Goal: Answer question/provide support: Share knowledge or assist other users

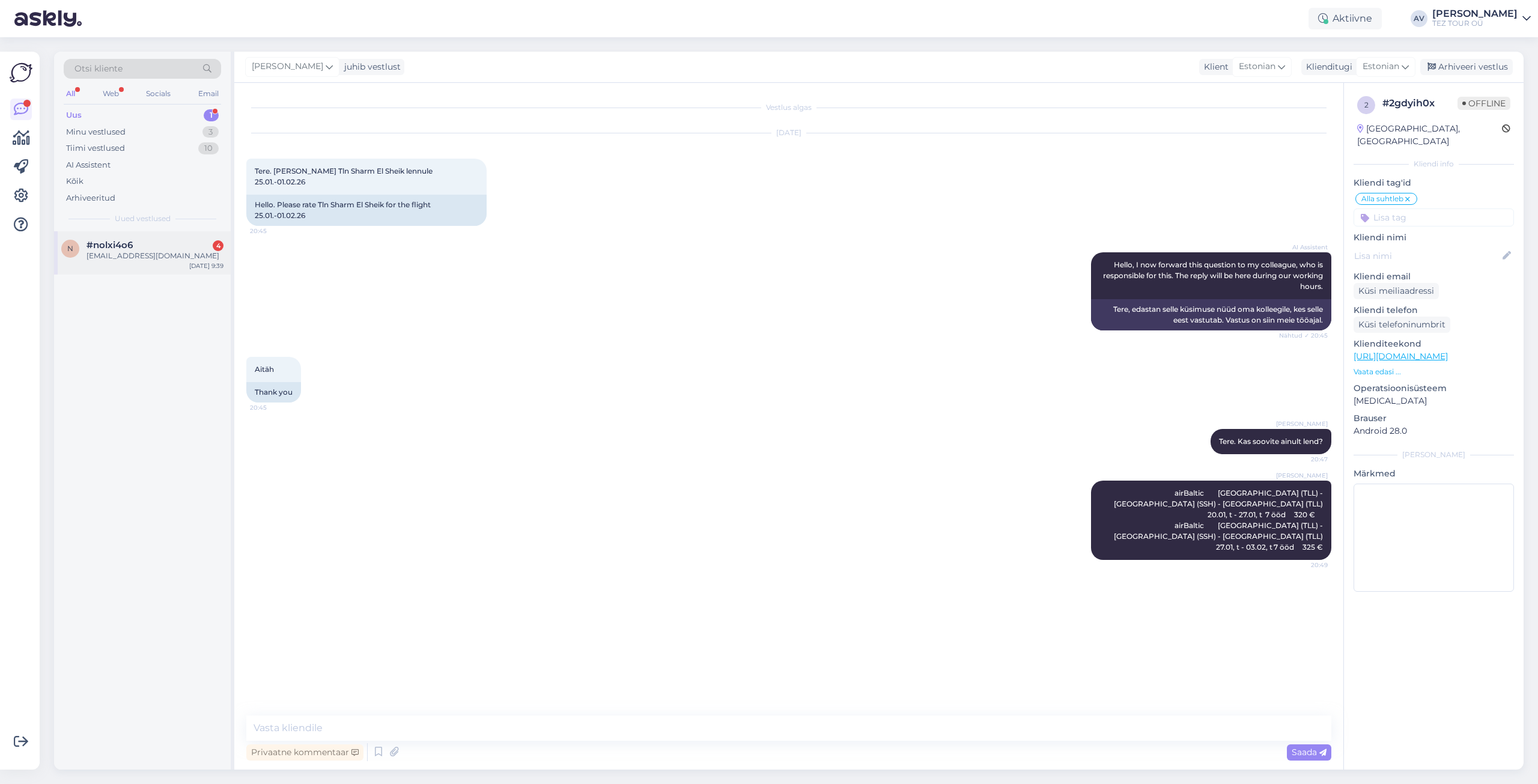
click at [101, 244] on span "#nolxi4o6" at bounding box center [109, 245] width 46 height 11
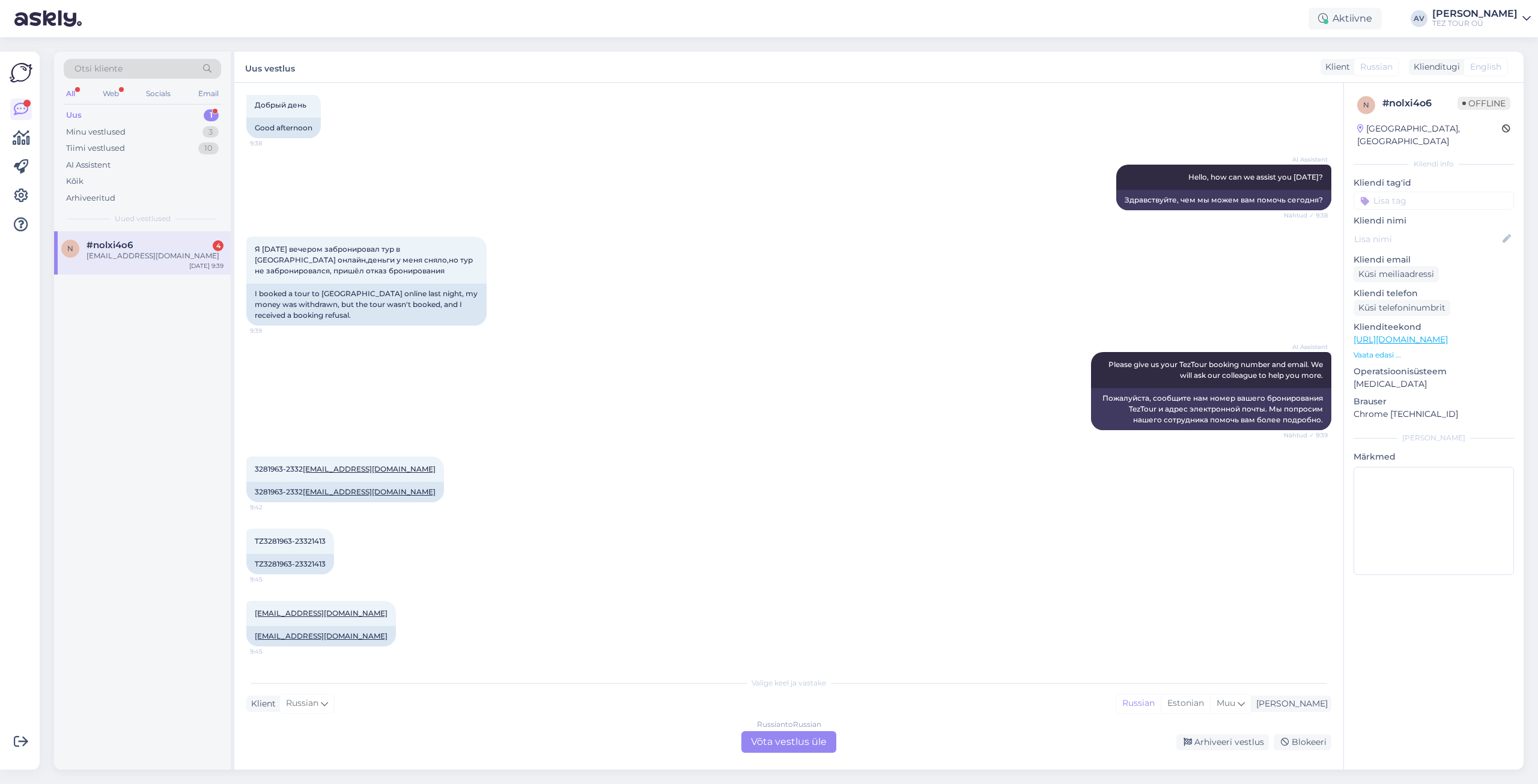
click at [793, 740] on div "Russian to Russian Võta vestlus üle" at bounding box center [789, 741] width 95 height 21
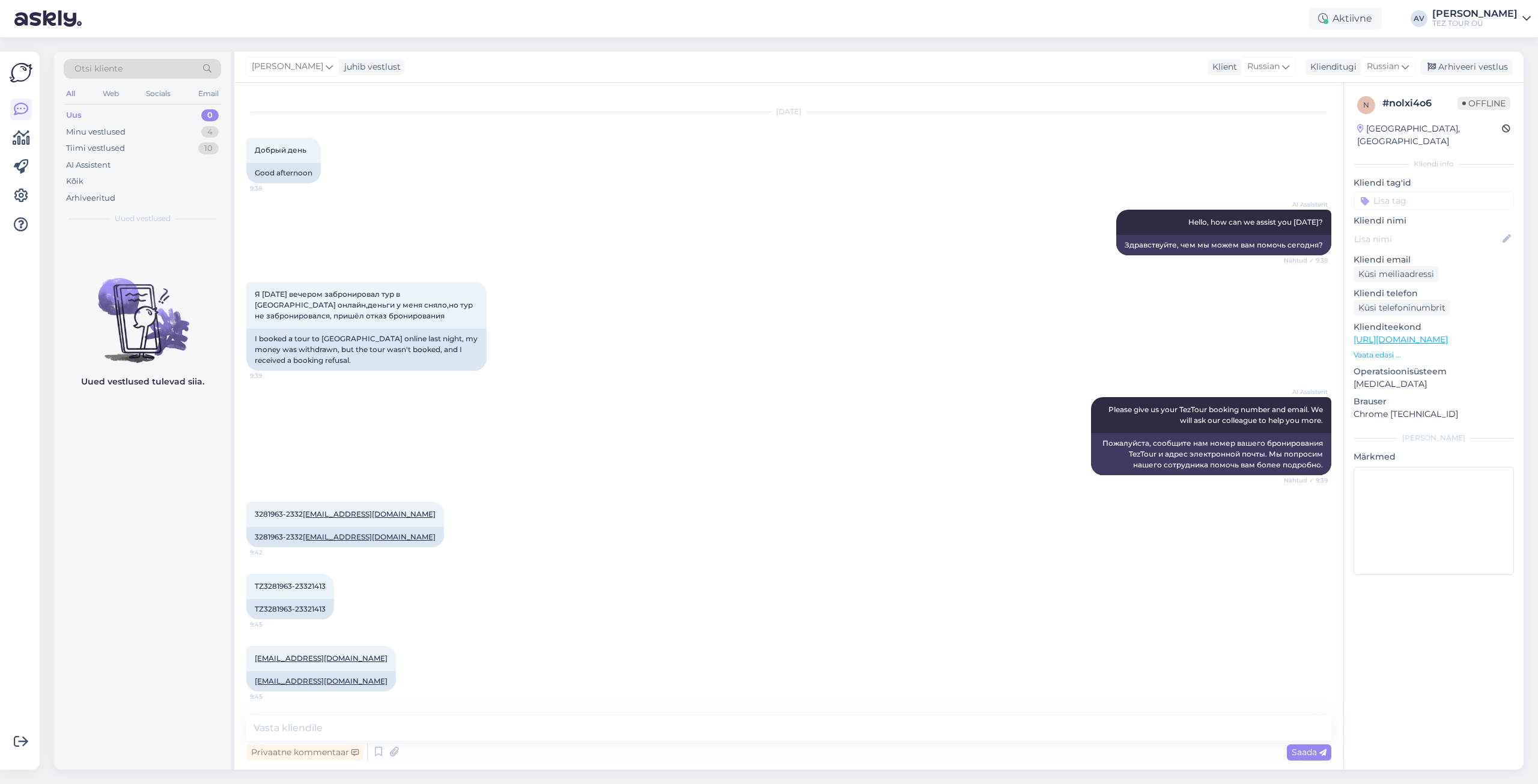
click at [1384, 191] on input at bounding box center [1434, 200] width 161 height 18
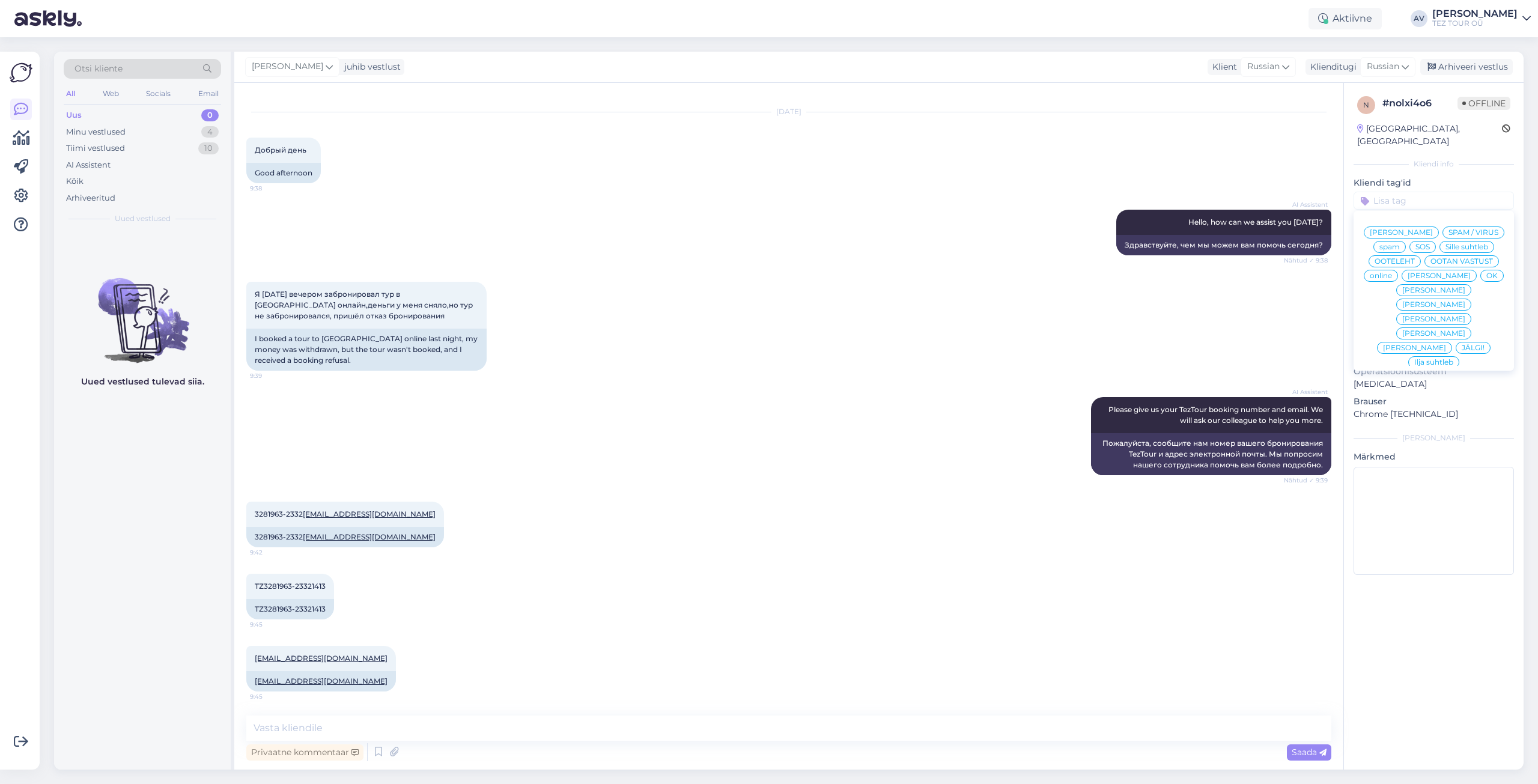
click at [1415, 445] on span "Alla suhtleb" at bounding box center [1434, 449] width 42 height 7
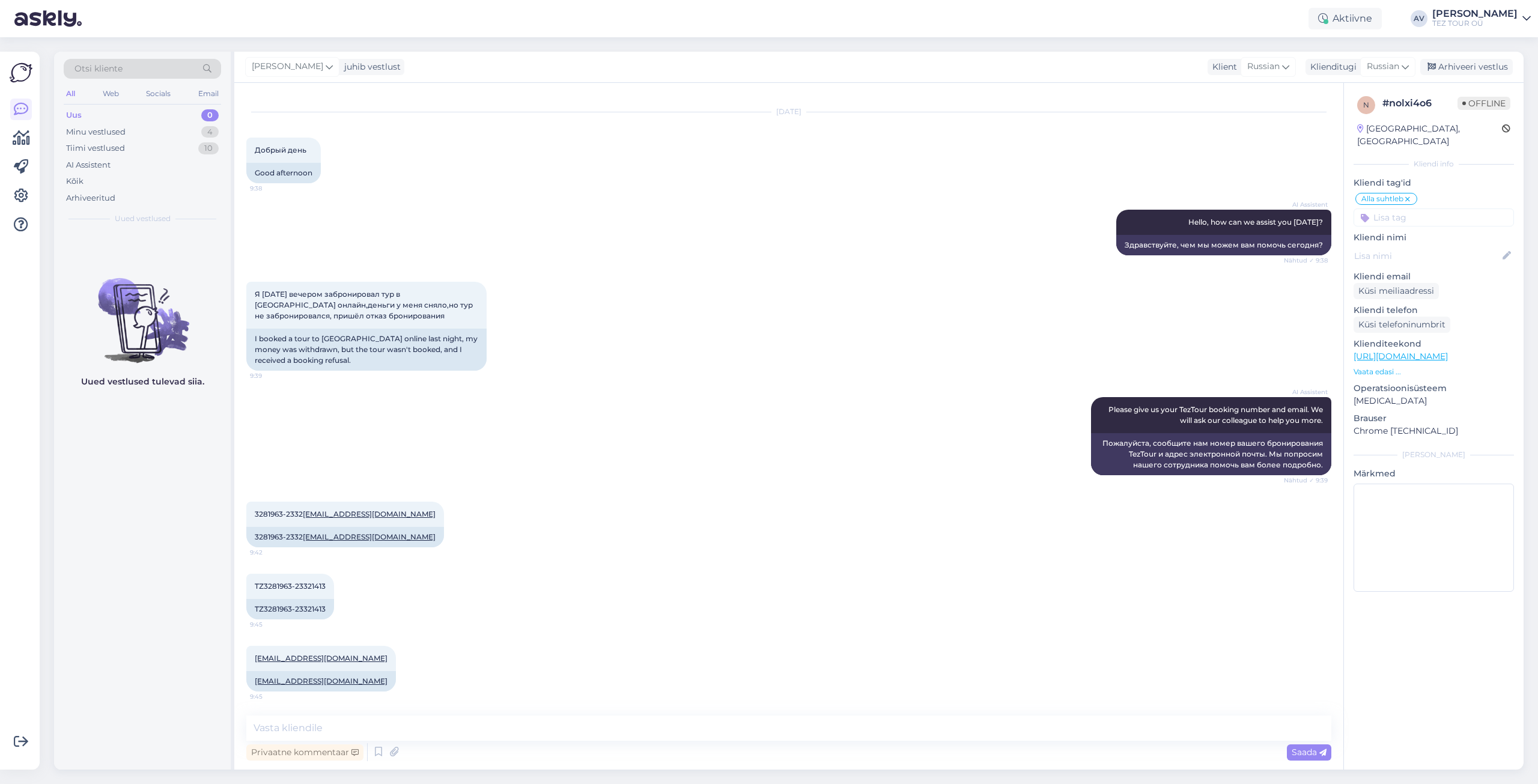
click at [1277, 604] on div "TZ3281963-23321413 9:45 TZ3281963-23321413" at bounding box center [788, 596] width 1085 height 72
click at [1408, 195] on icon at bounding box center [1407, 199] width 7 height 9
click at [1386, 191] on input at bounding box center [1434, 200] width 161 height 18
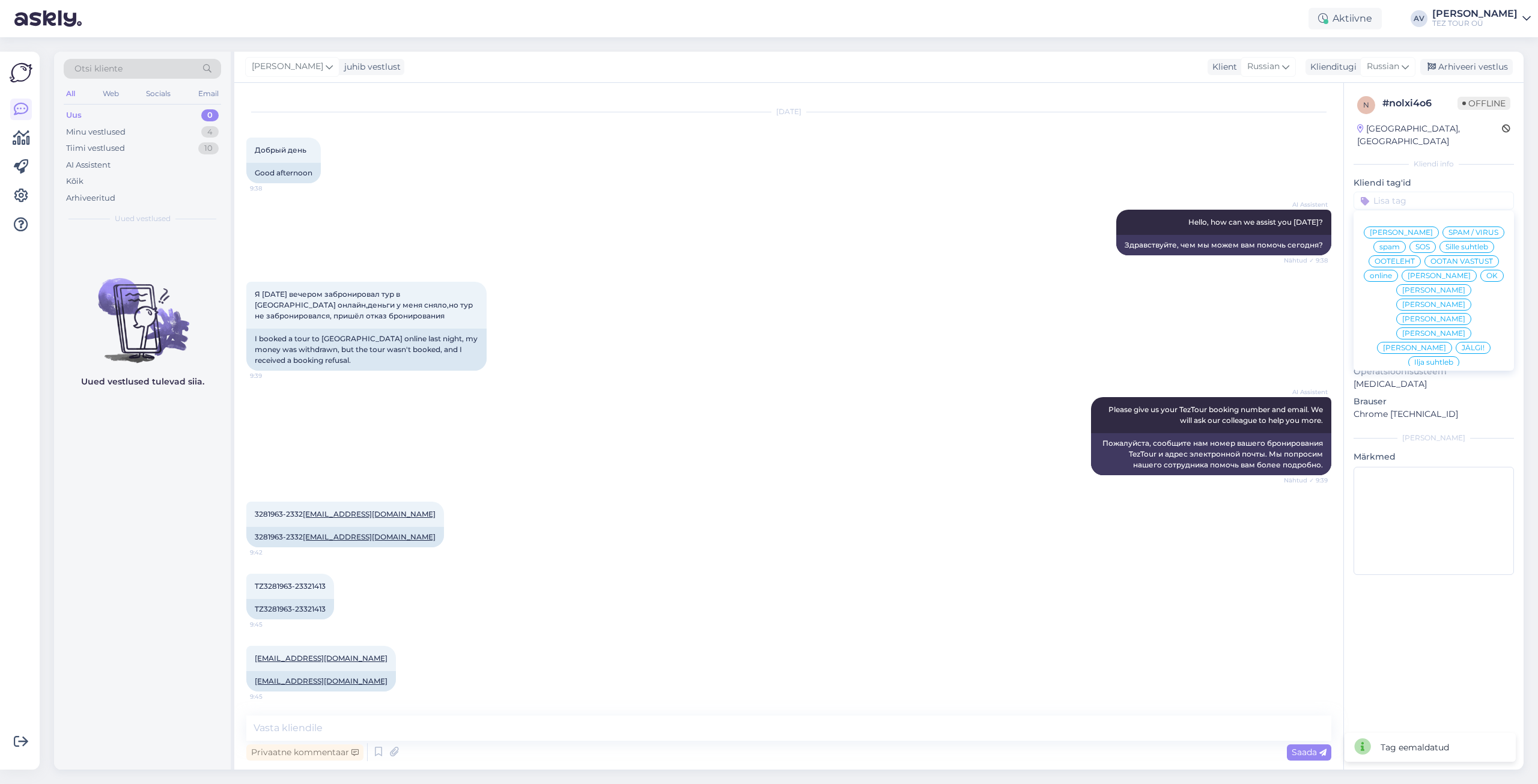
click at [1453, 330] on span "[PERSON_NAME]" at bounding box center [1434, 333] width 63 height 7
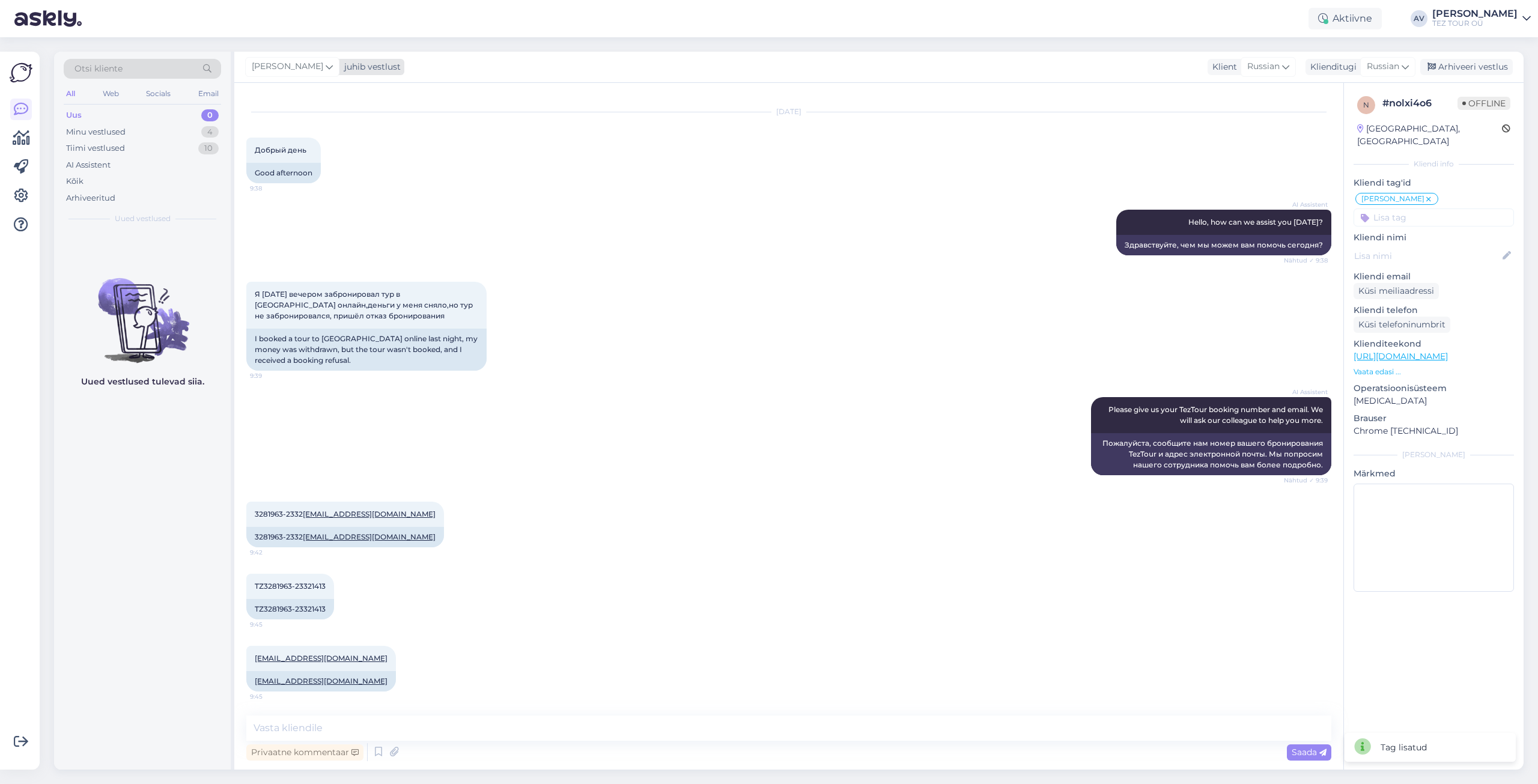
click at [326, 64] on icon at bounding box center [329, 66] width 7 height 13
click at [349, 236] on div "Marika" at bounding box center [325, 241] width 104 height 14
click at [76, 182] on div "Kõik" at bounding box center [75, 181] width 17 height 12
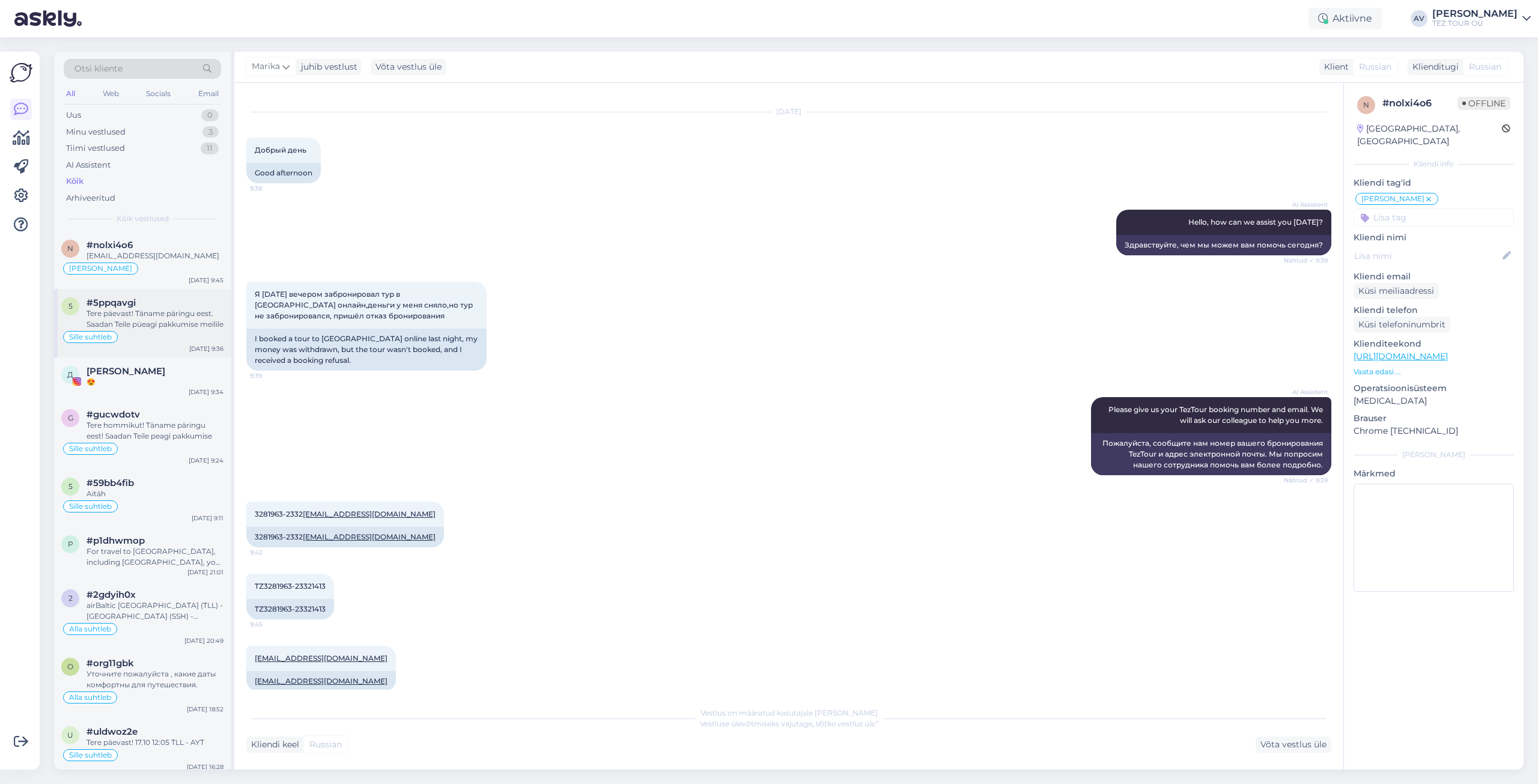
click at [166, 328] on div "Tere päevast! Täname päringu eest. Saadan Teile püeagi pakkumise meilile" at bounding box center [154, 319] width 137 height 21
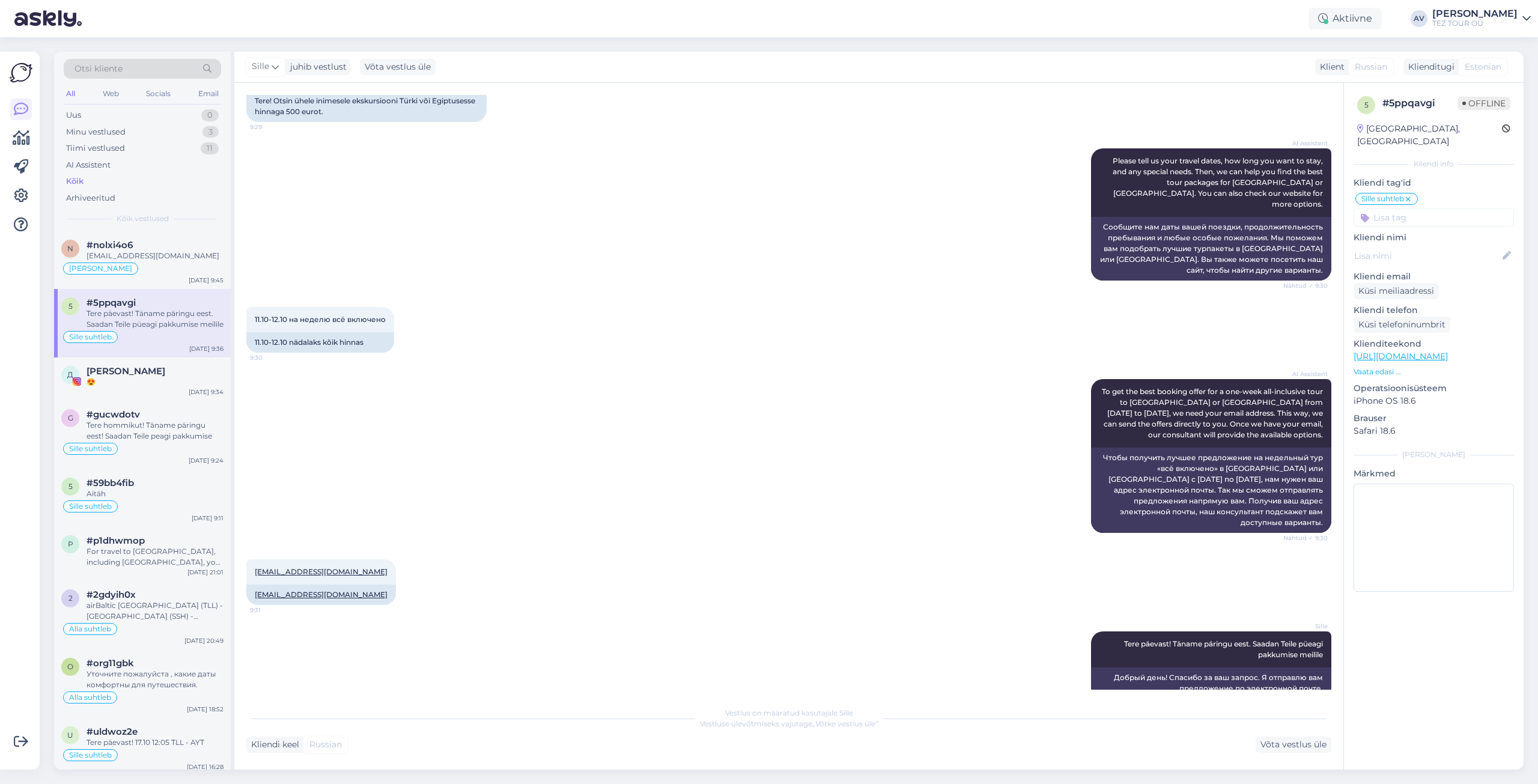
scroll to position [104, 0]
click at [85, 110] on div "Uus 0" at bounding box center [142, 115] width 157 height 17
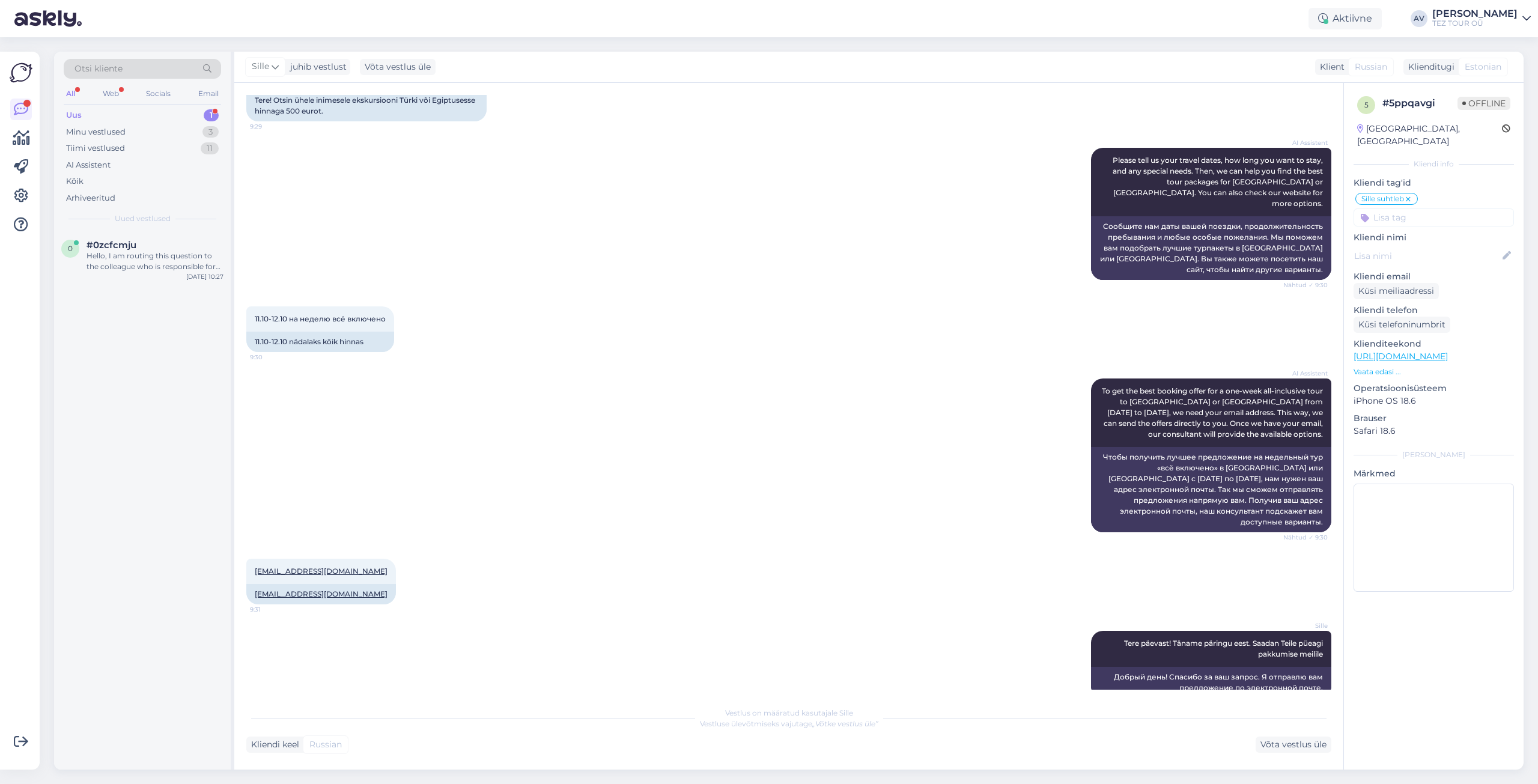
scroll to position [0, 0]
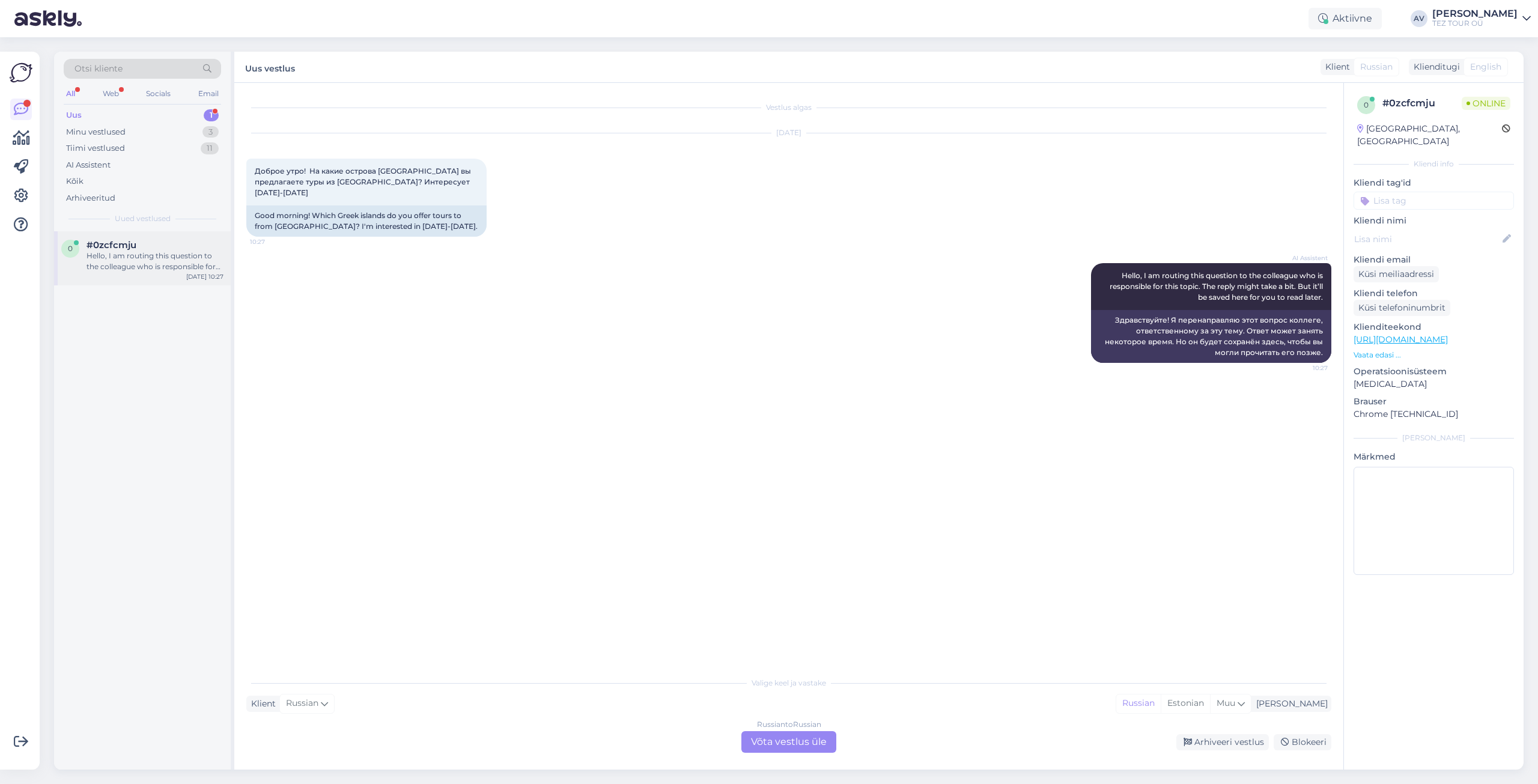
click at [153, 258] on div "Hello, I am routing this question to the colleague who is responsible for this …" at bounding box center [154, 261] width 137 height 21
click at [778, 739] on div "Russian to Russian Võta vestlus üle" at bounding box center [789, 741] width 95 height 21
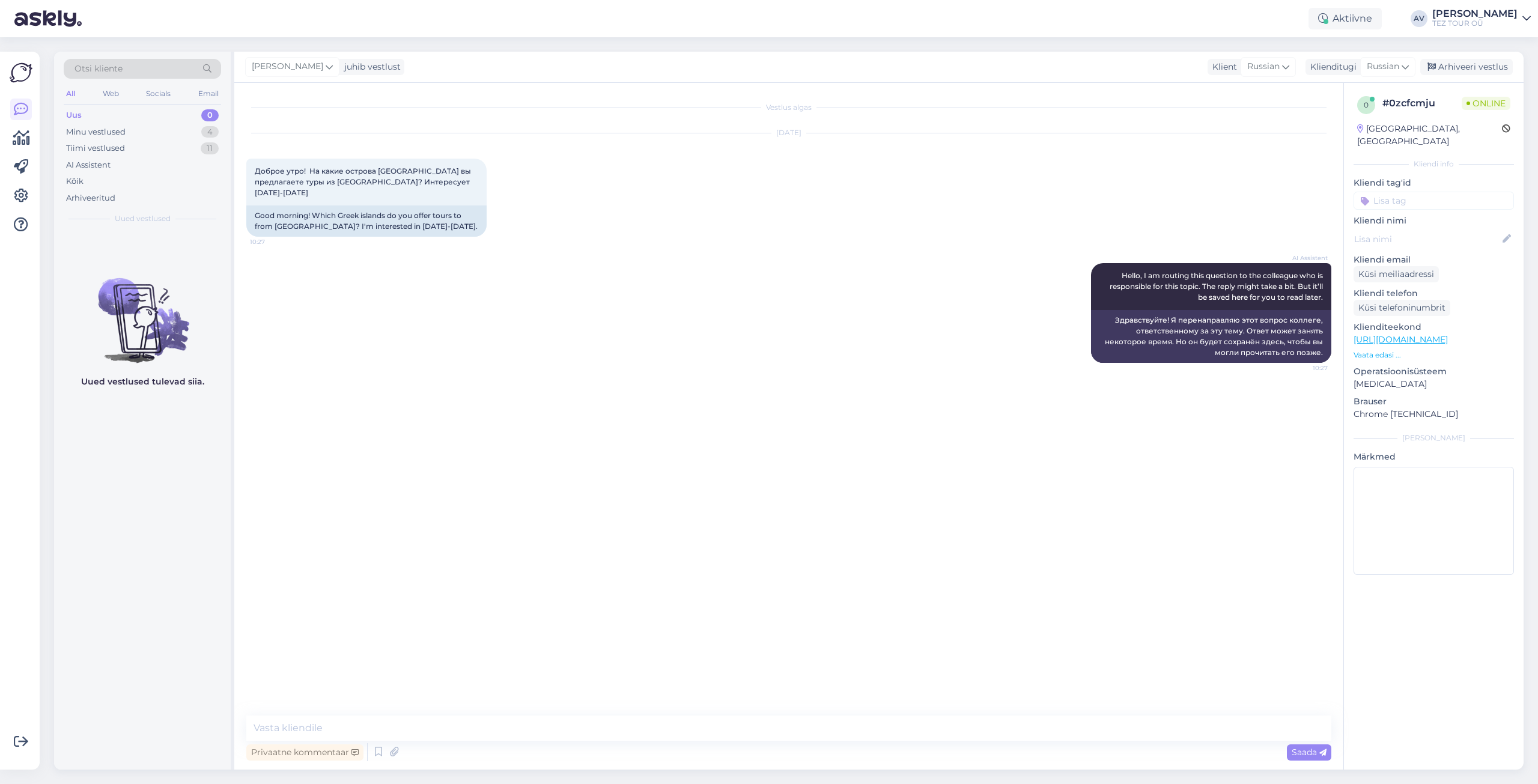
click at [1426, 191] on input at bounding box center [1434, 200] width 161 height 18
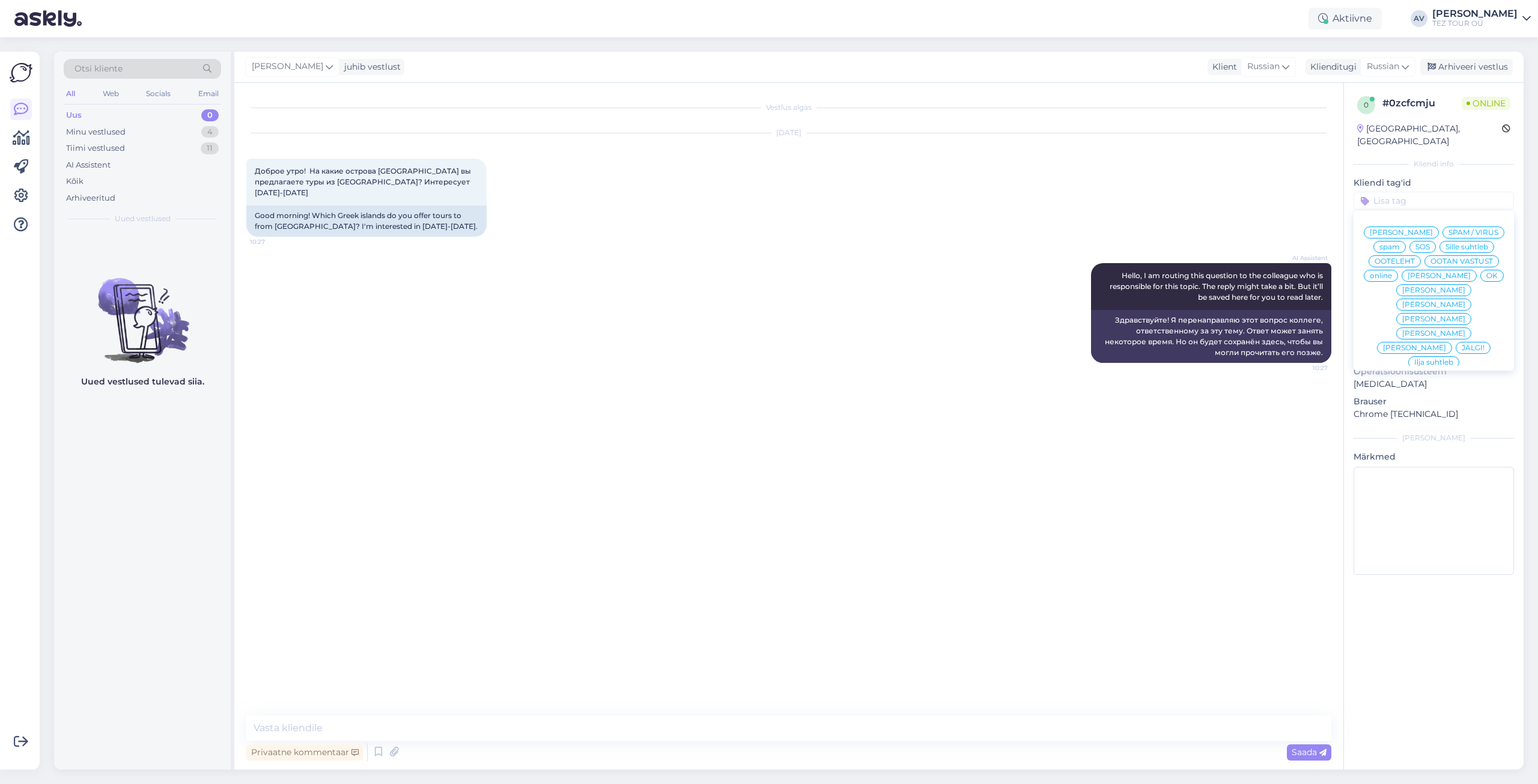
click at [1415, 445] on span "Alla suhtleb" at bounding box center [1434, 449] width 42 height 7
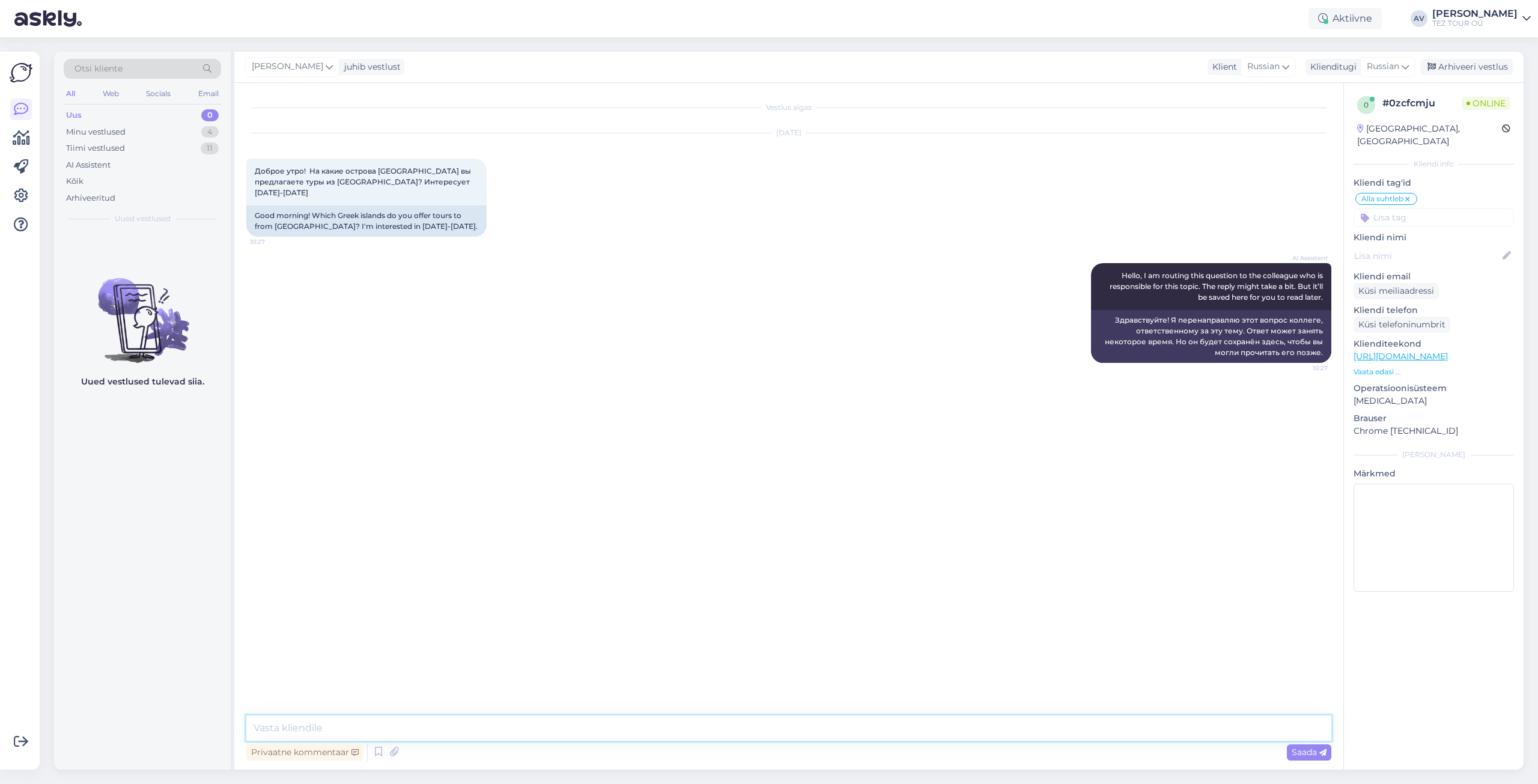
click at [800, 732] on textarea at bounding box center [788, 728] width 1085 height 25
click at [326, 727] on textarea "Добрый день.Благодарим Вас за обращение. Мы будем рады предложить для отдыха Кр…" at bounding box center [788, 728] width 1085 height 25
type textarea "Добрый день. Благодарим Вас за обращение. Мы будем рады предложить для отдыха К…"
click at [1325, 752] on icon at bounding box center [1323, 752] width 7 height 7
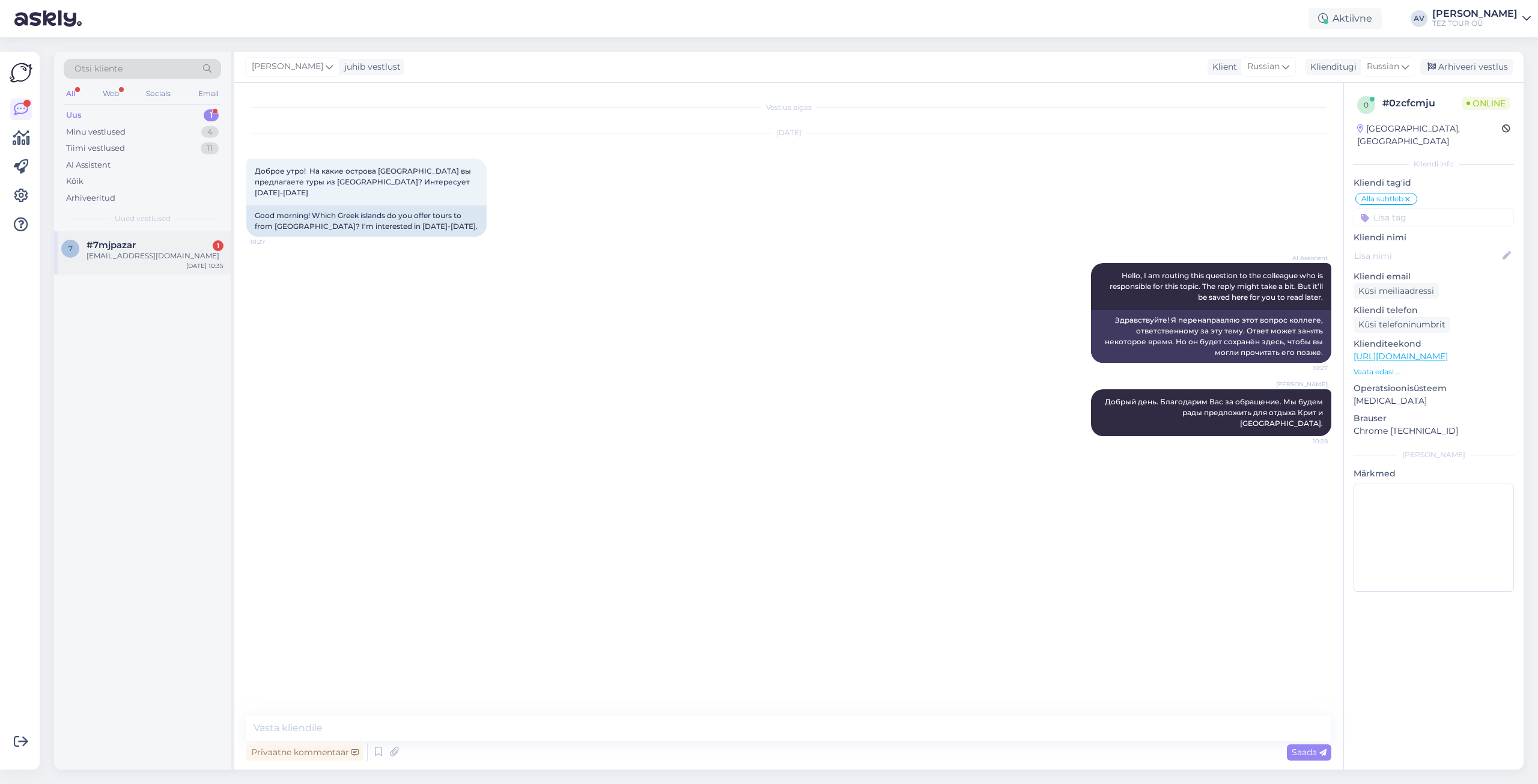
drag, startPoint x: 107, startPoint y: 229, endPoint x: 111, endPoint y: 243, distance: 14.6
click at [107, 233] on div "Otsi kliente All Web Socials Email Uus 1 Minu vestlused 4 Tiimi vestlused 11 AI…" at bounding box center [144, 410] width 180 height 718
click at [111, 243] on span "#7mjpazar" at bounding box center [111, 245] width 49 height 11
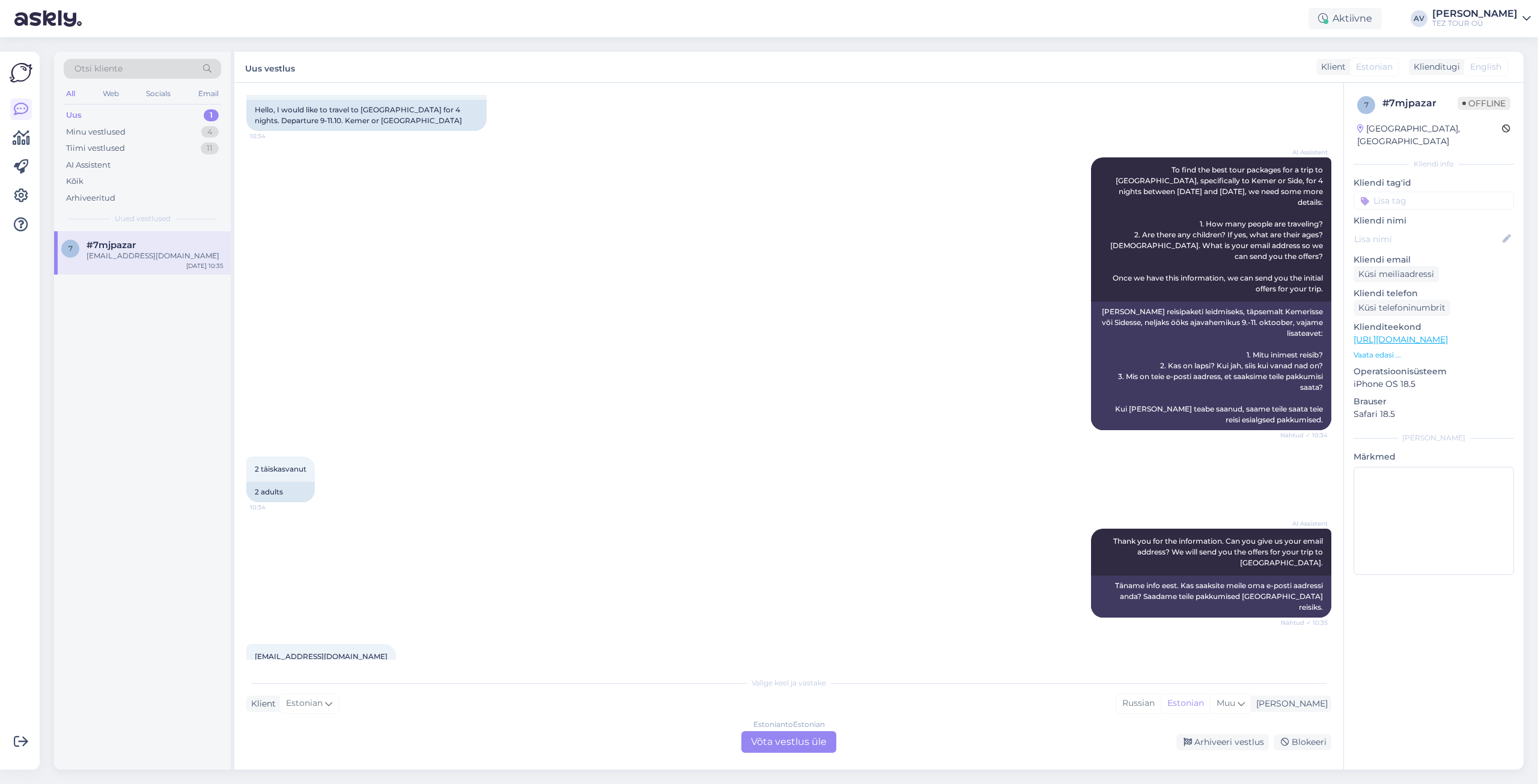
click at [789, 736] on div "Estonian to Estonian Võta vestlus üle" at bounding box center [789, 741] width 95 height 21
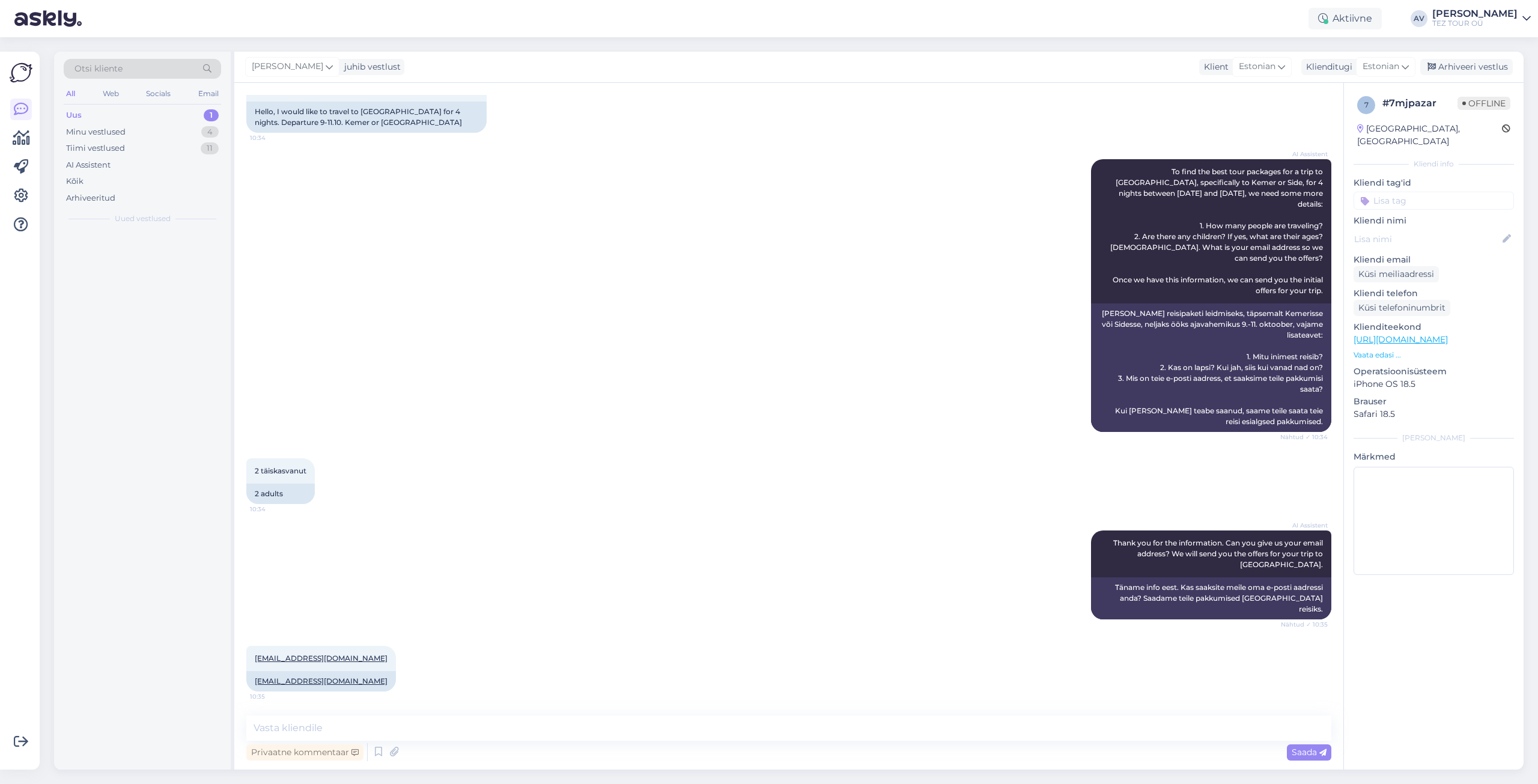
scroll to position [50, 0]
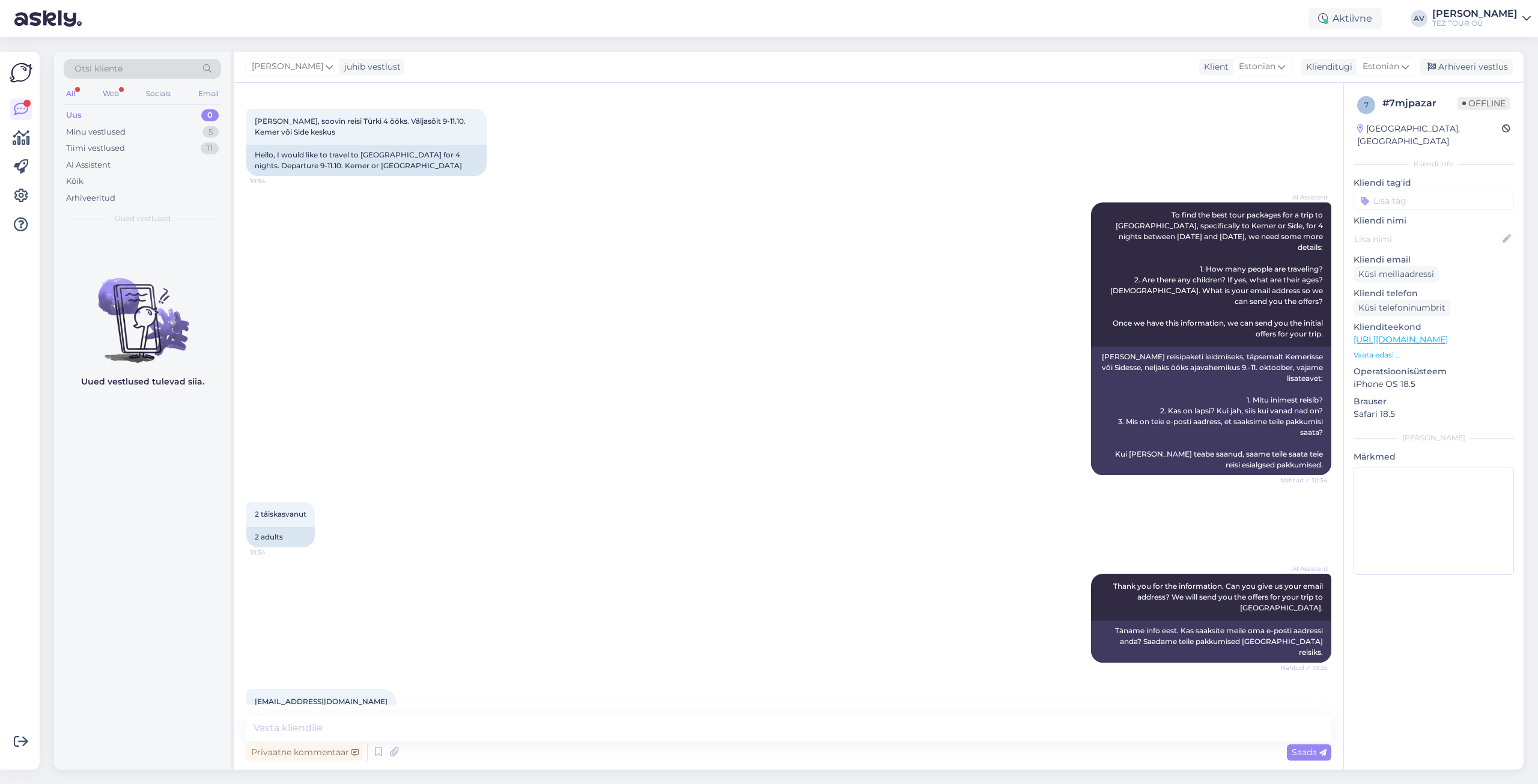
click at [1400, 191] on input at bounding box center [1434, 200] width 161 height 18
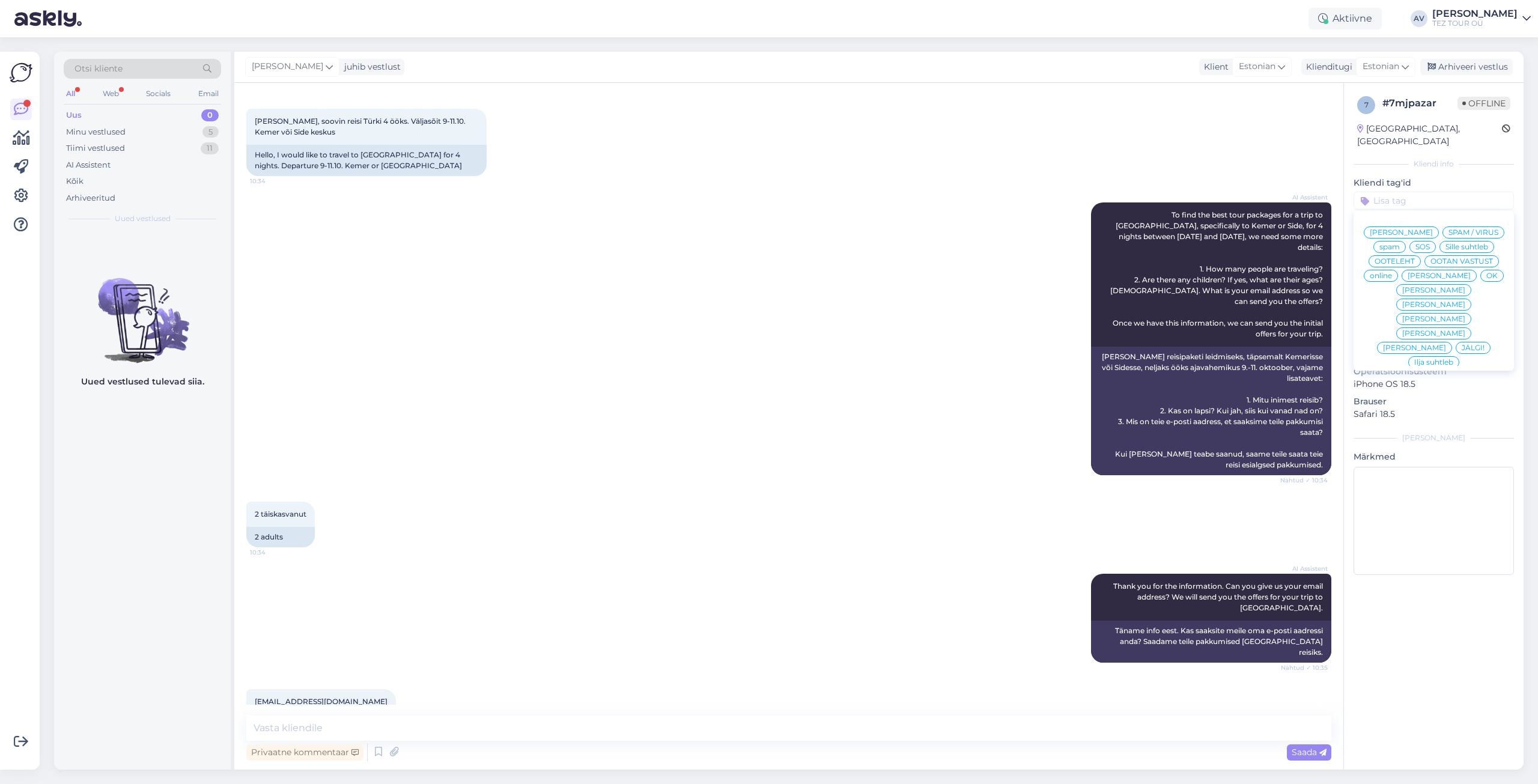
click at [1422, 445] on span "Alla suhtleb" at bounding box center [1434, 449] width 42 height 7
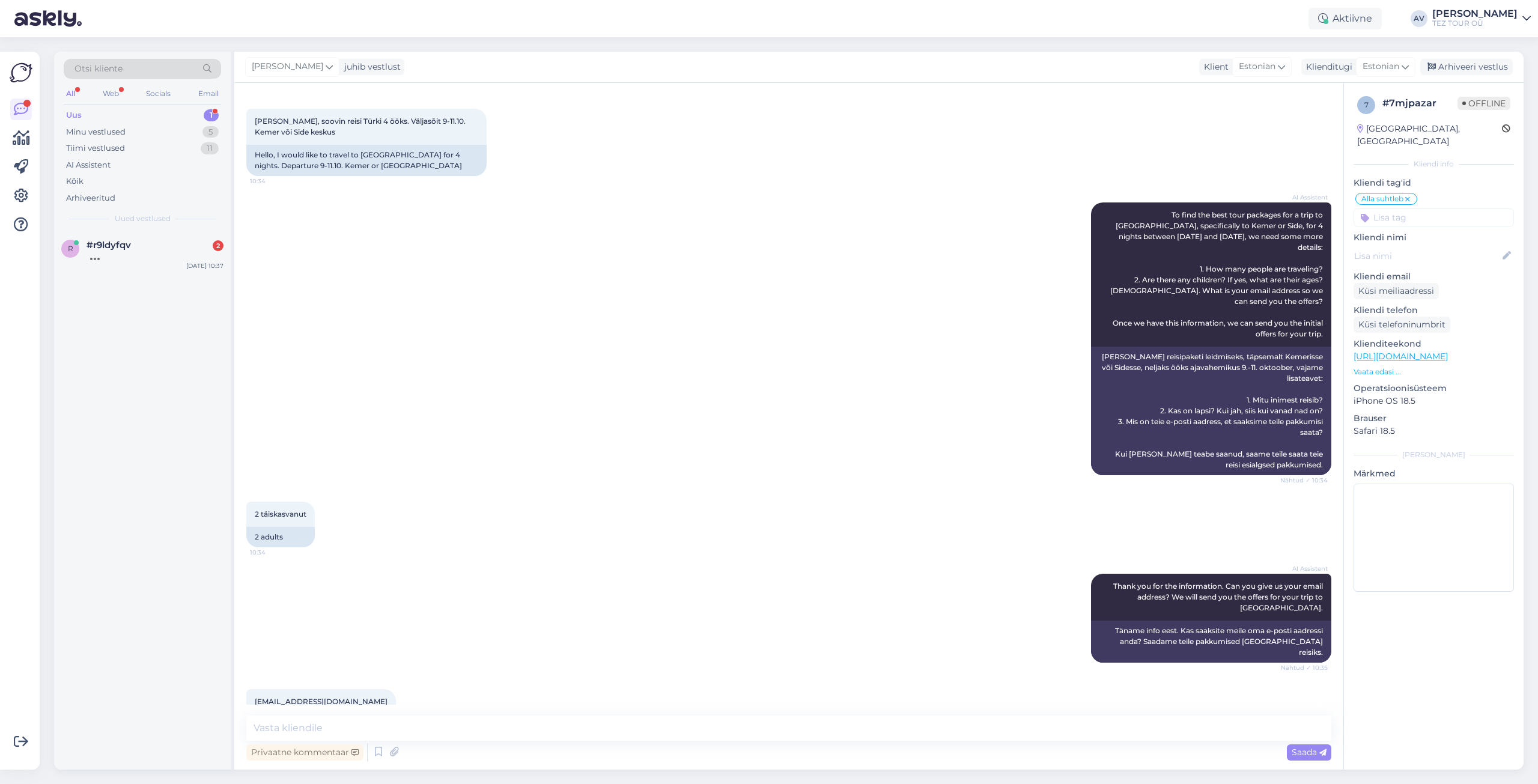
click at [599, 152] on div "[DATE] [PERSON_NAME], soovin reisi Türki 4 ööks. Väljasõit 9-11.10. Kemer või S…" at bounding box center [788, 130] width 1085 height 119
click at [128, 251] on div at bounding box center [154, 256] width 137 height 11
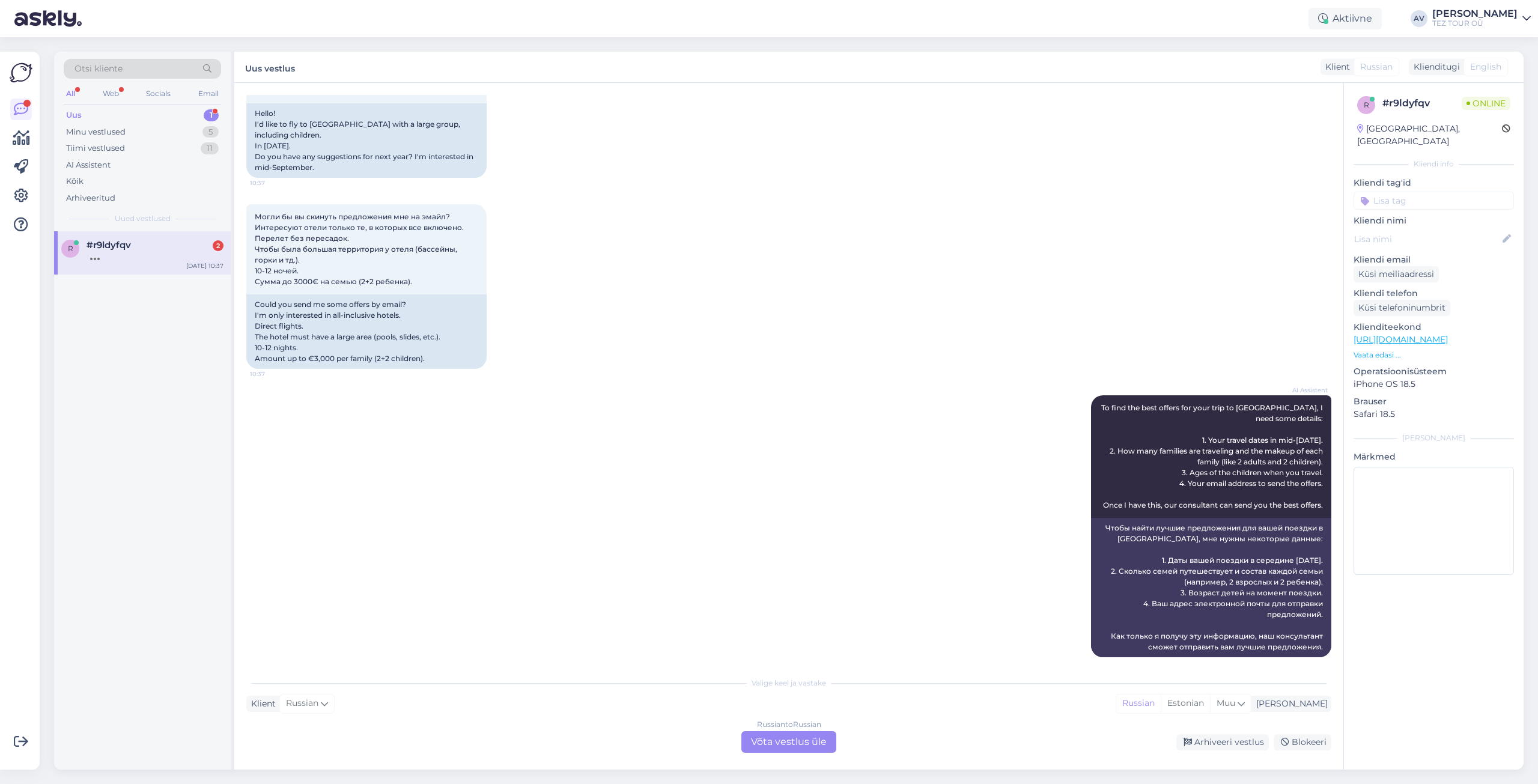
scroll to position [294, 0]
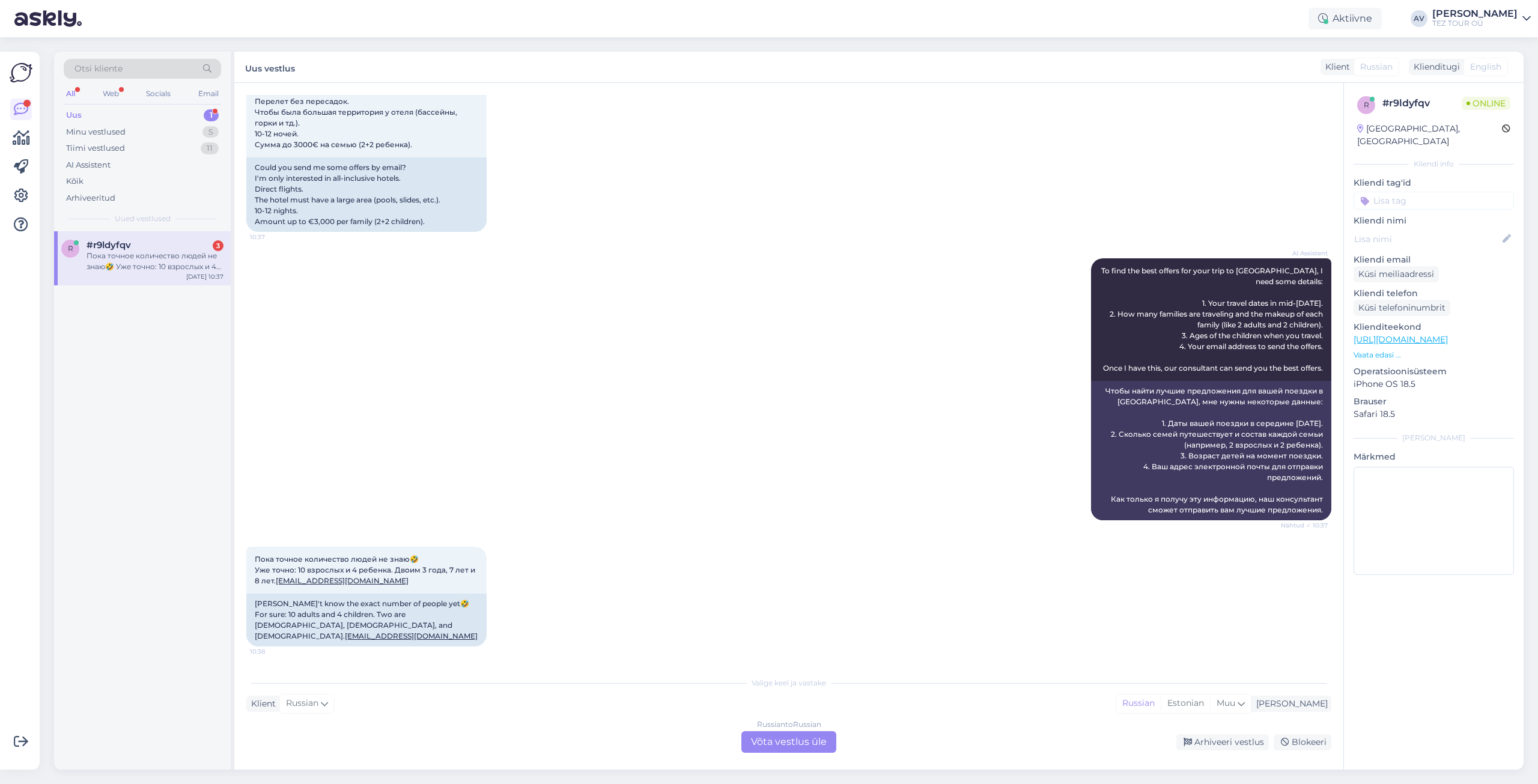
click at [795, 745] on div "Russian to Russian Võta vestlus üle" at bounding box center [789, 741] width 95 height 21
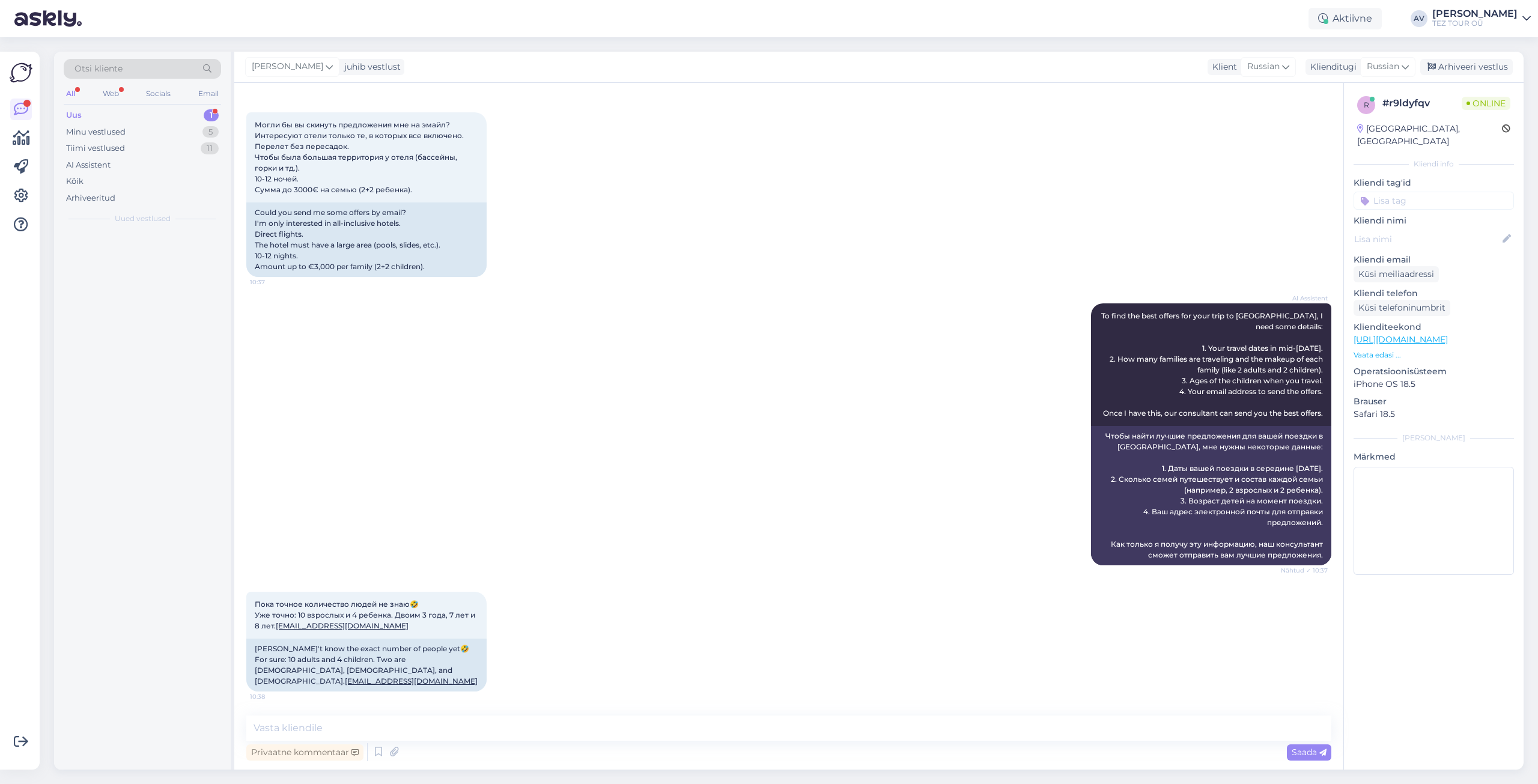
scroll to position [248, 0]
click at [1387, 191] on input at bounding box center [1434, 200] width 161 height 18
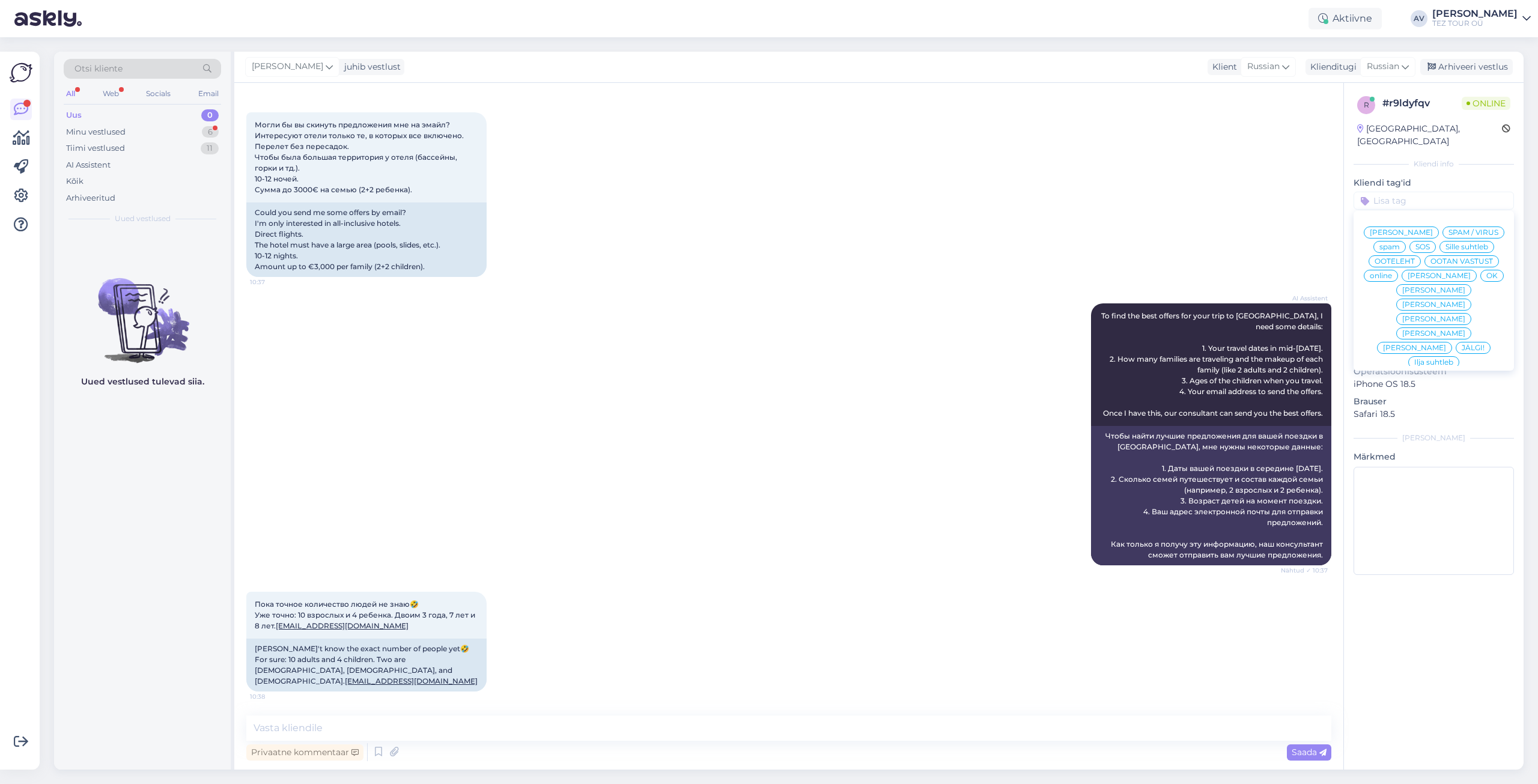
click at [1422, 445] on span "Alla suhtleb" at bounding box center [1434, 449] width 42 height 7
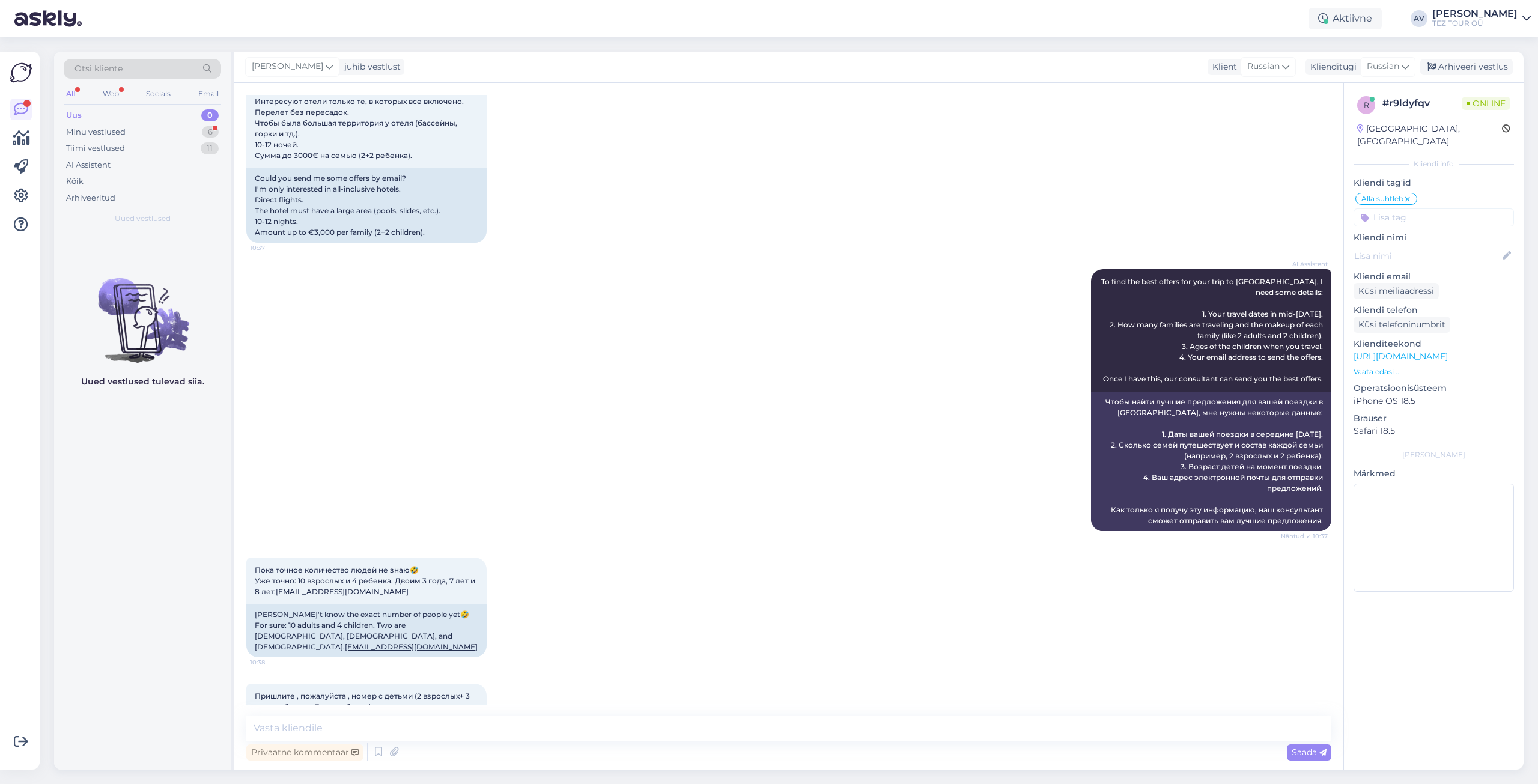
scroll to position [321, 0]
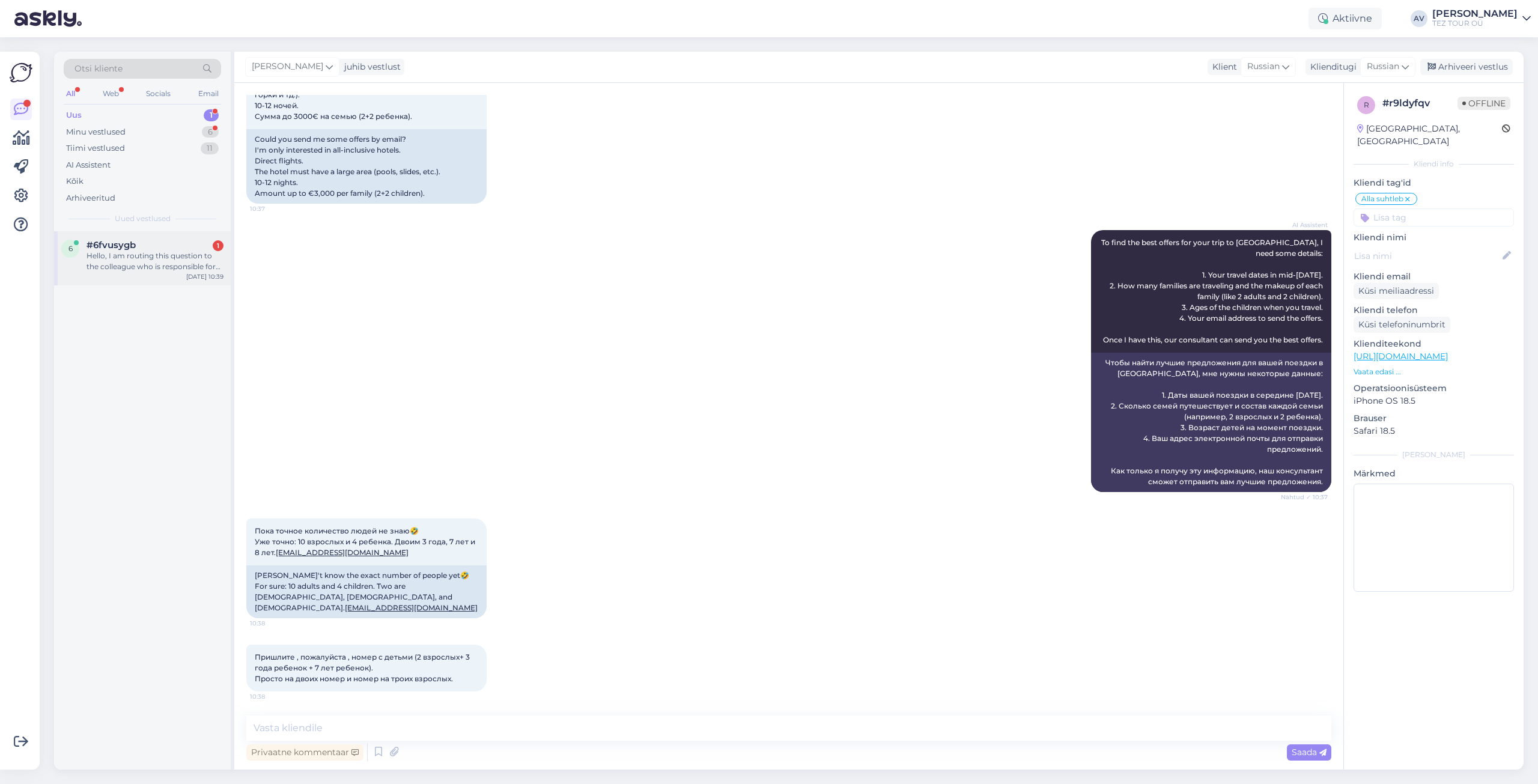
click at [157, 244] on div "#6fvusygb 1" at bounding box center [154, 245] width 137 height 11
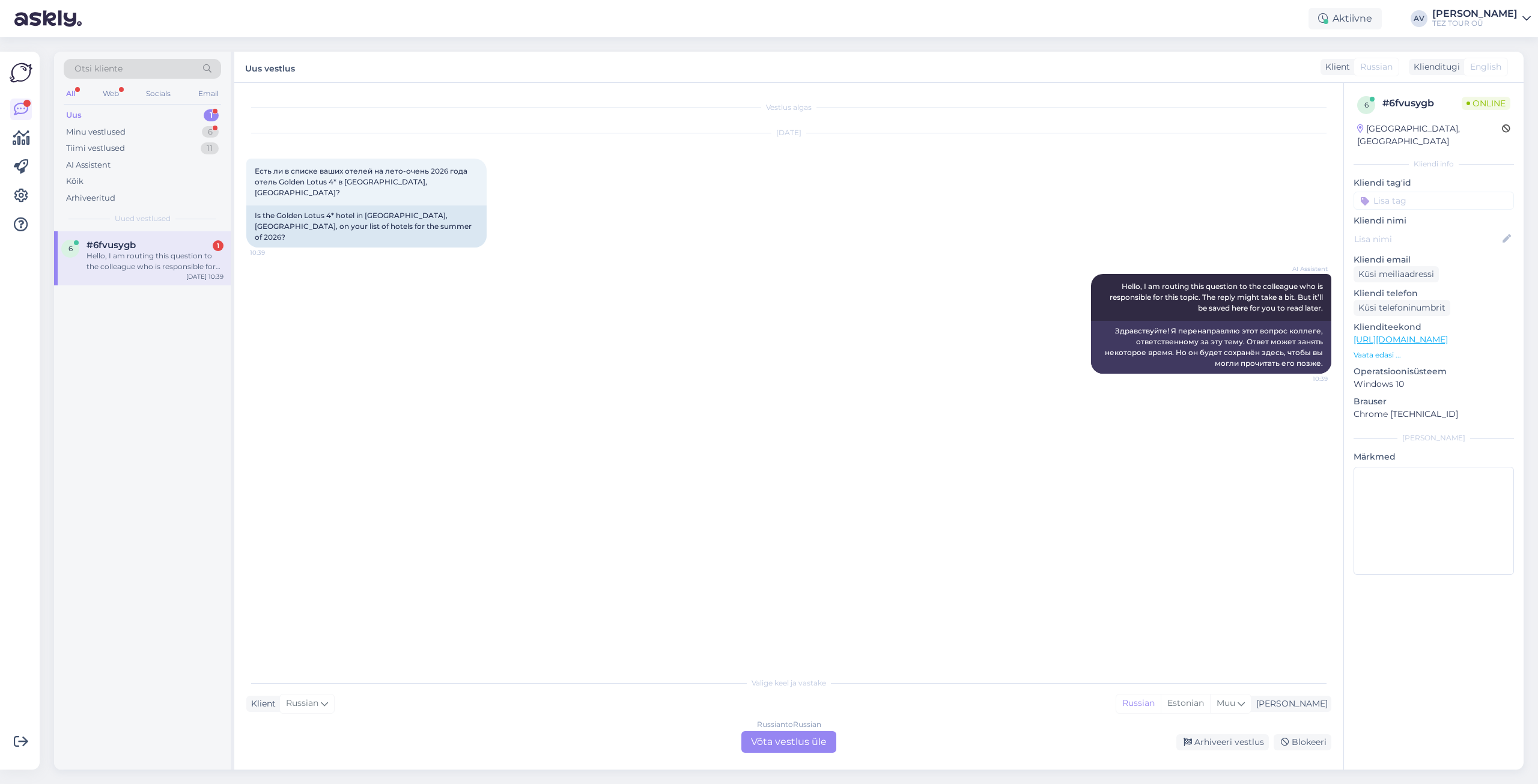
click at [795, 741] on div "Russian to Russian Võta vestlus üle" at bounding box center [789, 741] width 95 height 21
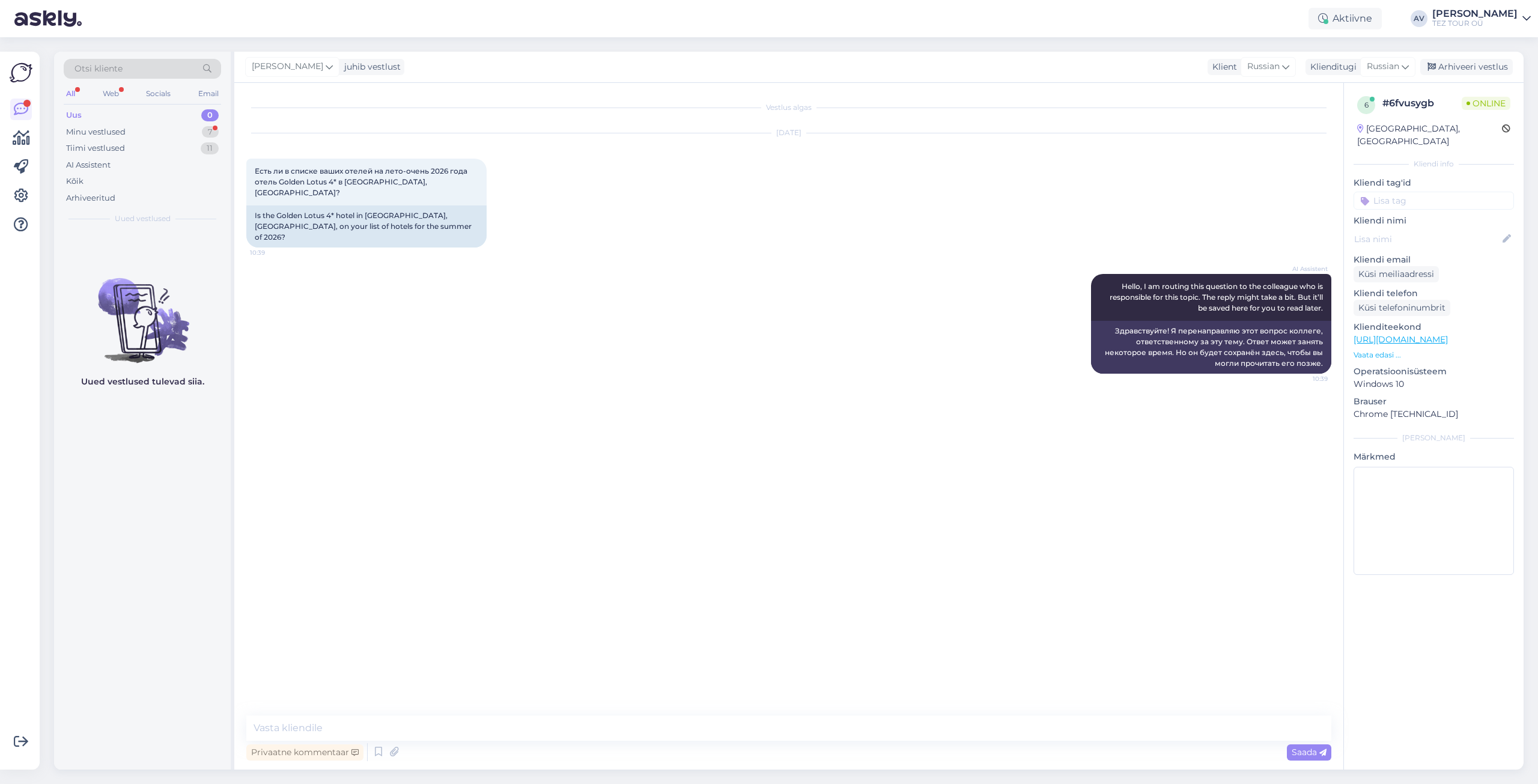
click at [1388, 191] on input at bounding box center [1434, 200] width 161 height 18
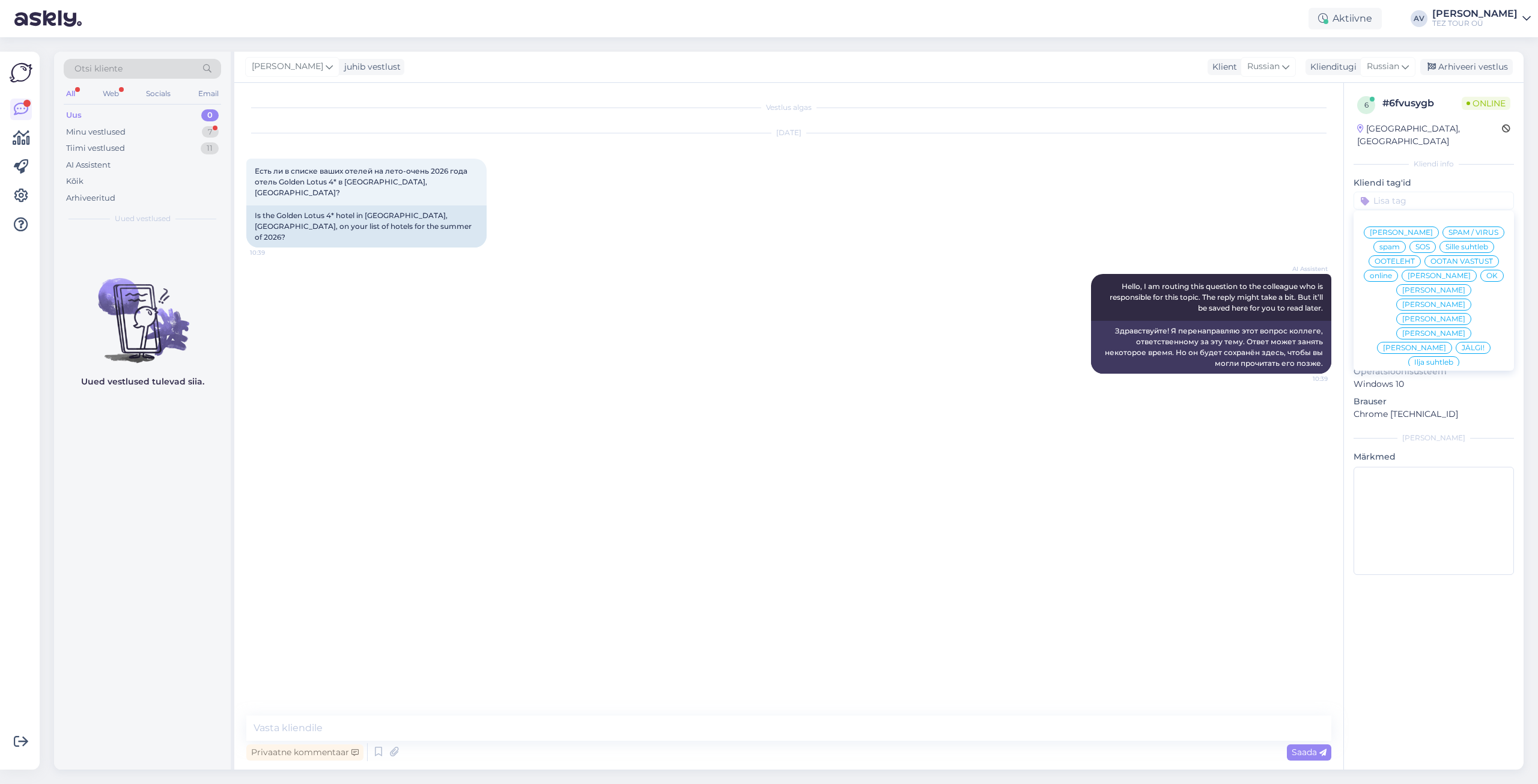
click at [1419, 445] on span "Alla suhtleb" at bounding box center [1434, 449] width 42 height 7
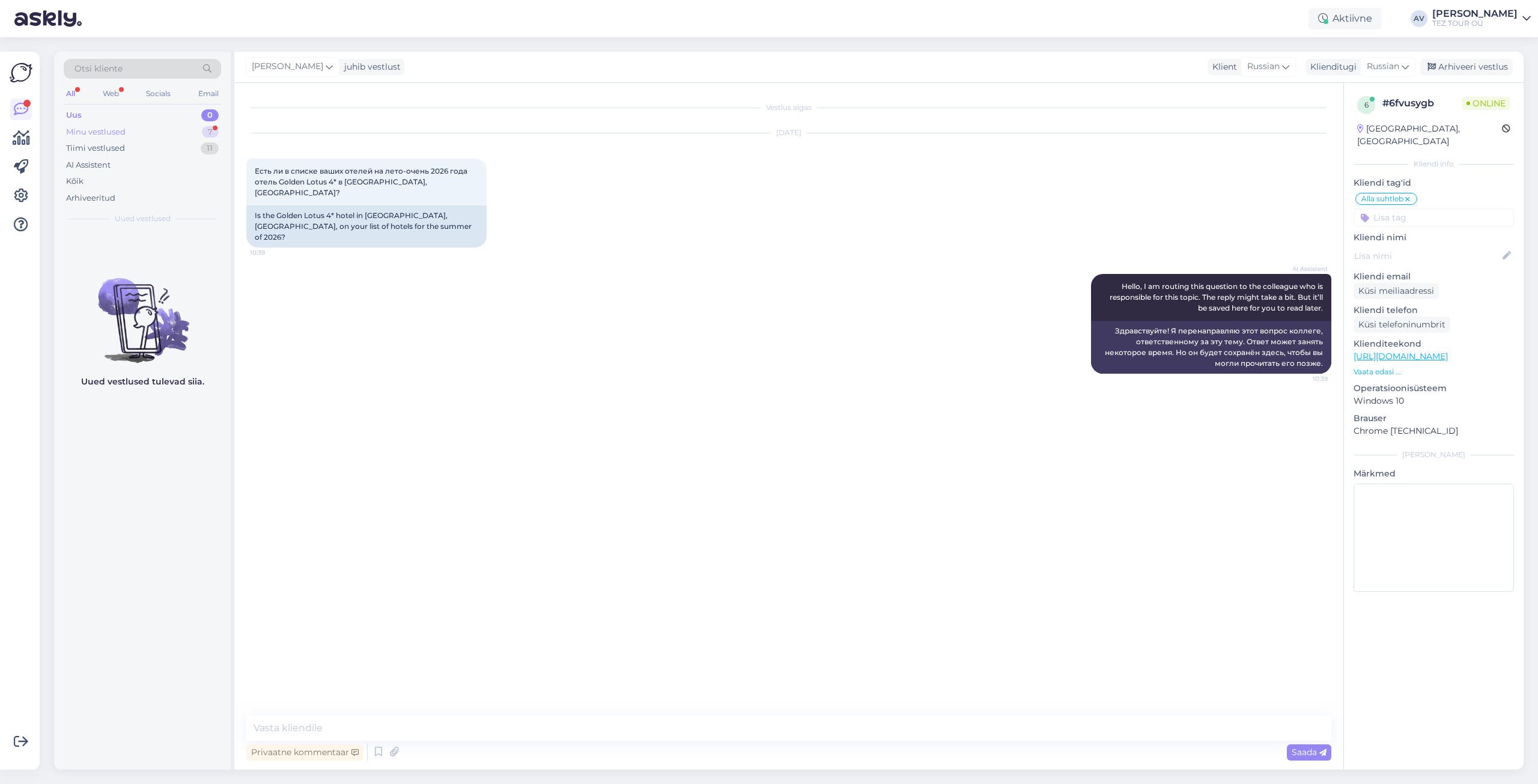
click at [123, 134] on div "Minu vestlused" at bounding box center [96, 131] width 59 height 12
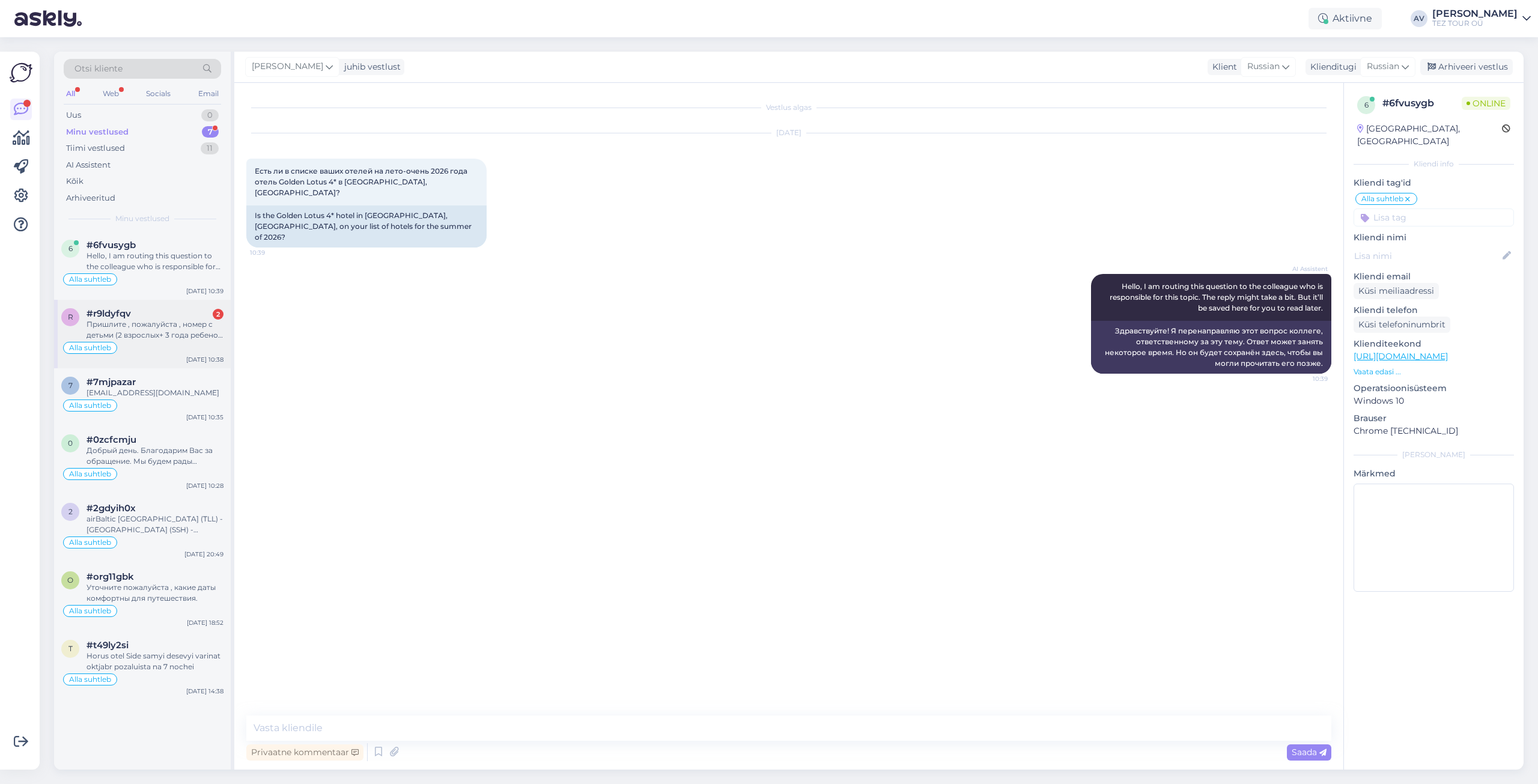
click at [136, 335] on div "Пришлите , пожалуйста , номер с детьми (2 взрослых+ 3 года ребенок + 7 лет ребе…" at bounding box center [154, 329] width 137 height 21
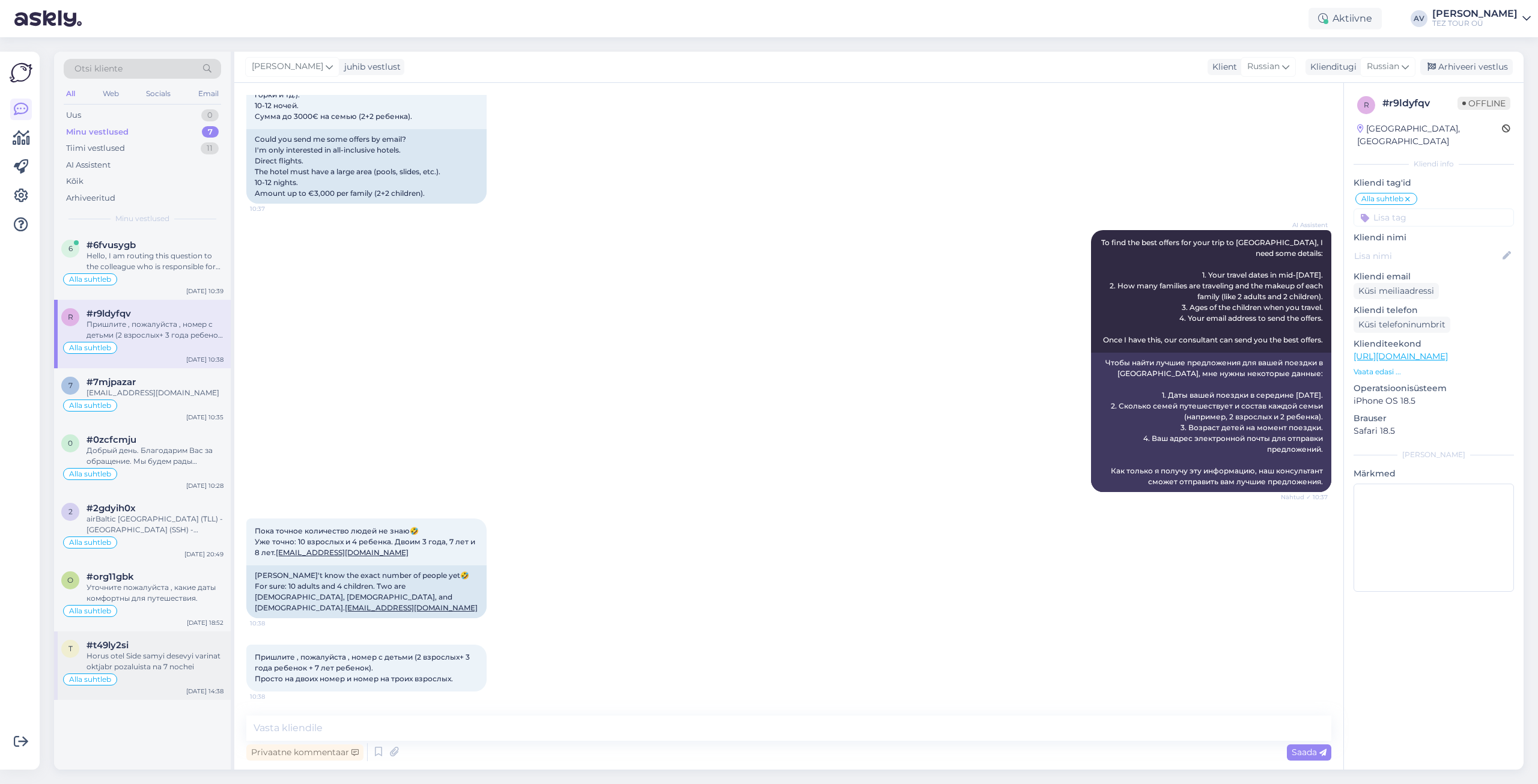
click at [165, 661] on div "Horus otel Side samyi desevyi varinat oktjabr pozaluista na 7 nochei" at bounding box center [154, 661] width 137 height 21
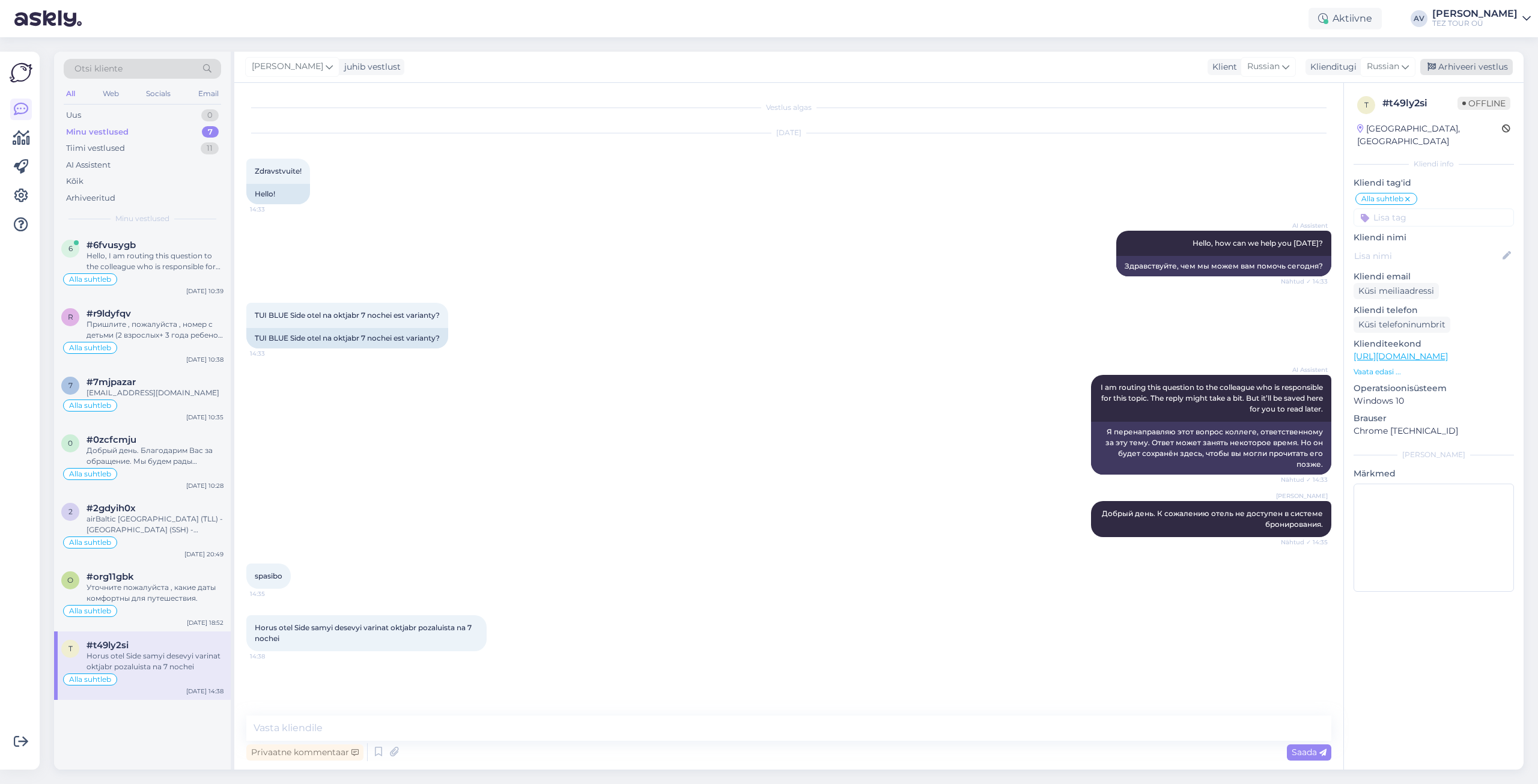
click at [1472, 71] on div "Arhiveeri vestlus" at bounding box center [1466, 66] width 93 height 17
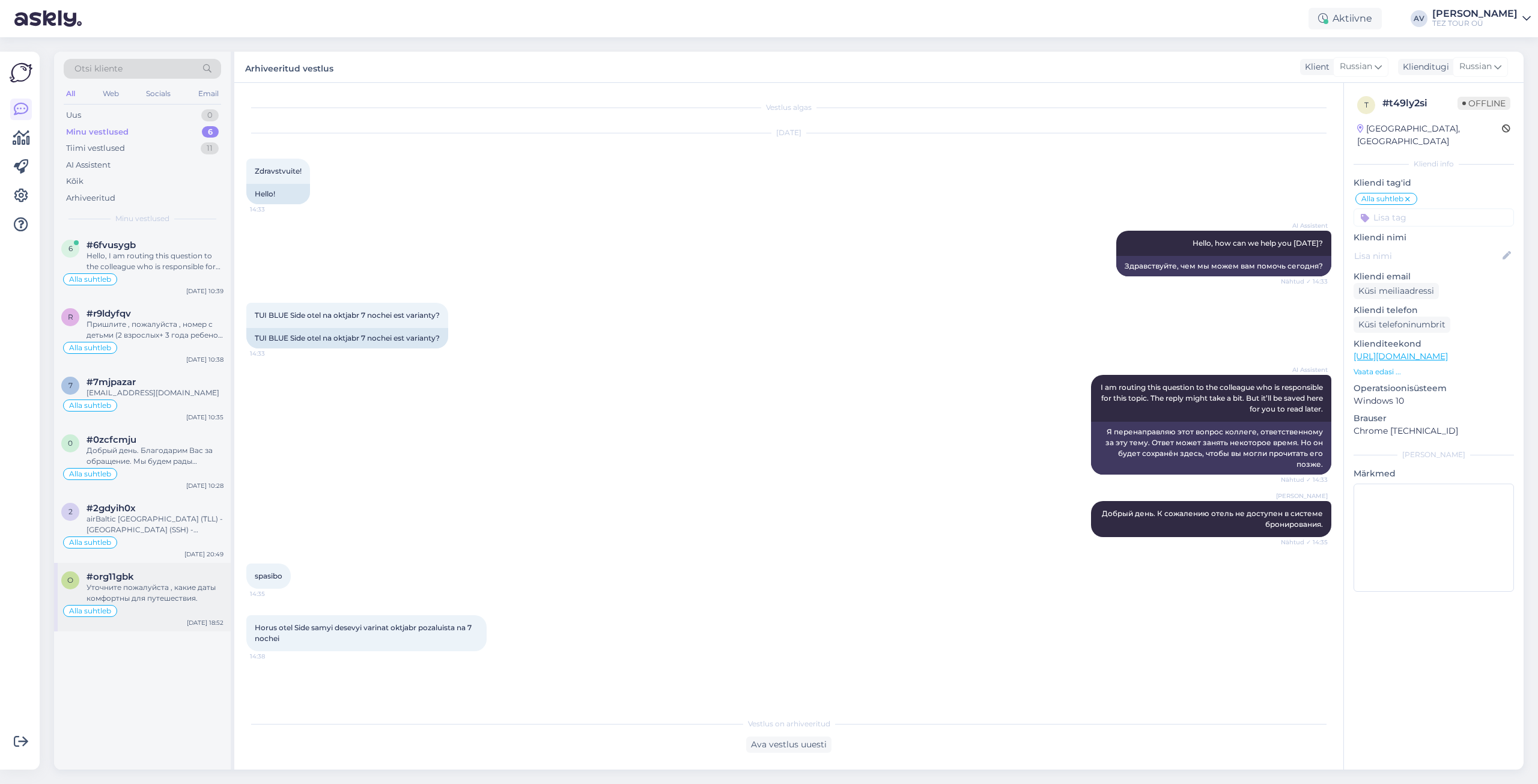
click at [116, 590] on div "Уточните пожалуйста , какие даты комфортны для путешествия." at bounding box center [154, 593] width 137 height 21
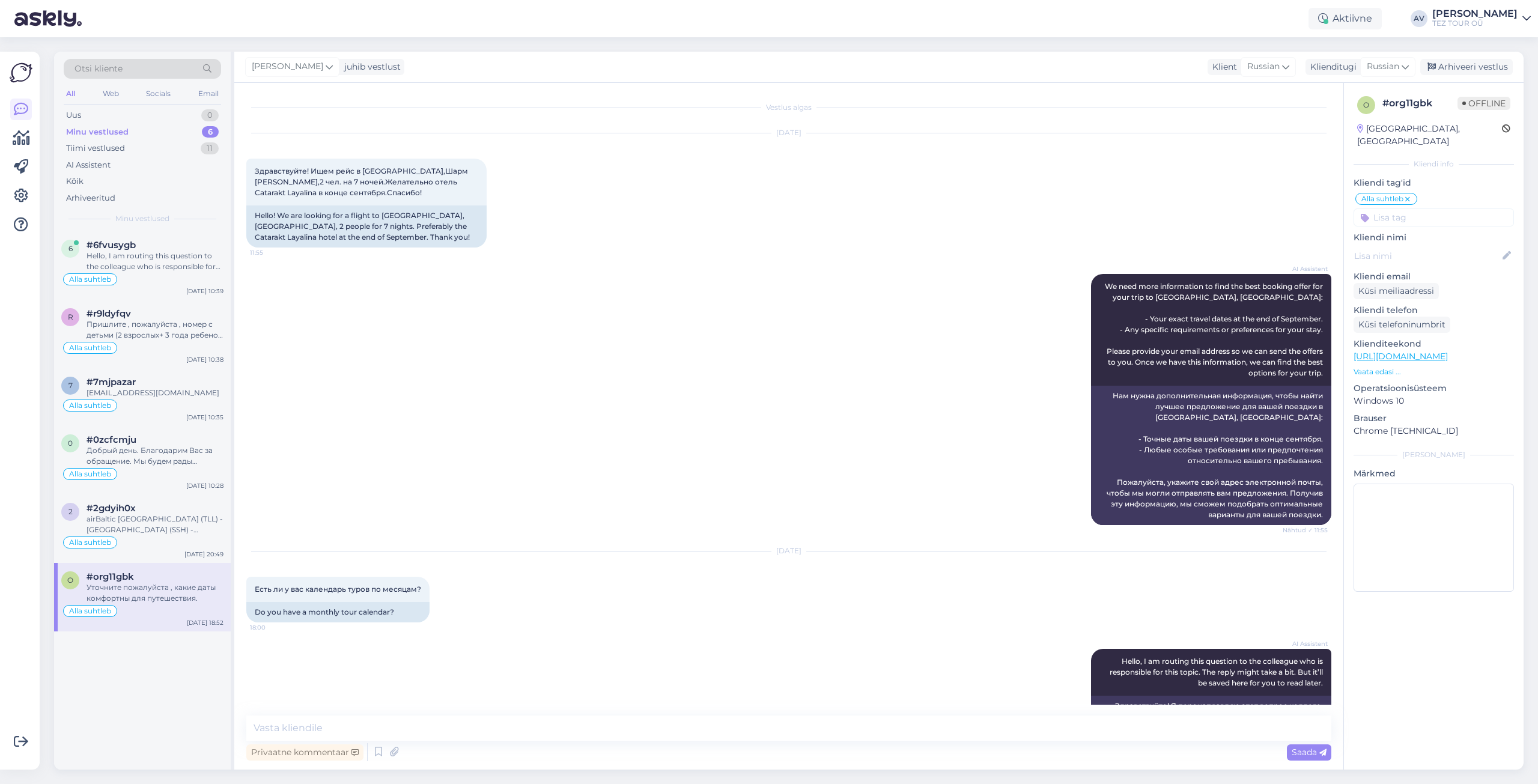
scroll to position [171, 0]
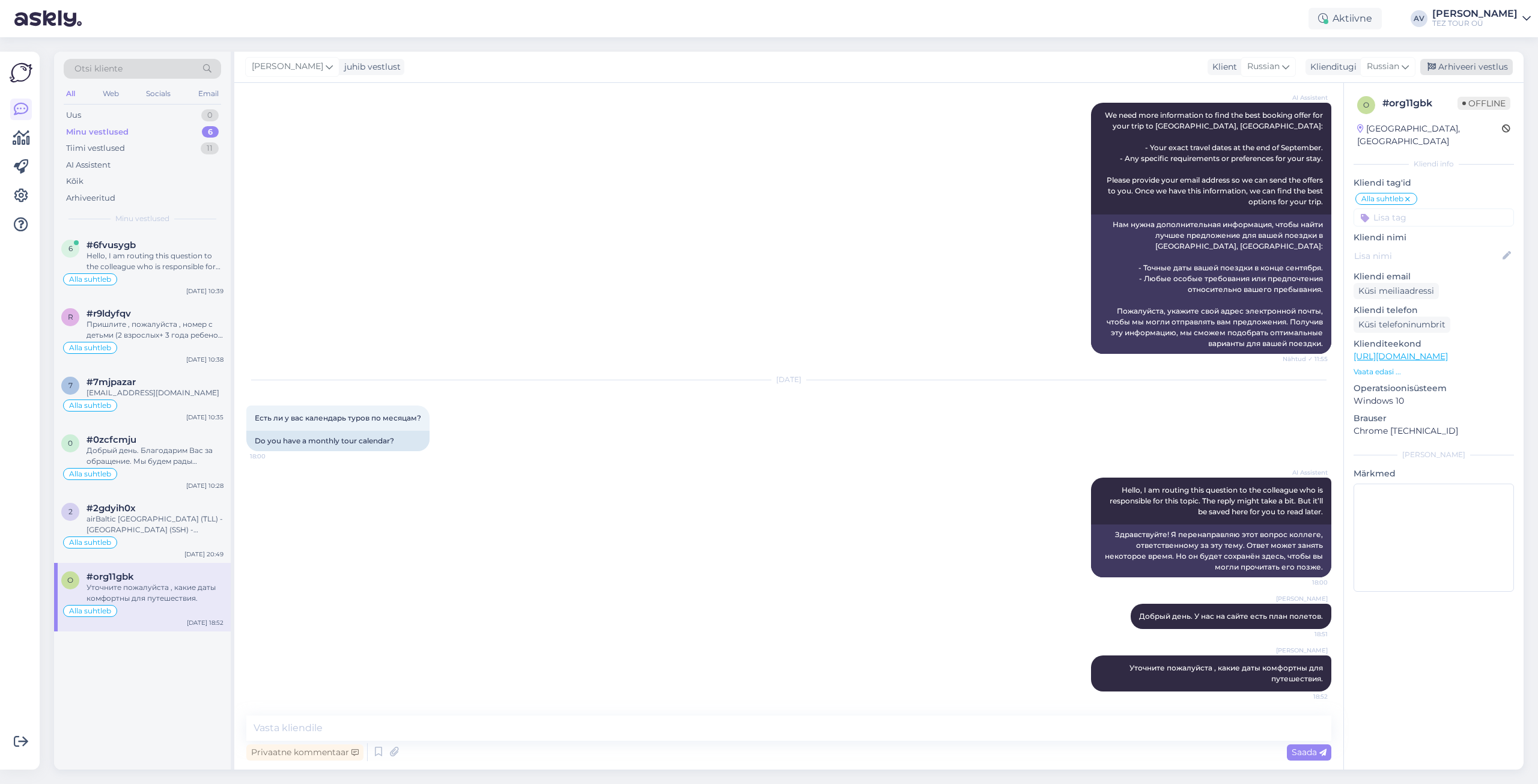
click at [1460, 69] on div "Arhiveeri vestlus" at bounding box center [1466, 66] width 93 height 17
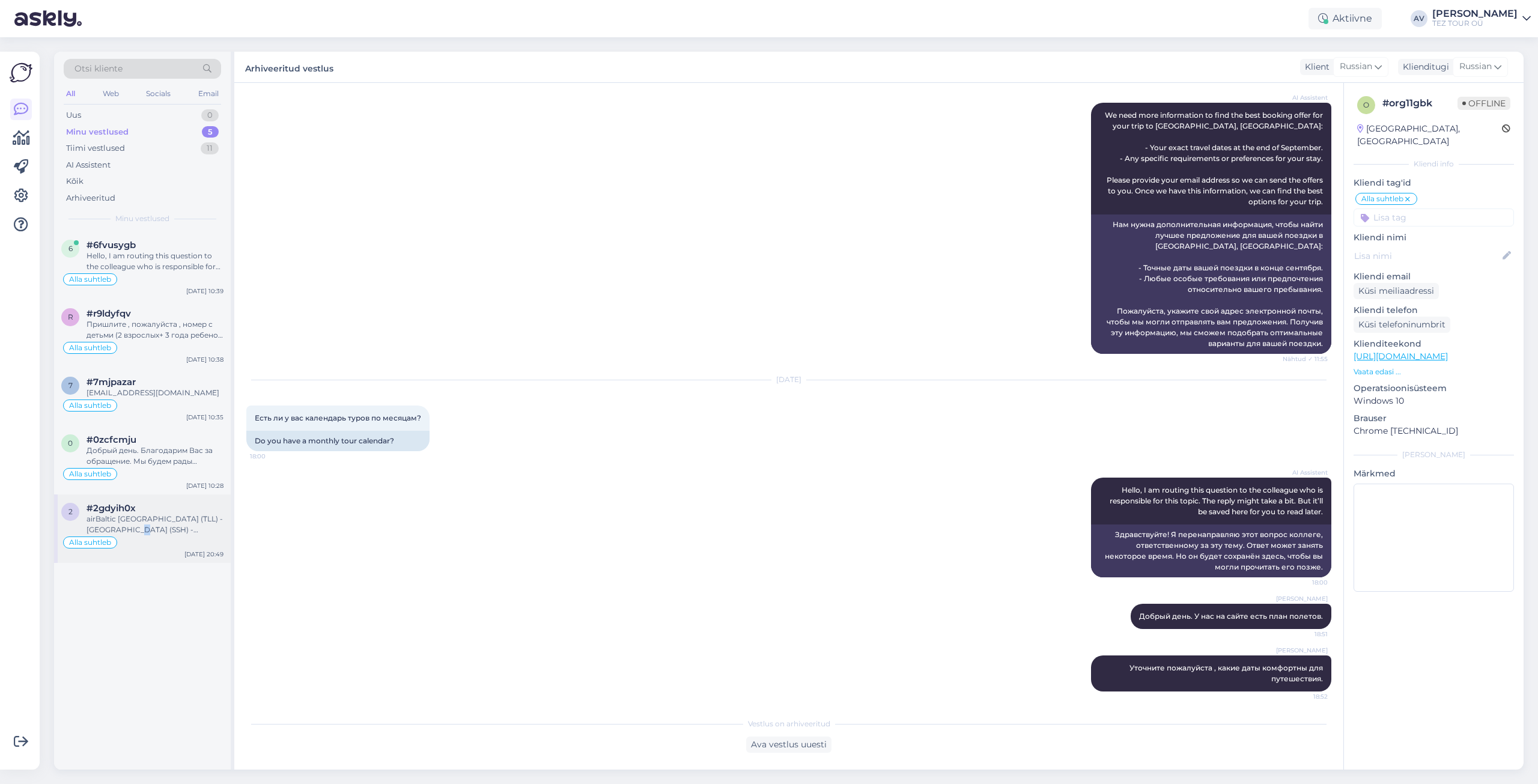
click at [137, 531] on div "airBaltic [GEOGRAPHIC_DATA] (TLL) - [GEOGRAPHIC_DATA] (SSH) - [GEOGRAPHIC_DATA]…" at bounding box center [154, 524] width 137 height 21
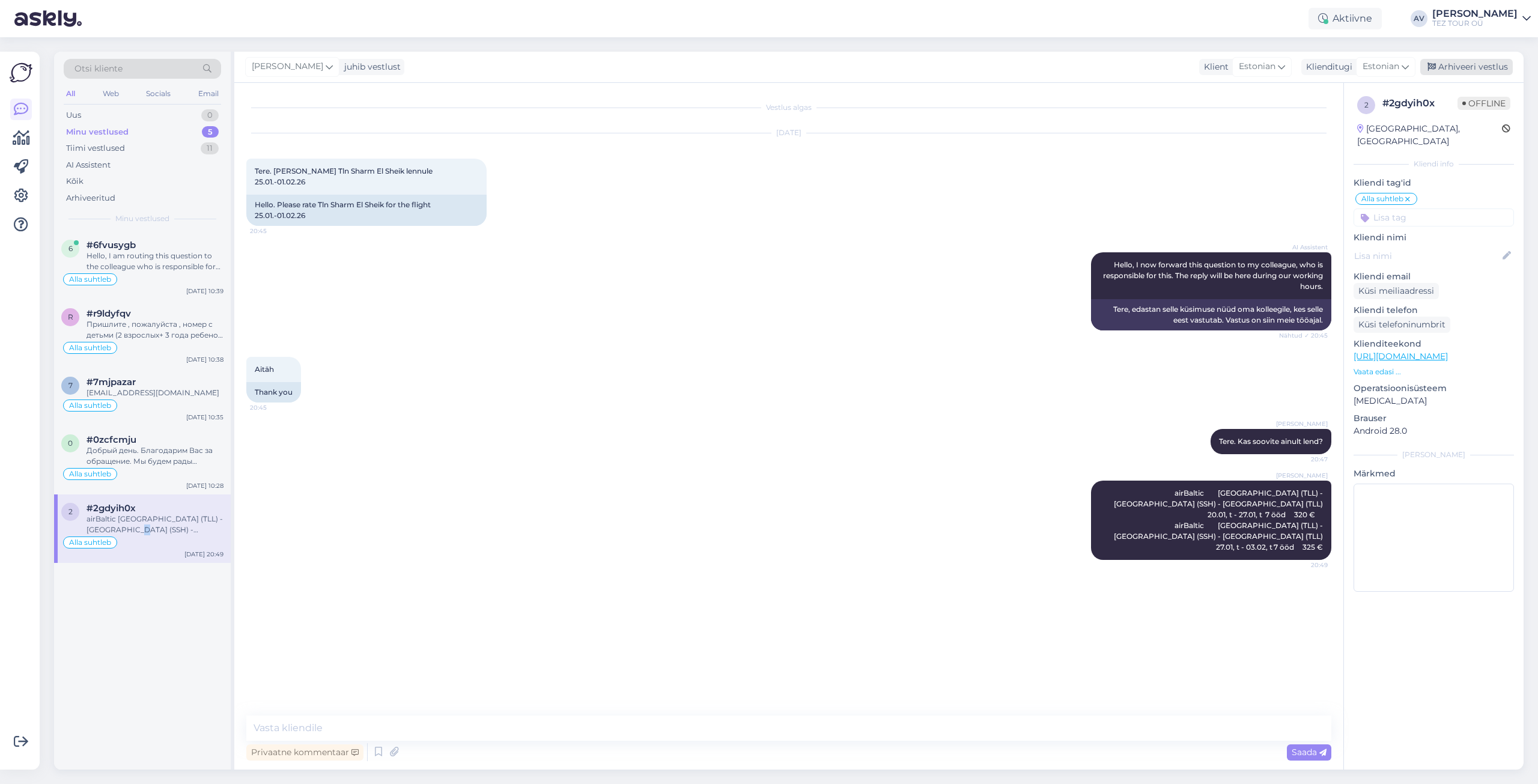
click at [1478, 61] on div "Arhiveeri vestlus" at bounding box center [1466, 66] width 93 height 17
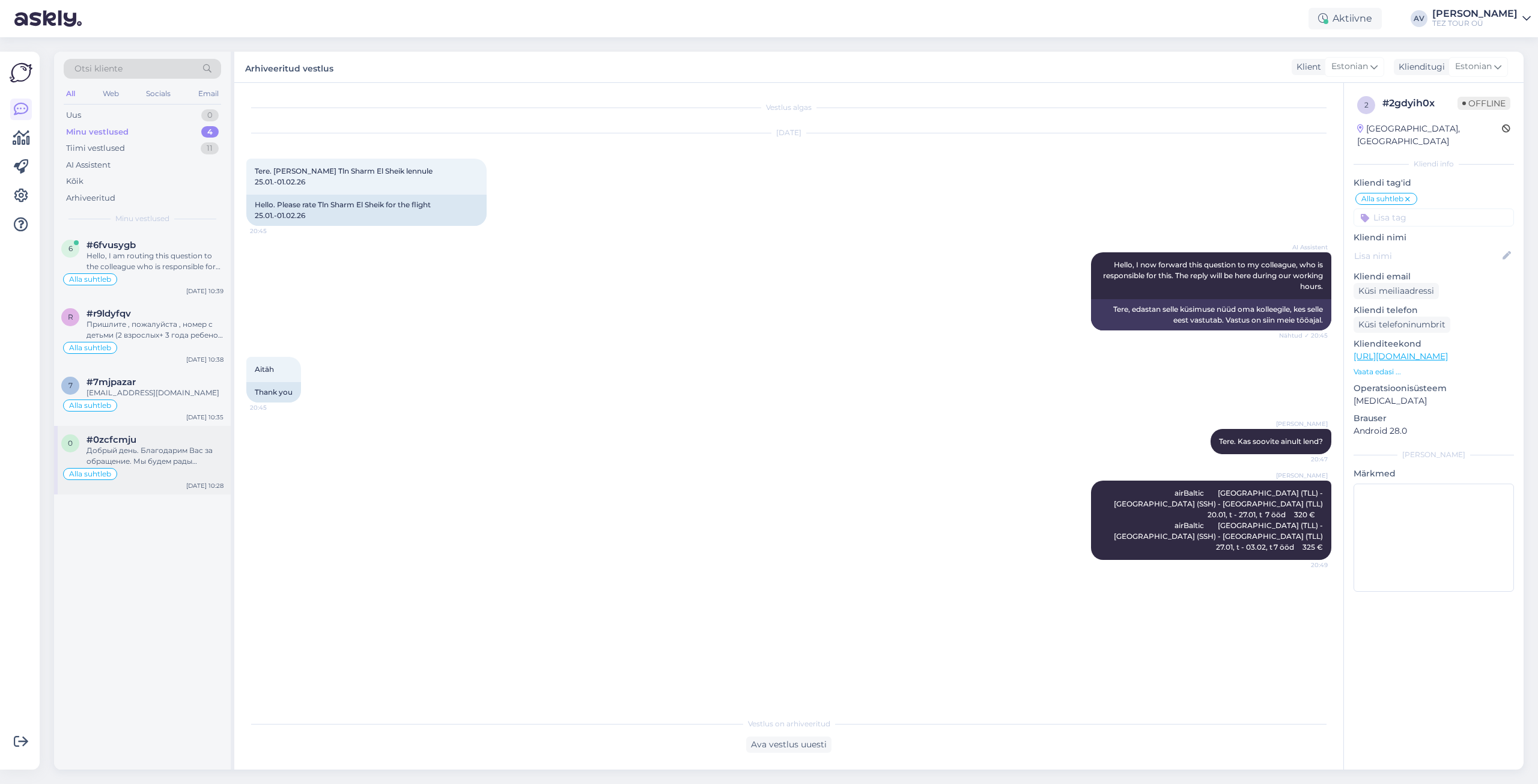
click at [120, 449] on div "Добрый день. Благодарим Вас за обращение. Мы будем рады предложить для отдыха К…" at bounding box center [154, 456] width 137 height 21
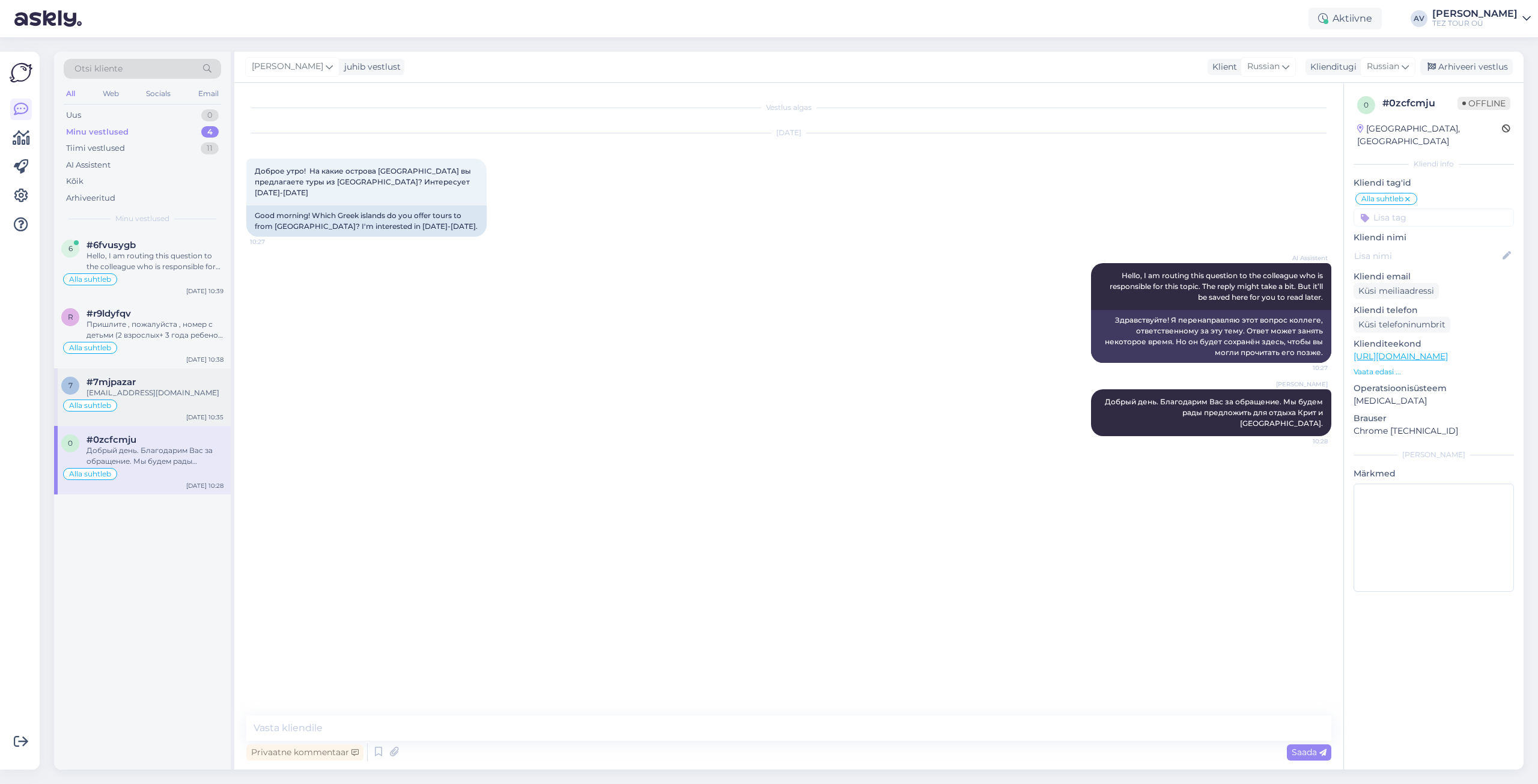
click at [151, 396] on div "[EMAIL_ADDRESS][DOMAIN_NAME]" at bounding box center [154, 393] width 137 height 11
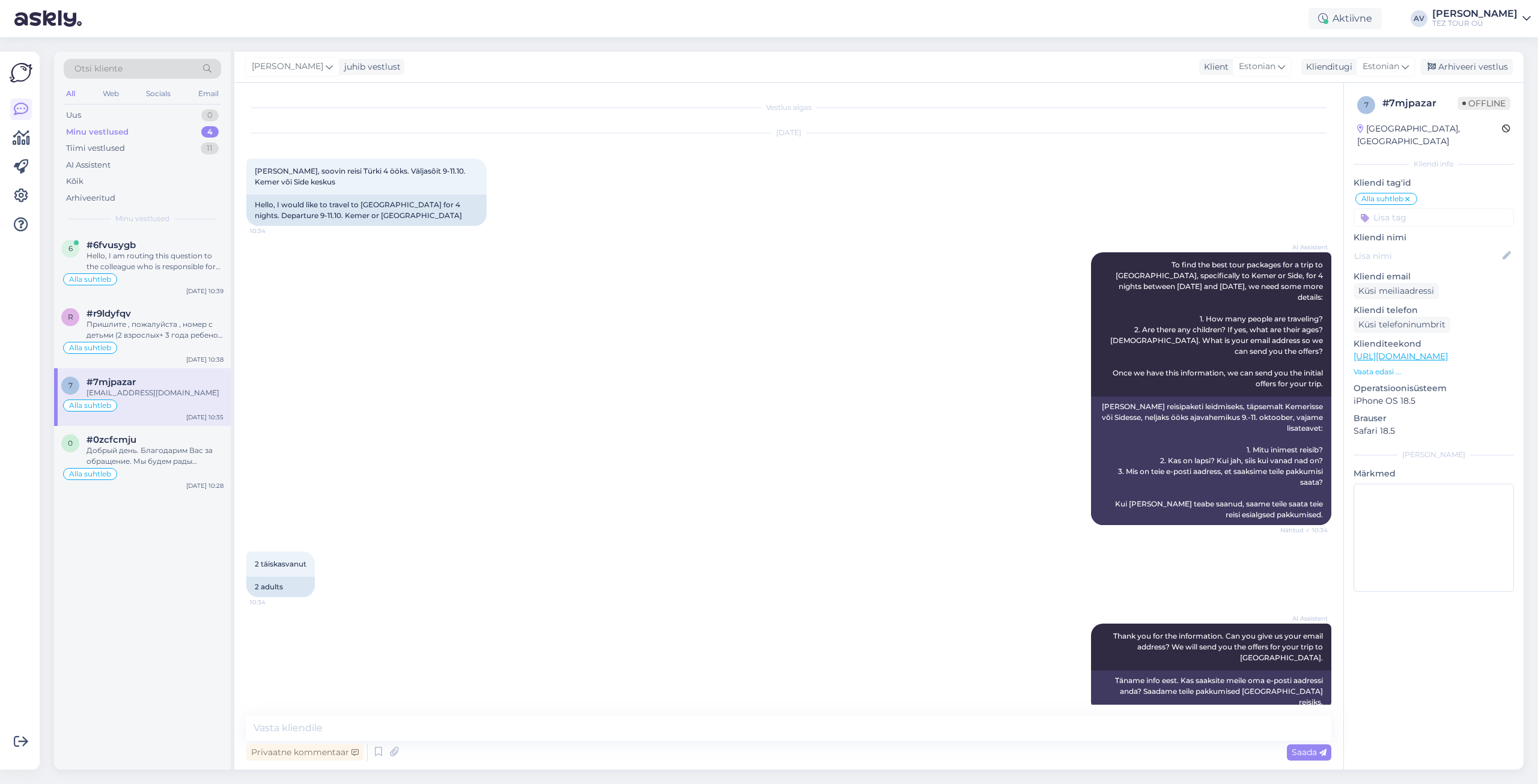
scroll to position [50, 0]
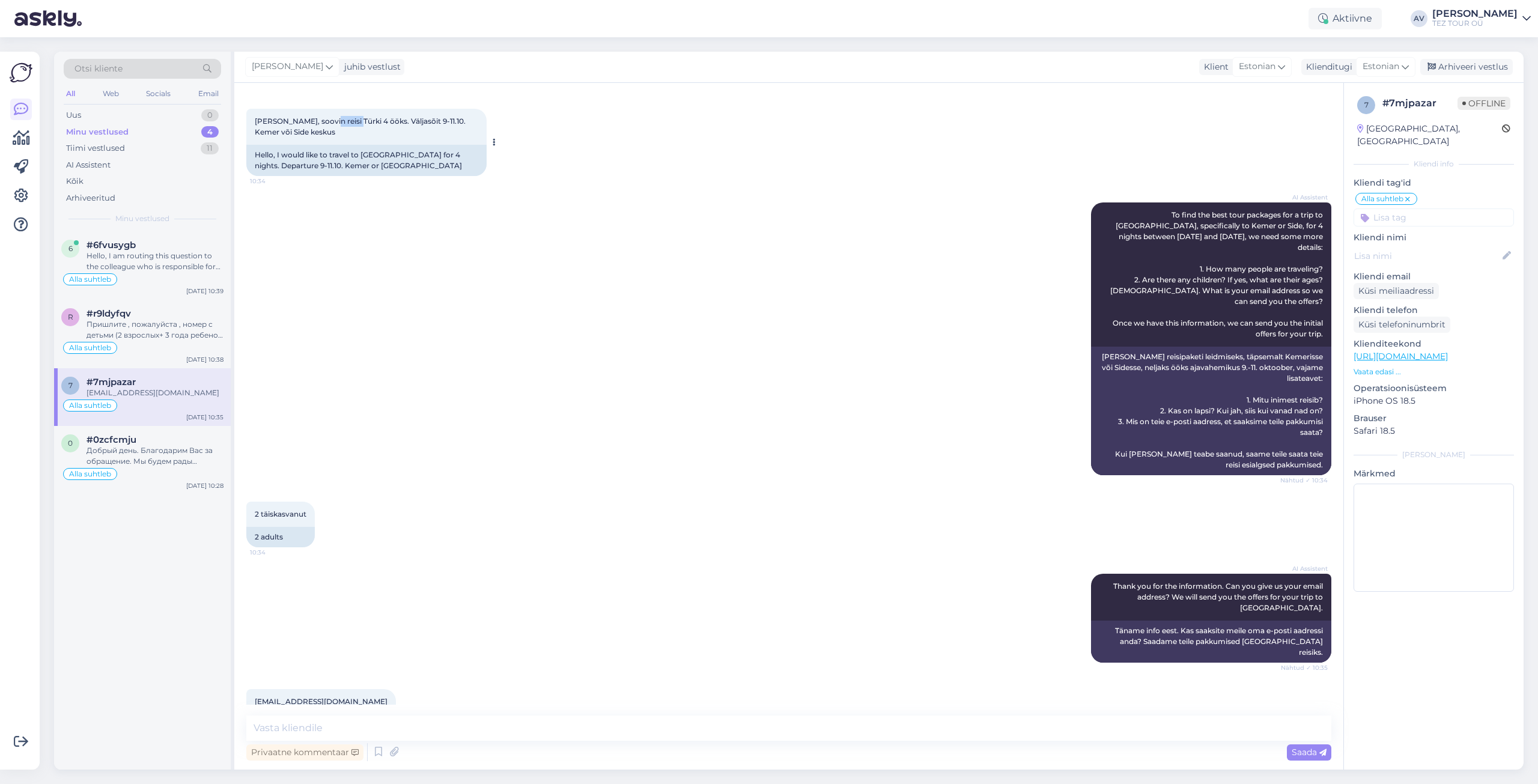
drag, startPoint x: 319, startPoint y: 121, endPoint x: 347, endPoint y: 121, distance: 28.0
click at [347, 121] on span "[PERSON_NAME], soovin reisi Türki 4 ööks. Väljasõit 9-11.10. Kemer või Side kes…" at bounding box center [361, 126] width 213 height 20
click at [348, 121] on span "[PERSON_NAME], soovin reisi Türki 4 ööks. Väljasõit 9-11.10. Kemer või Side kes…" at bounding box center [361, 126] width 213 height 20
drag, startPoint x: 359, startPoint y: 121, endPoint x: 316, endPoint y: 118, distance: 43.1
click at [316, 118] on span "[PERSON_NAME], soovin reisi Türki 4 ööks. Väljasõit 9-11.10. Kemer või Side kes…" at bounding box center [361, 126] width 213 height 20
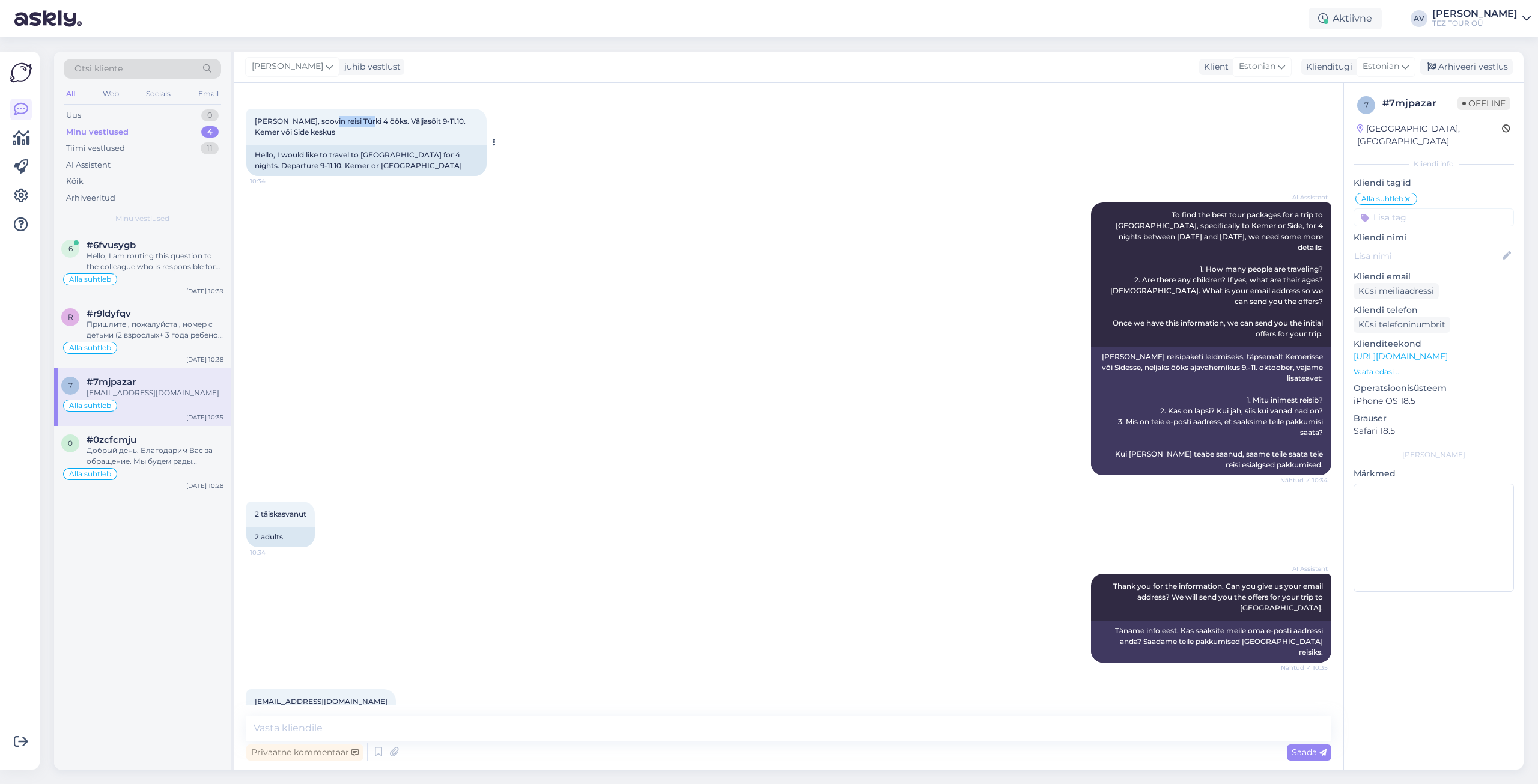
copy span "[DEMOGRAPHIC_DATA] 4 ööks"
click at [706, 752] on div "Privaatne kommentaar Saada" at bounding box center [788, 752] width 1085 height 23
click at [670, 730] on textarea at bounding box center [788, 728] width 1085 height 25
click at [628, 729] on textarea at bounding box center [788, 728] width 1085 height 25
click at [305, 727] on textarea "Vastus edatstatud." at bounding box center [788, 728] width 1085 height 25
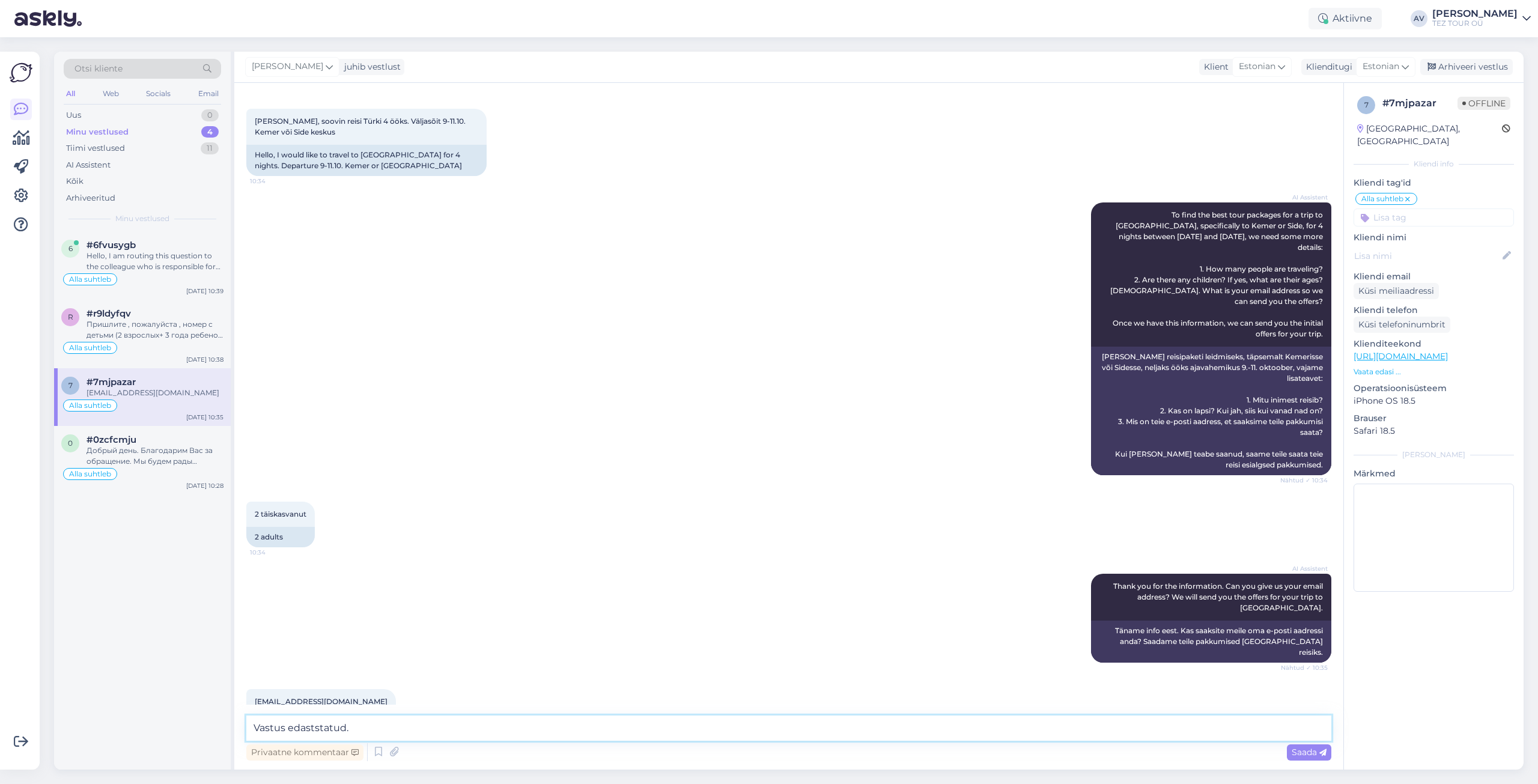
click at [319, 727] on textarea "Vastus edaststatud." at bounding box center [788, 728] width 1085 height 25
click at [366, 730] on textarea "Vastus edastatud." at bounding box center [788, 728] width 1085 height 25
type textarea "Vastus edastatud."
click at [1321, 747] on span "Saada" at bounding box center [1309, 752] width 35 height 11
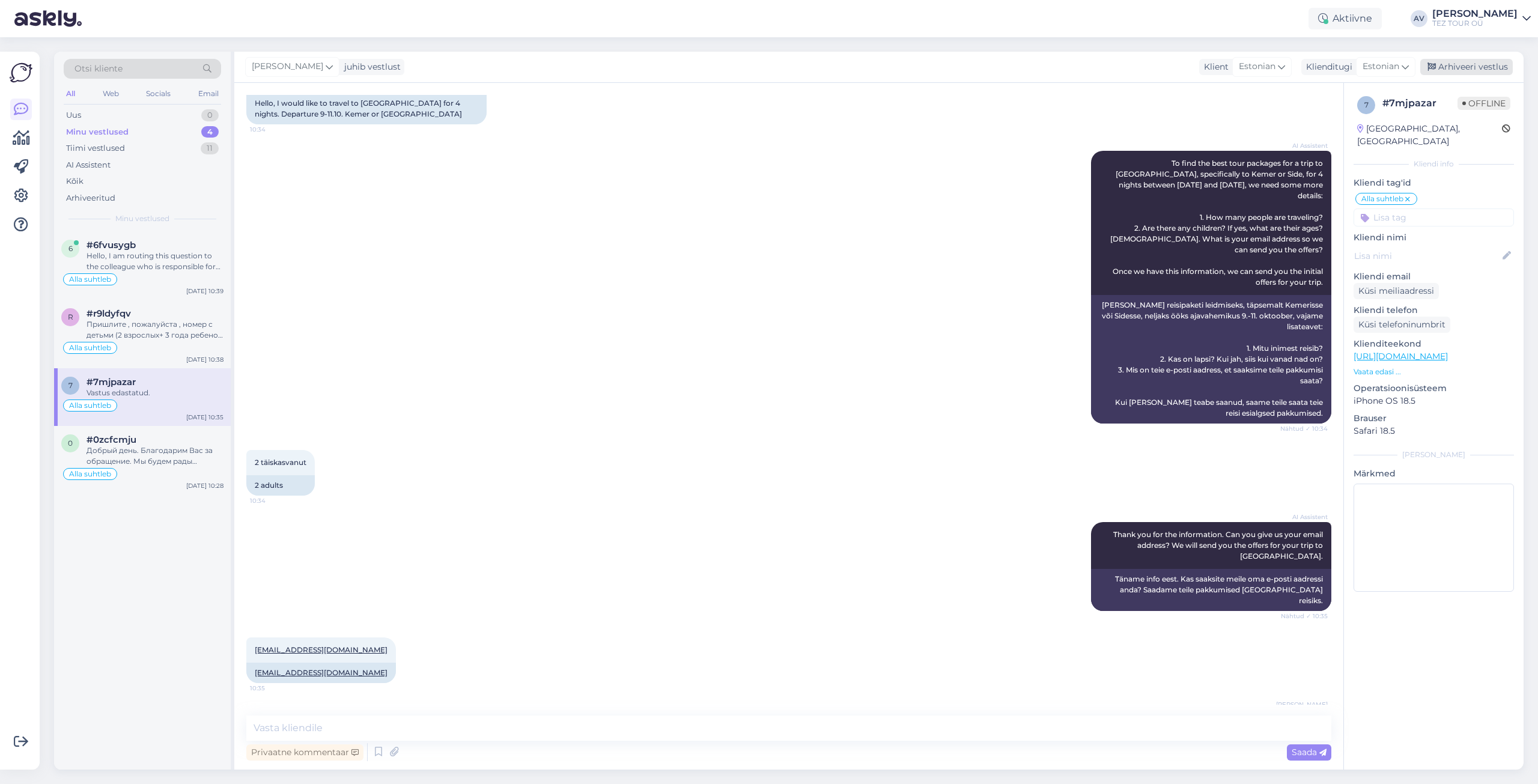
click at [1469, 66] on div "Arhiveeri vestlus" at bounding box center [1466, 66] width 93 height 17
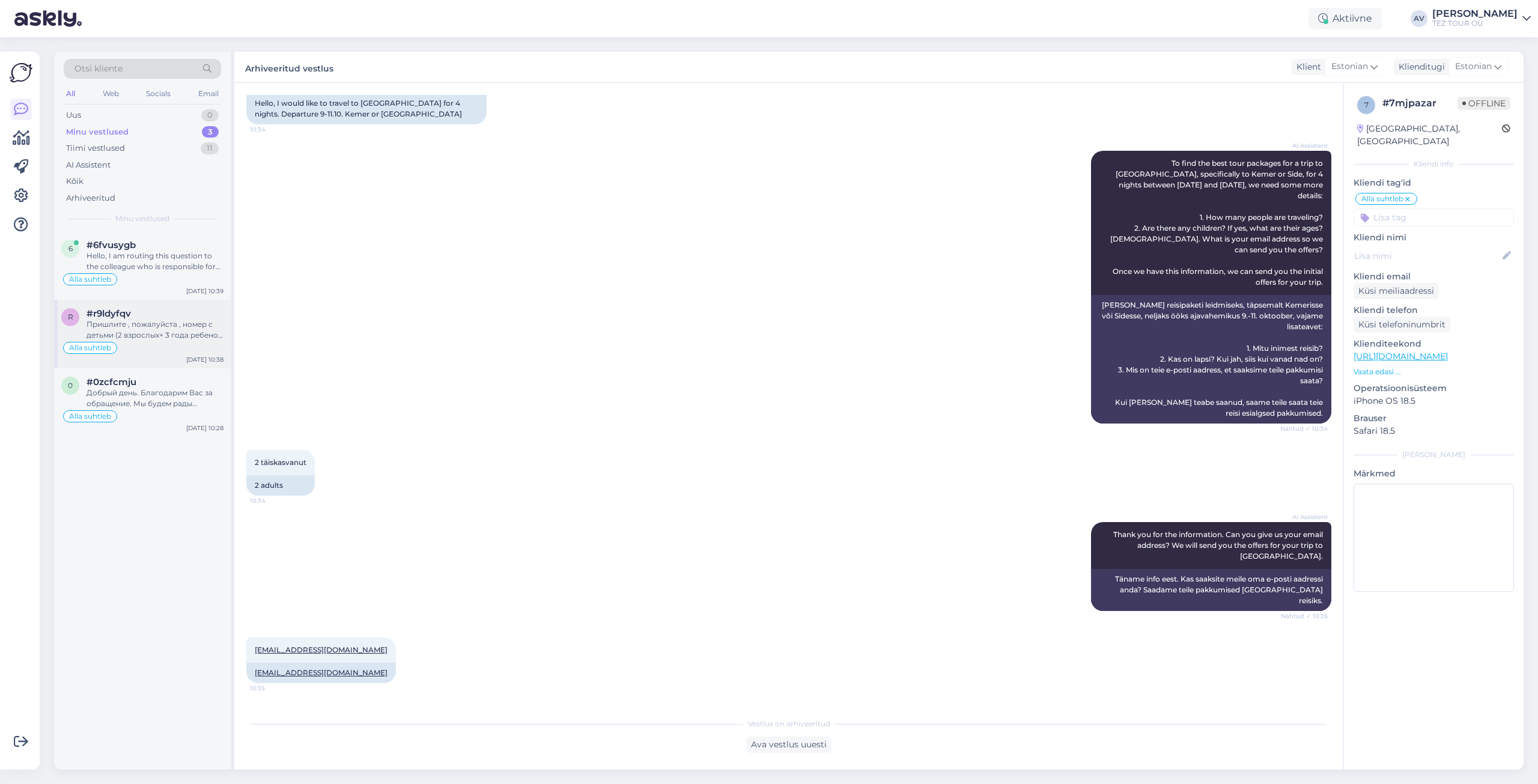
click at [171, 328] on div "Пришлите , пожалуйста , номер с детьми (2 взрослых+ 3 года ребенок + 7 лет ребе…" at bounding box center [154, 329] width 137 height 21
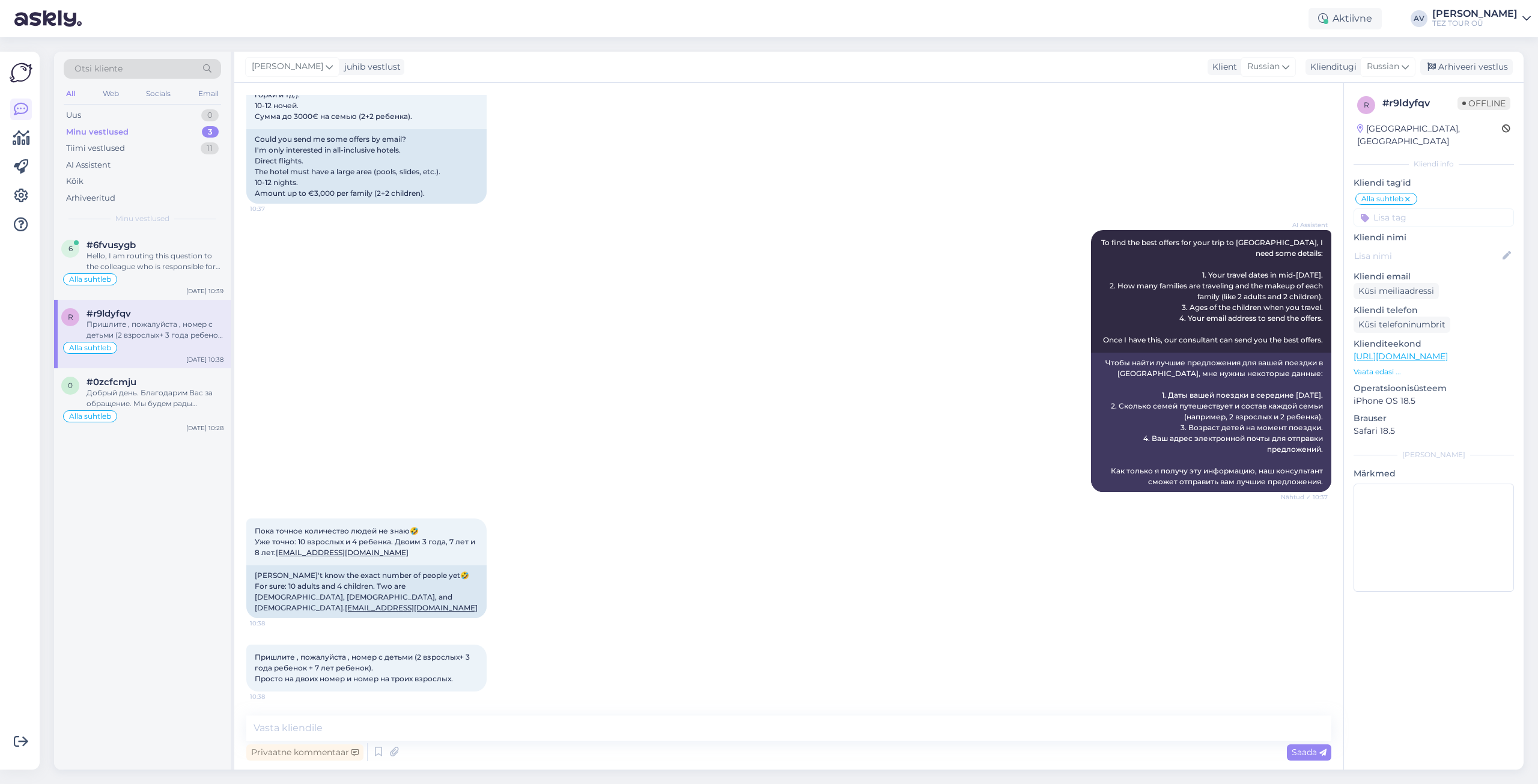
scroll to position [321, 0]
drag, startPoint x: 1298, startPoint y: 661, endPoint x: 1270, endPoint y: 679, distance: 33.3
click at [1298, 661] on div "Пришлите , пожалуйста , номер с детьми (2 взрослых+ 3 года ребенок + 7 лет ребе…" at bounding box center [788, 668] width 1085 height 74
click at [911, 728] on textarea at bounding box center [788, 728] width 1085 height 25
type textarea "Добрый день. Благодарим Вас и предложение будет выслано в ближайшее время."
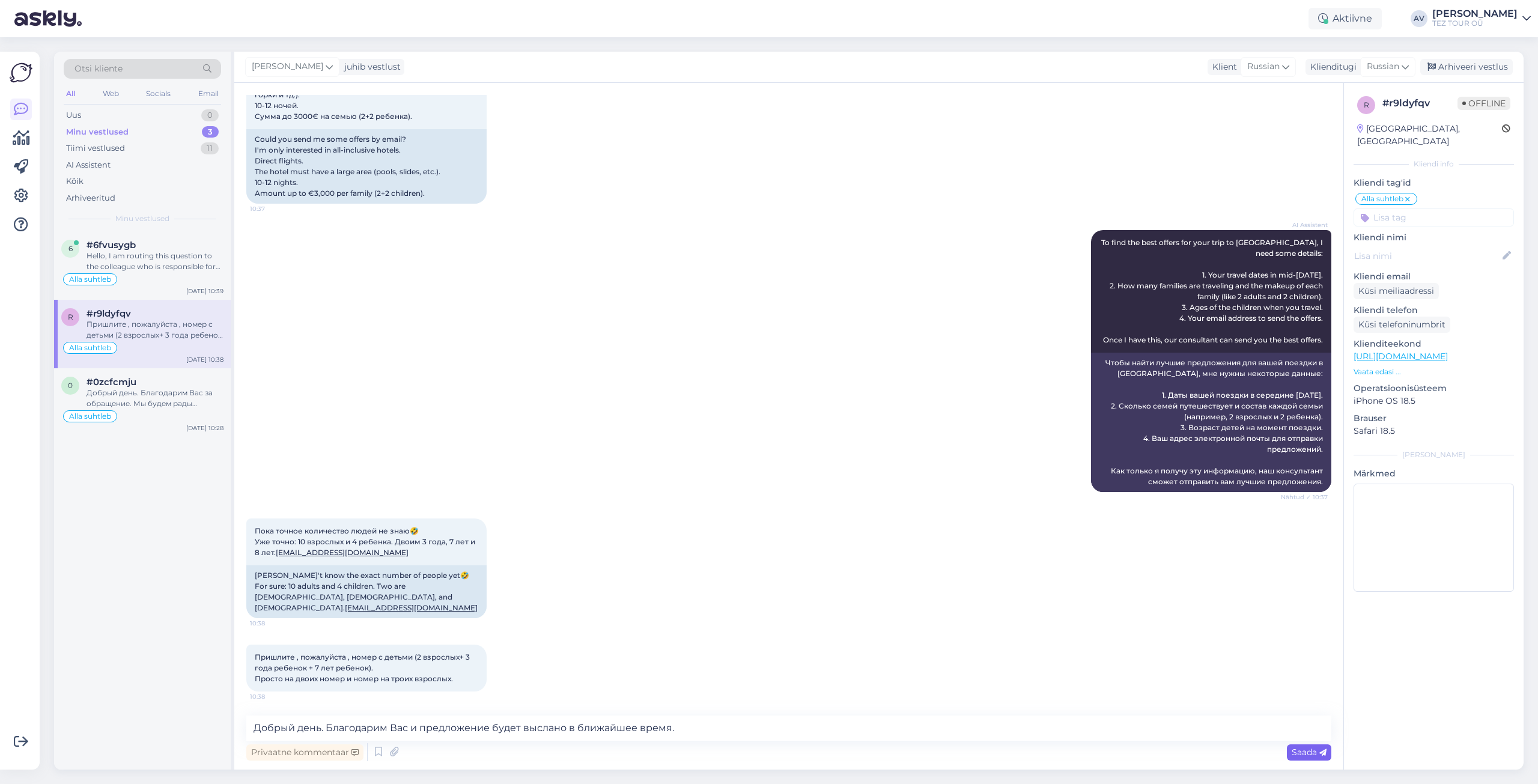
click at [1323, 752] on icon at bounding box center [1323, 752] width 7 height 7
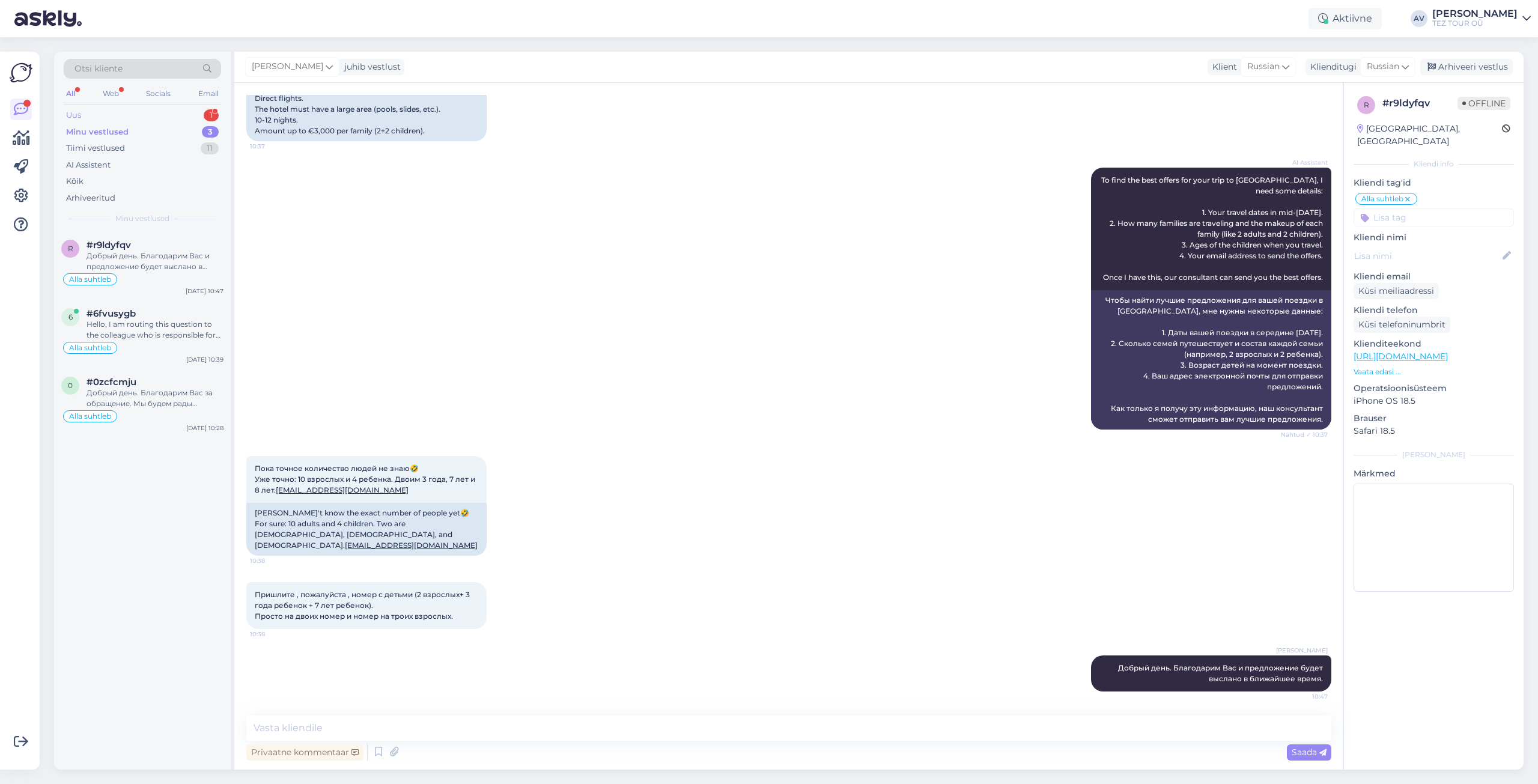
click at [91, 113] on div "Uus 1" at bounding box center [142, 115] width 157 height 17
click at [120, 263] on div "f #fhwegngz OK. Aitäh [DATE] 10:53" at bounding box center [142, 252] width 176 height 44
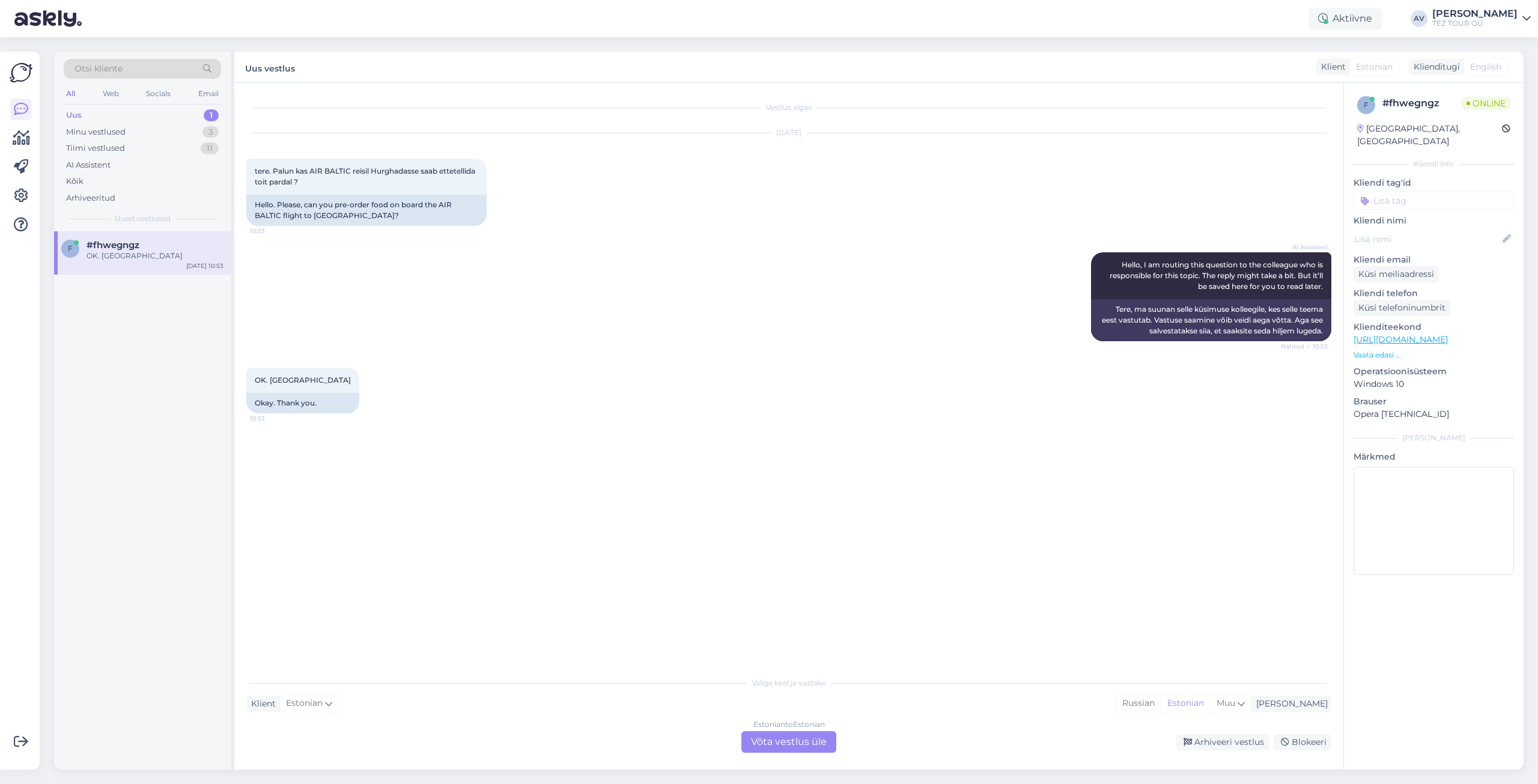
scroll to position [0, 0]
click at [798, 740] on div "Estonian to Estonian Võta vestlus üle" at bounding box center [789, 741] width 95 height 21
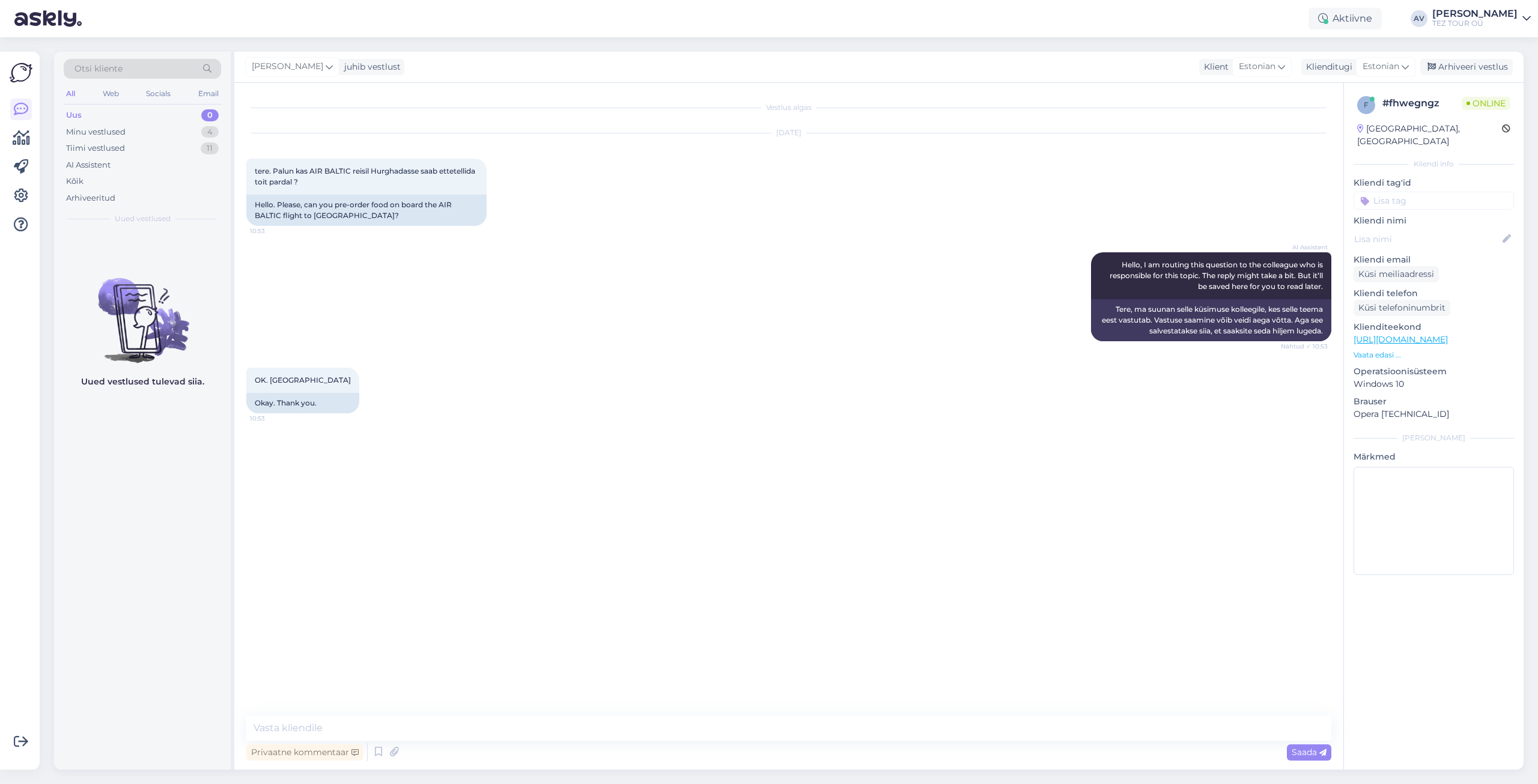
click at [1389, 191] on input at bounding box center [1434, 200] width 161 height 18
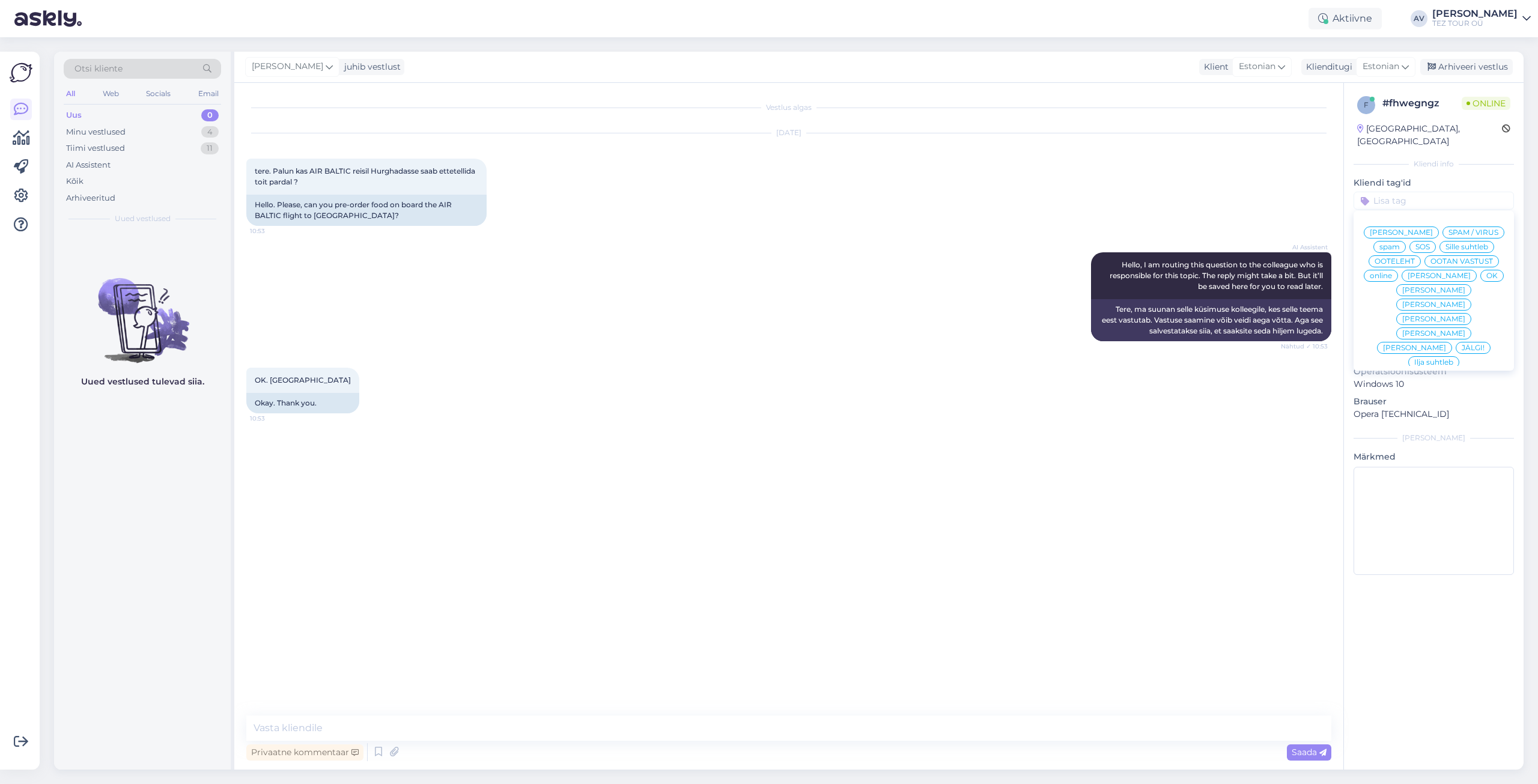
click at [1424, 443] on div "Alla suhtleb" at bounding box center [1434, 449] width 54 height 12
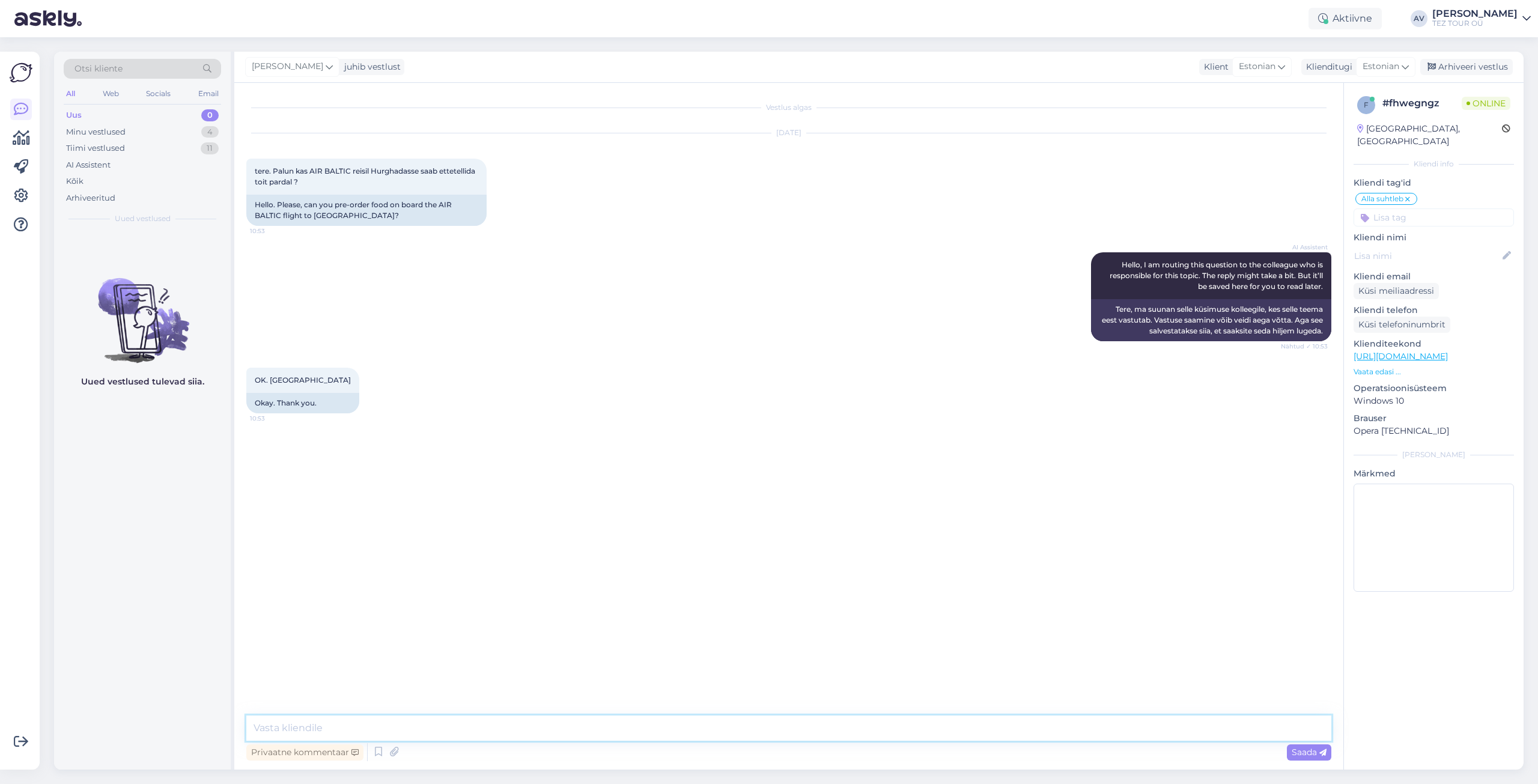
click at [722, 722] on textarea at bounding box center [788, 728] width 1085 height 25
paste textarea "Jah, see on võimalik. Palun selgitage, kuidas broneering tehti."
click at [251, 725] on textarea "Jah, see on võimalik. Palun selgitage, kuidas broneering tehti." at bounding box center [788, 728] width 1085 height 25
type textarea "Tere. Jah, see on võimalik. Palun selgitage, kuidas broneering tehti."
click at [1323, 752] on icon at bounding box center [1323, 752] width 7 height 7
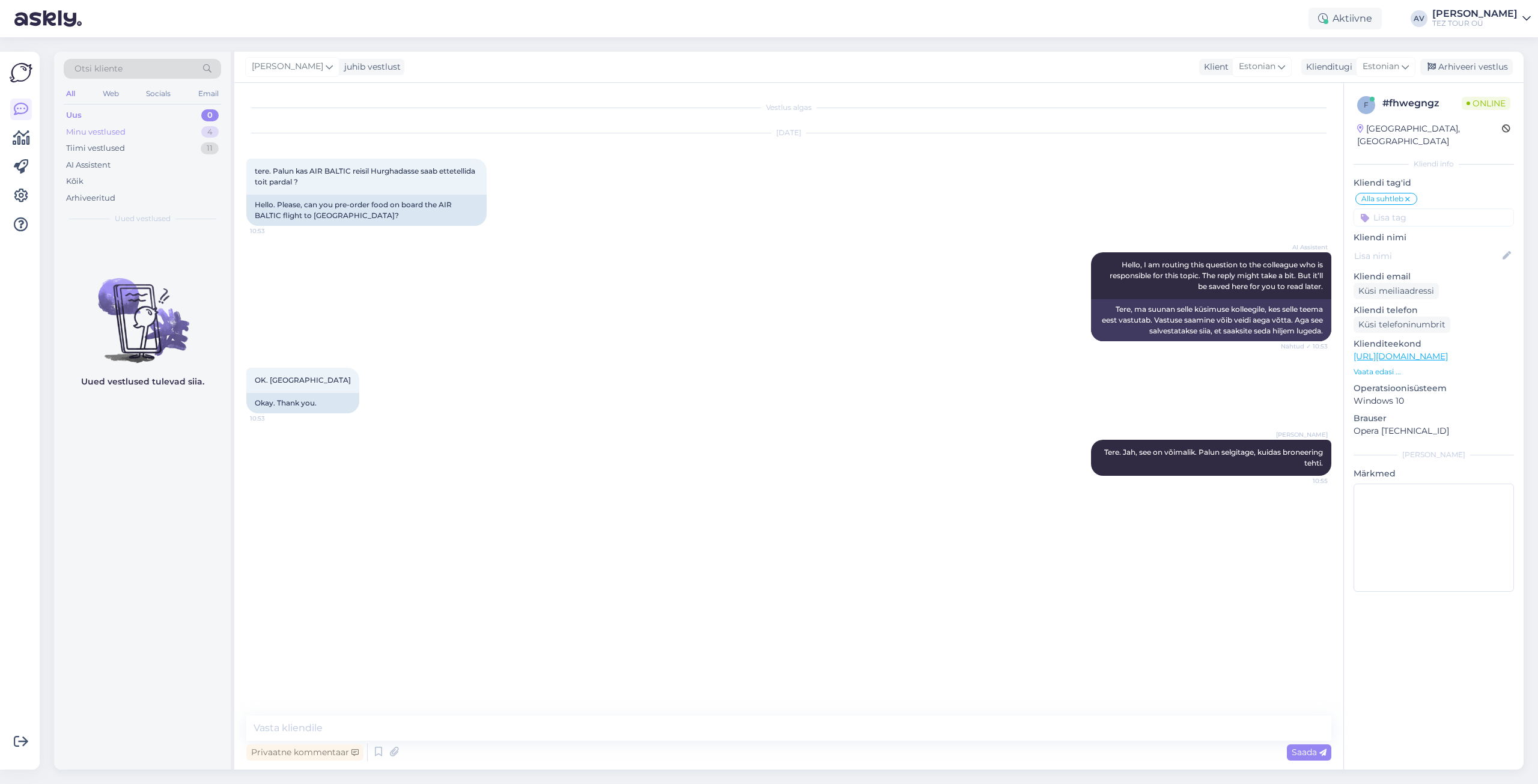
click at [81, 134] on div "Minu vestlused" at bounding box center [96, 131] width 59 height 12
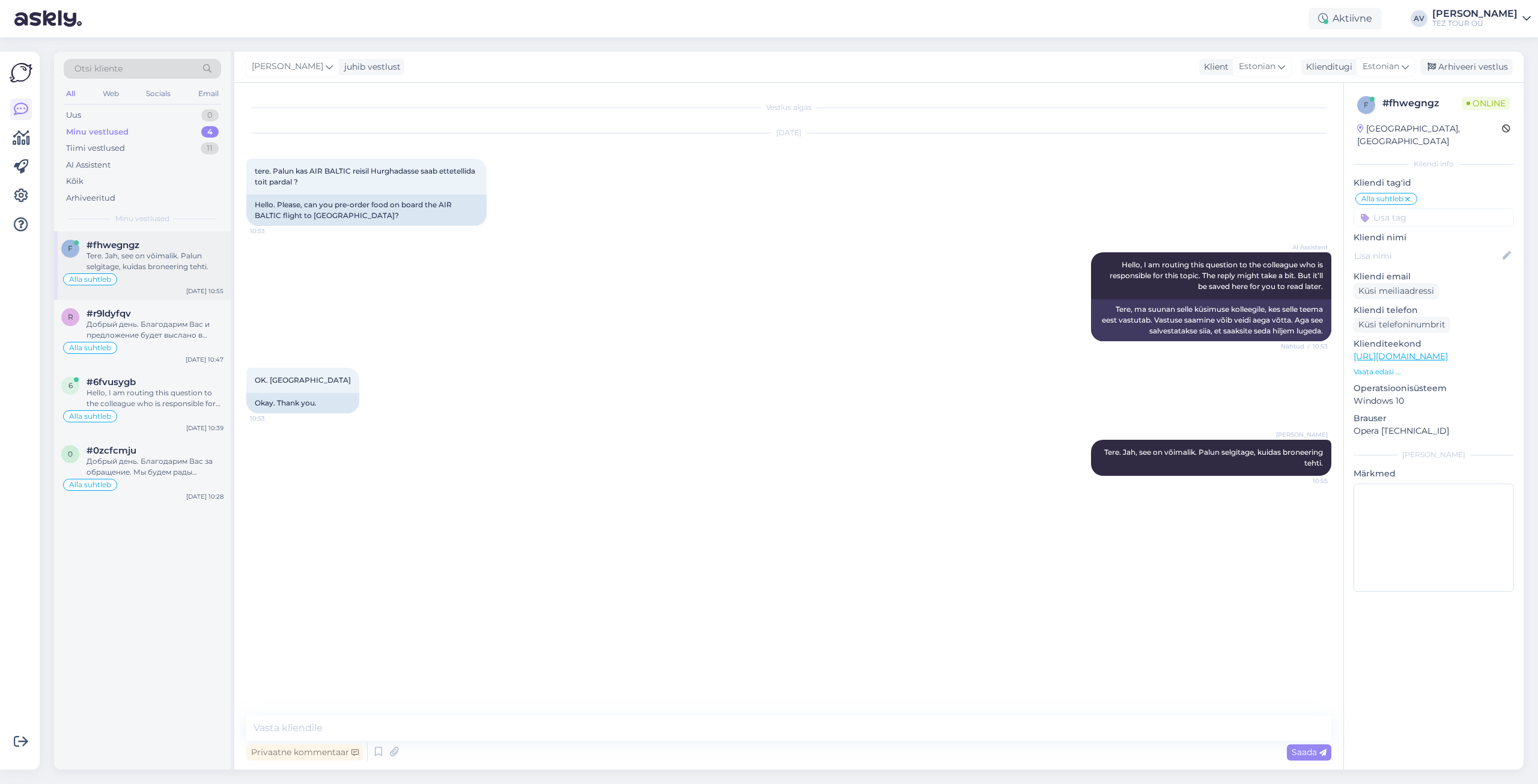
click at [138, 263] on div "Tere. Jah, see on võimalik. Palun selgitage, kuidas broneering tehti." at bounding box center [154, 261] width 137 height 21
click at [139, 316] on div "#r9ldyfqv" at bounding box center [154, 314] width 137 height 11
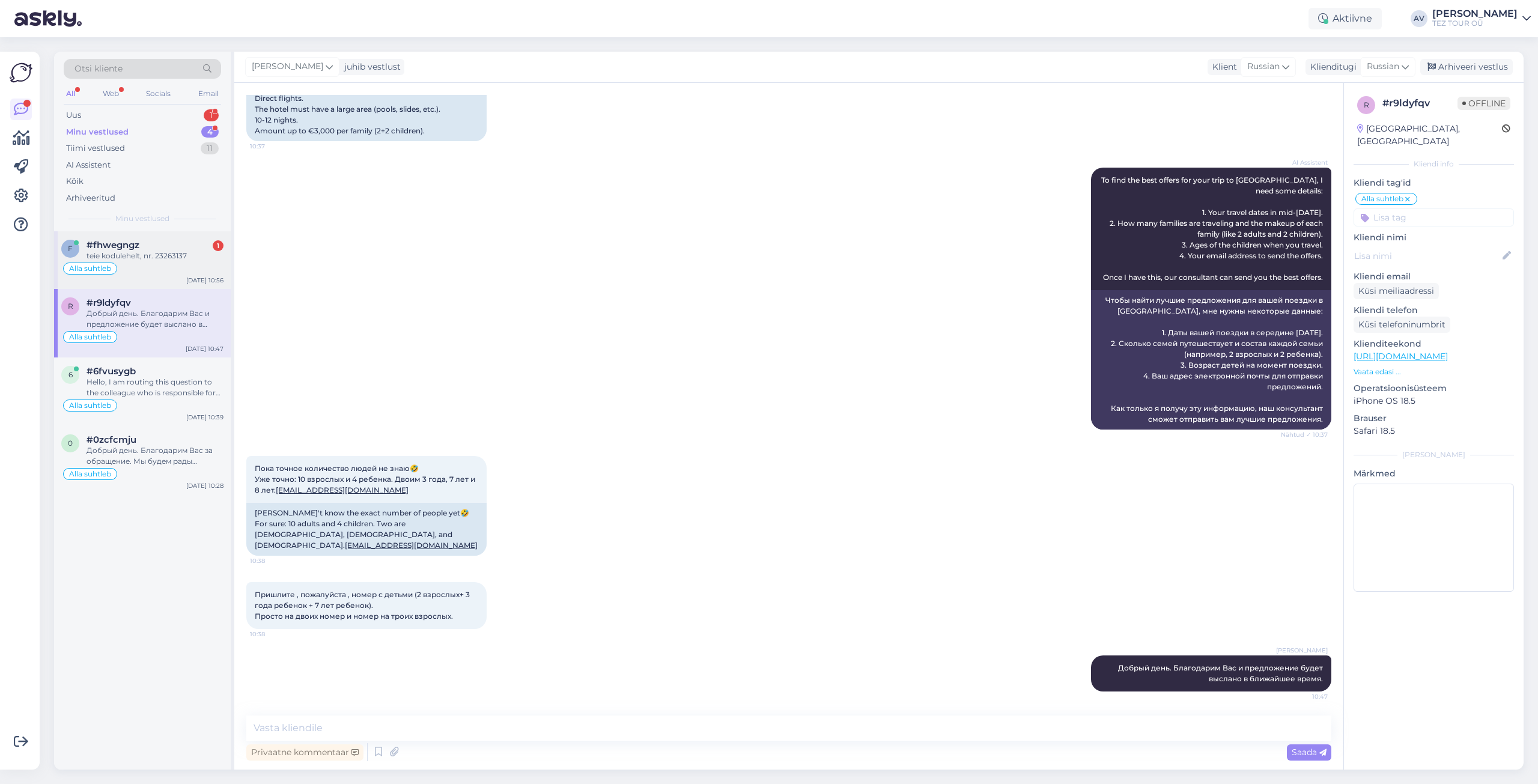
click at [161, 247] on div "#fhwegngz 1" at bounding box center [154, 245] width 137 height 11
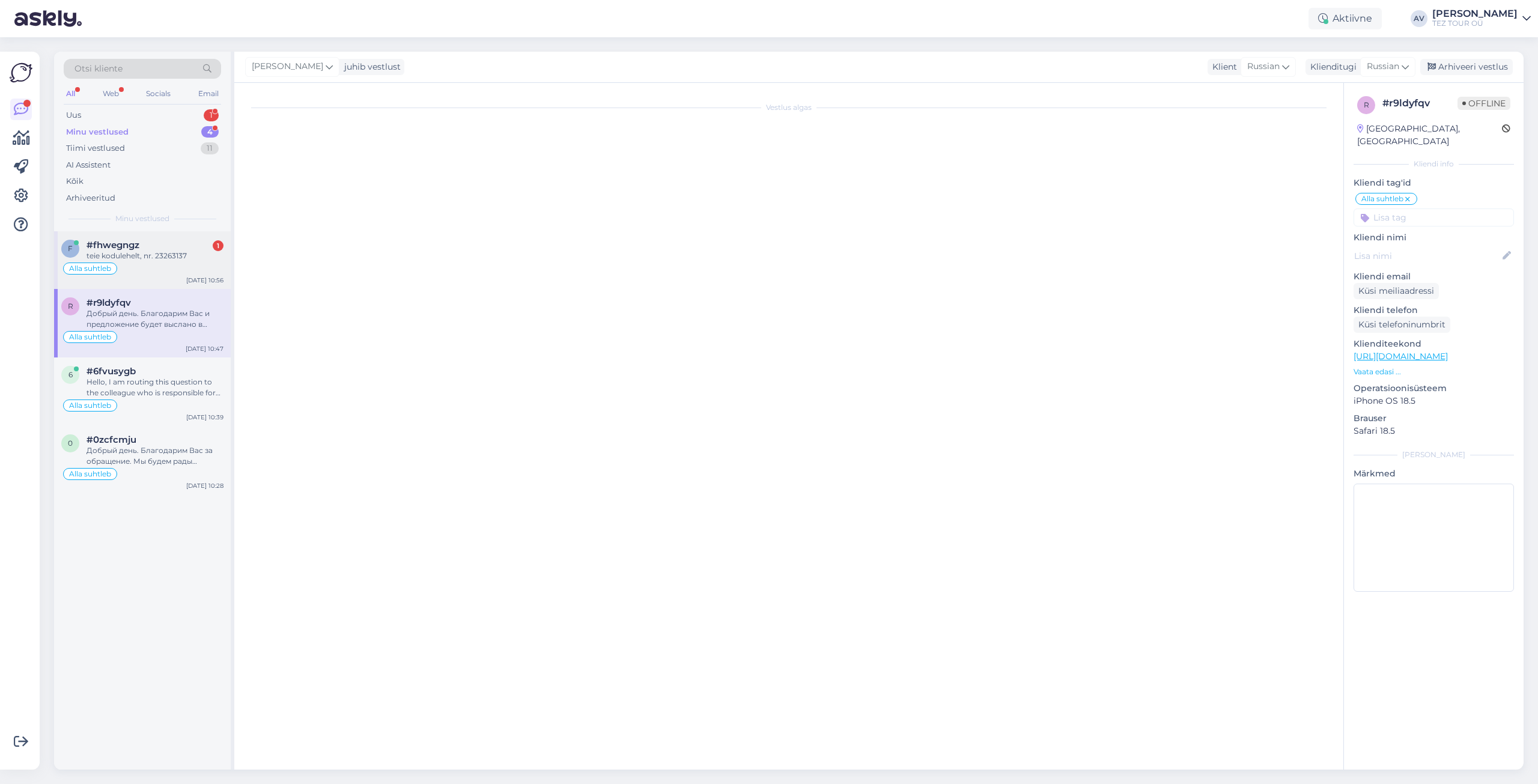
scroll to position [0, 0]
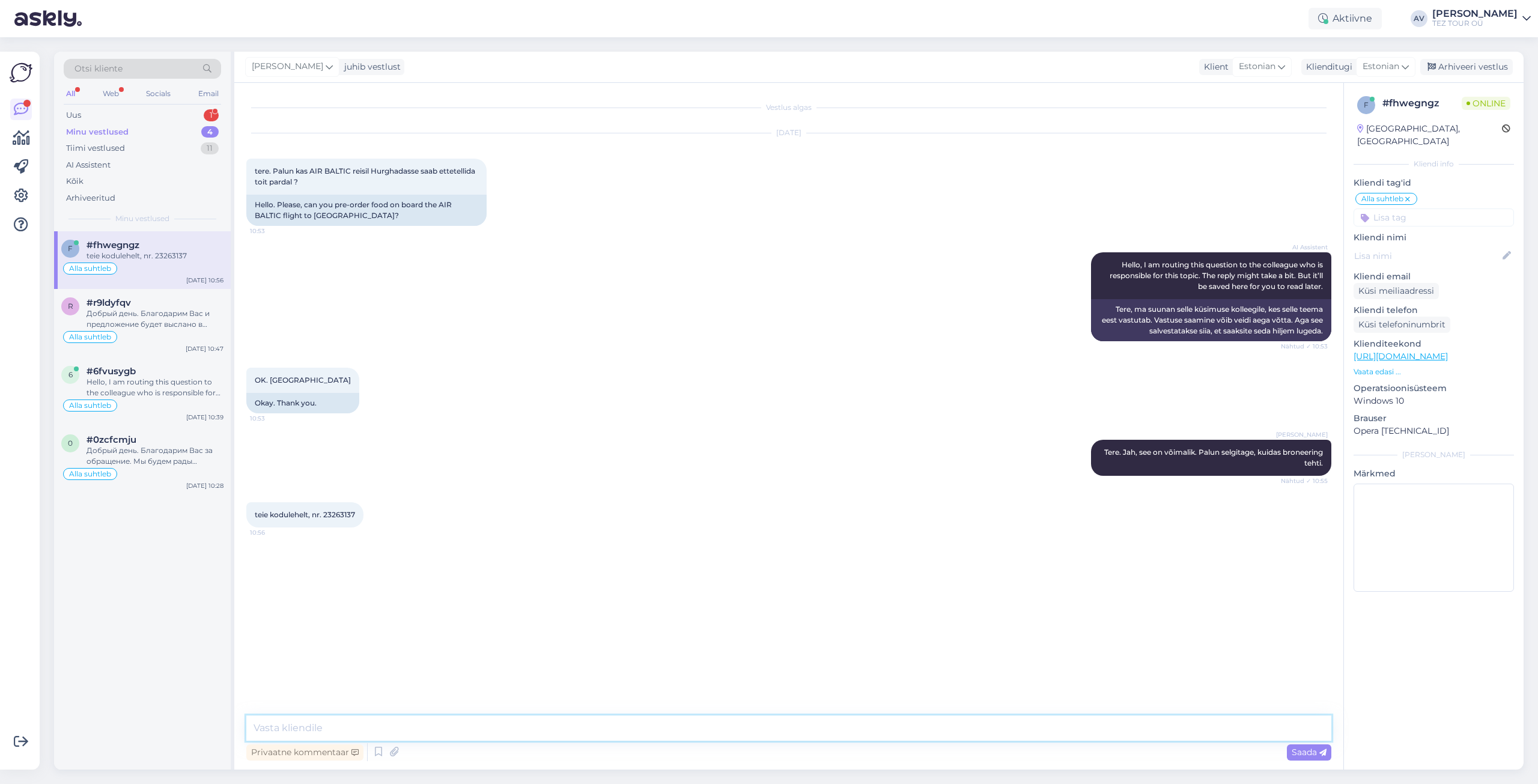
click at [381, 727] on textarea at bounding box center [788, 728] width 1085 height 25
type textarea "Aitäh!"
click at [1321, 752] on icon at bounding box center [1323, 752] width 7 height 7
click at [850, 729] on textarea at bounding box center [788, 728] width 1085 height 25
type textarea "Palun kirjutage [EMAIL_ADDRESS][DOMAIN_NAME]"
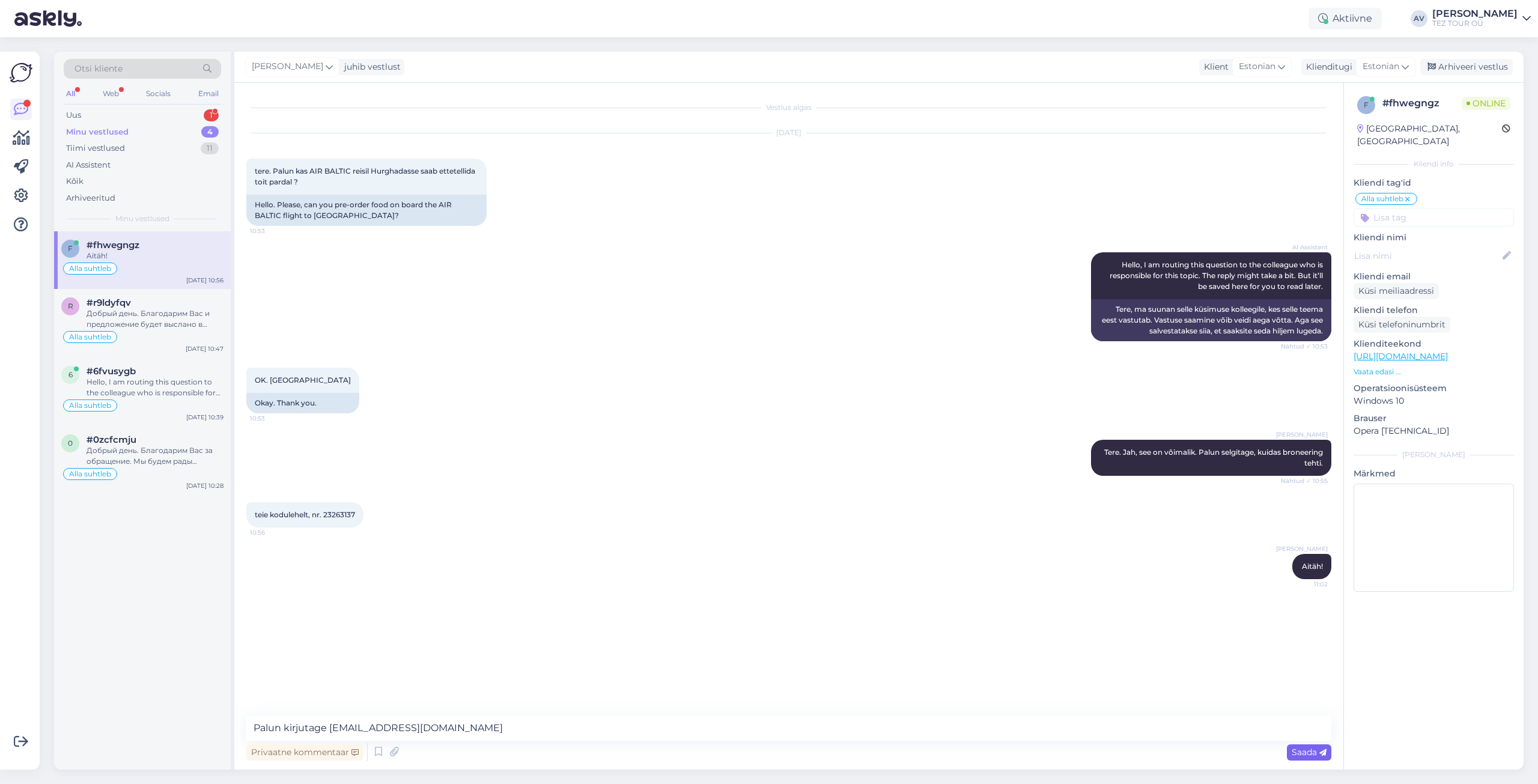
click at [1320, 751] on icon at bounding box center [1323, 752] width 7 height 7
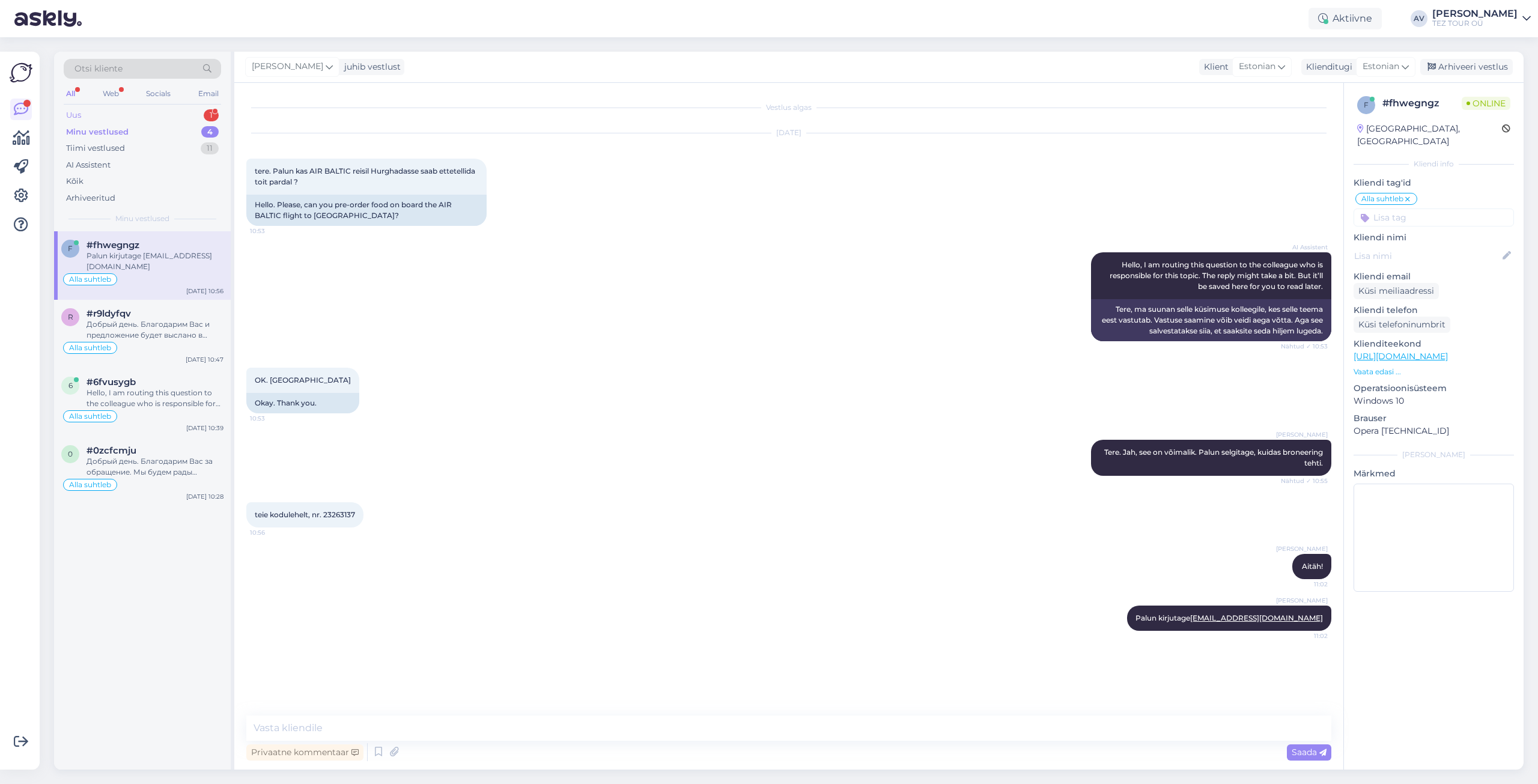
click at [106, 119] on div "Uus 1" at bounding box center [142, 115] width 157 height 17
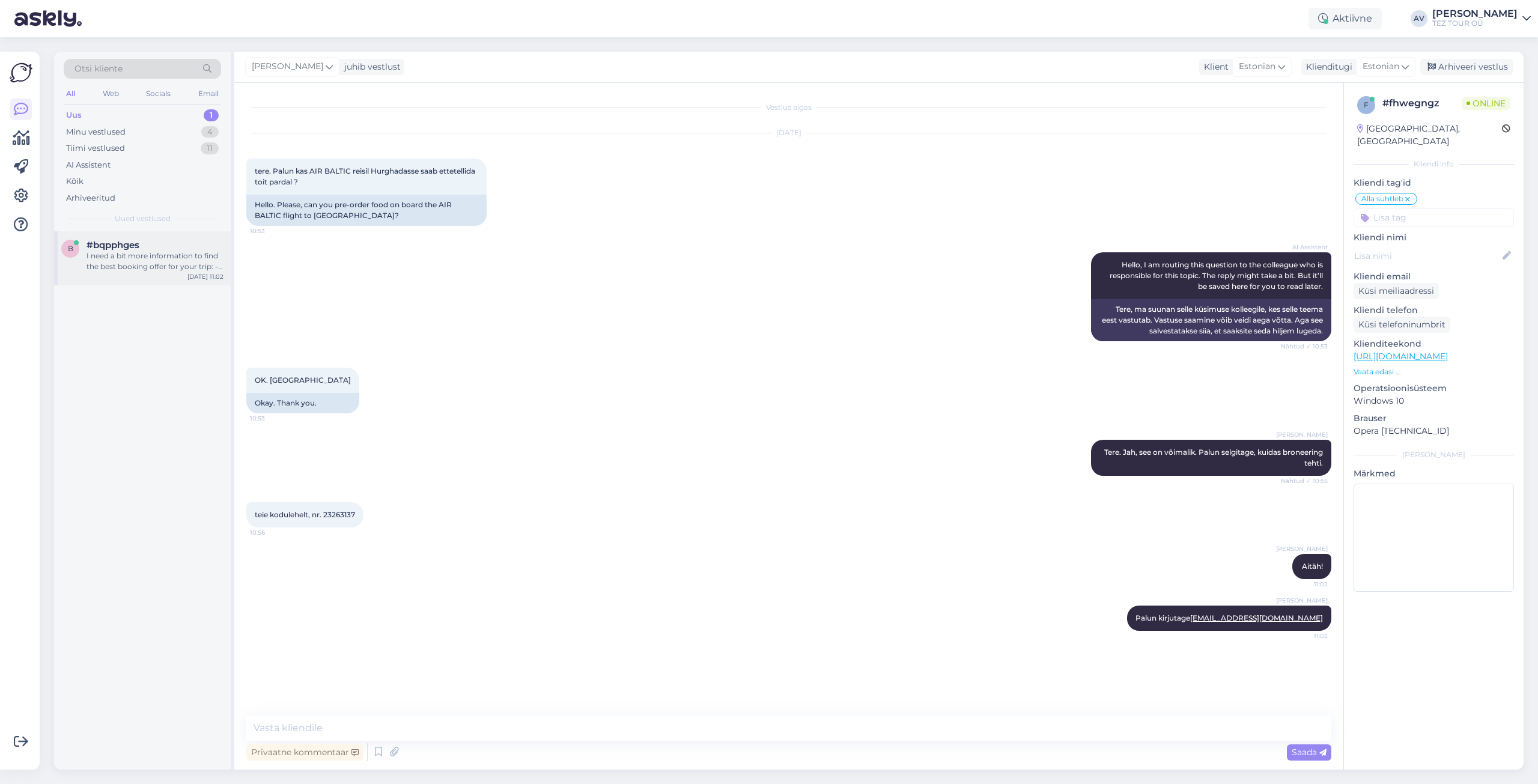
click at [119, 244] on span "#bqpphges" at bounding box center [112, 245] width 53 height 11
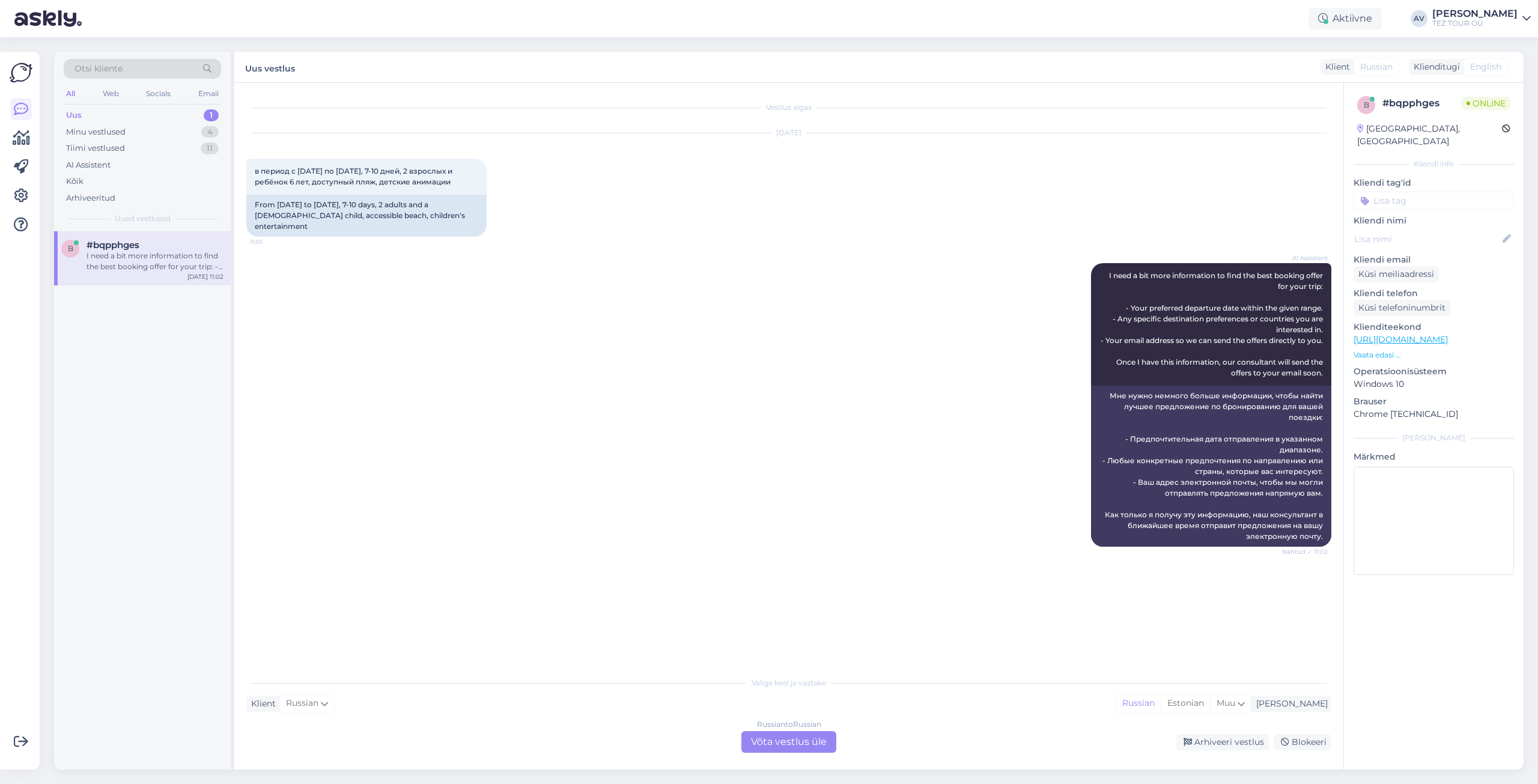
click at [804, 746] on div "Russian to Russian Võta vestlus üle" at bounding box center [789, 741] width 95 height 21
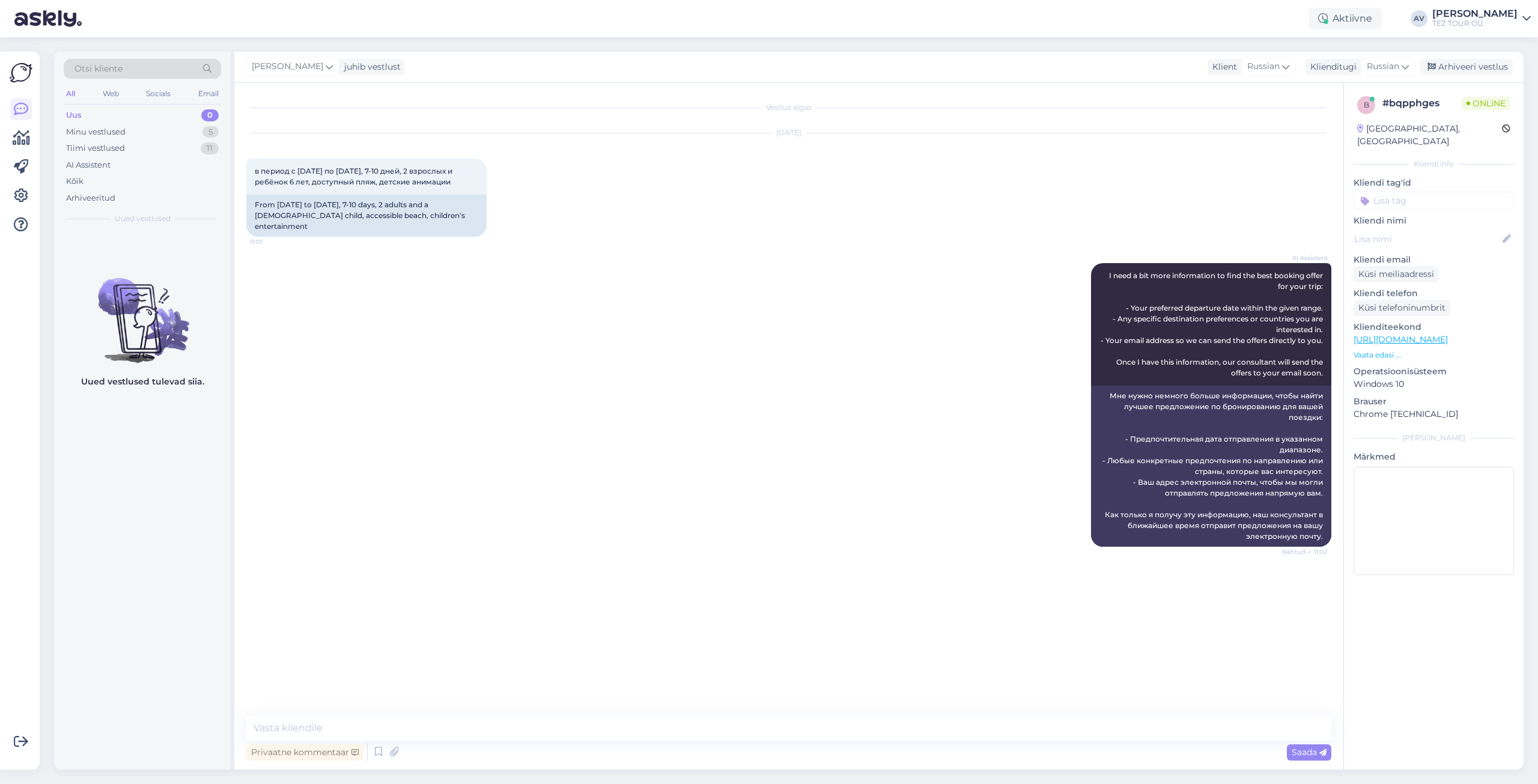
click at [1382, 191] on input at bounding box center [1434, 200] width 161 height 18
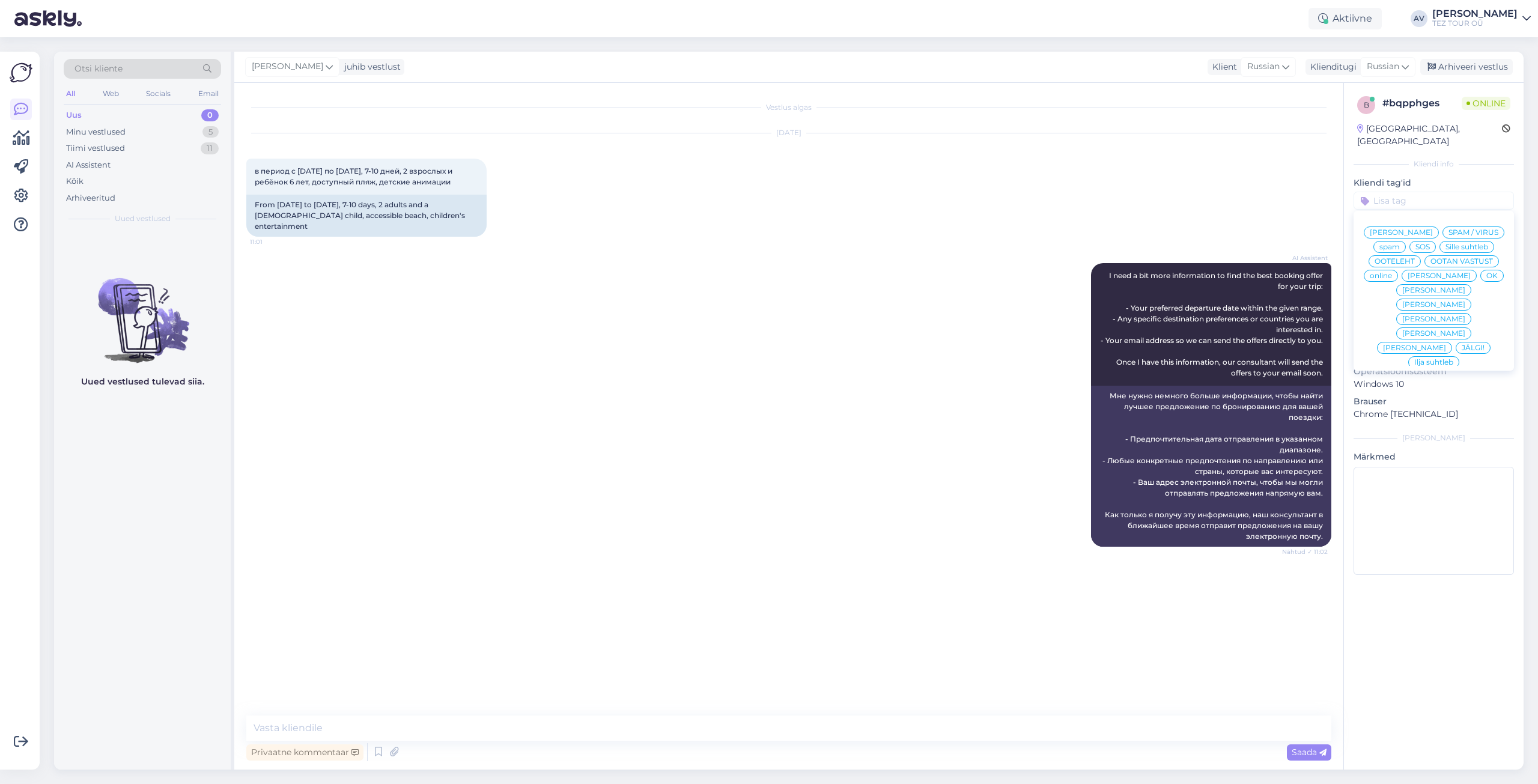
click at [1413, 445] on span "Alla suhtleb" at bounding box center [1434, 449] width 42 height 7
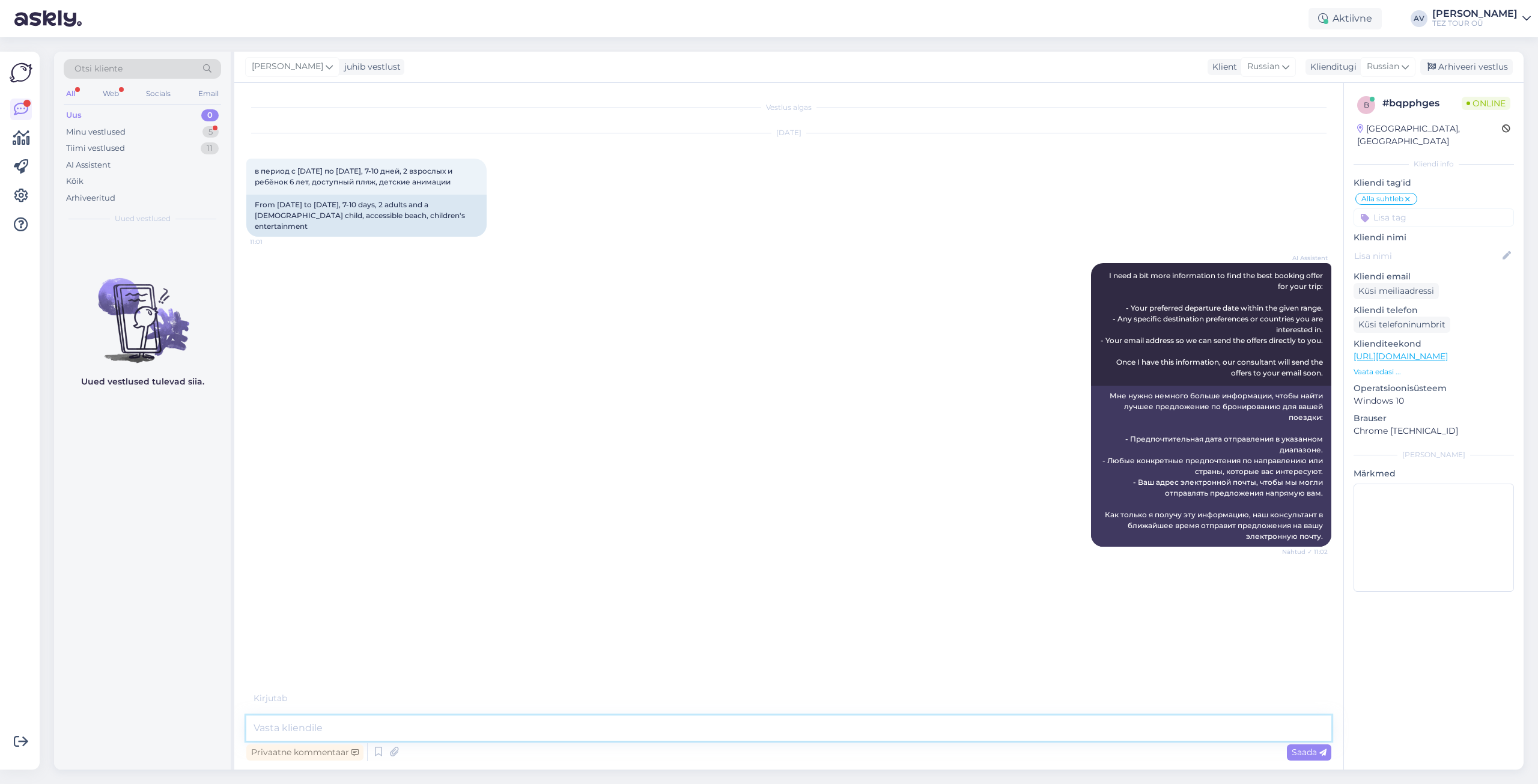
click at [445, 725] on textarea at bounding box center [788, 728] width 1085 height 25
type textarea "Добрый день. Благодарим и предложение будет выслано на почту."
click at [1327, 751] on div "Saada" at bounding box center [1309, 752] width 44 height 17
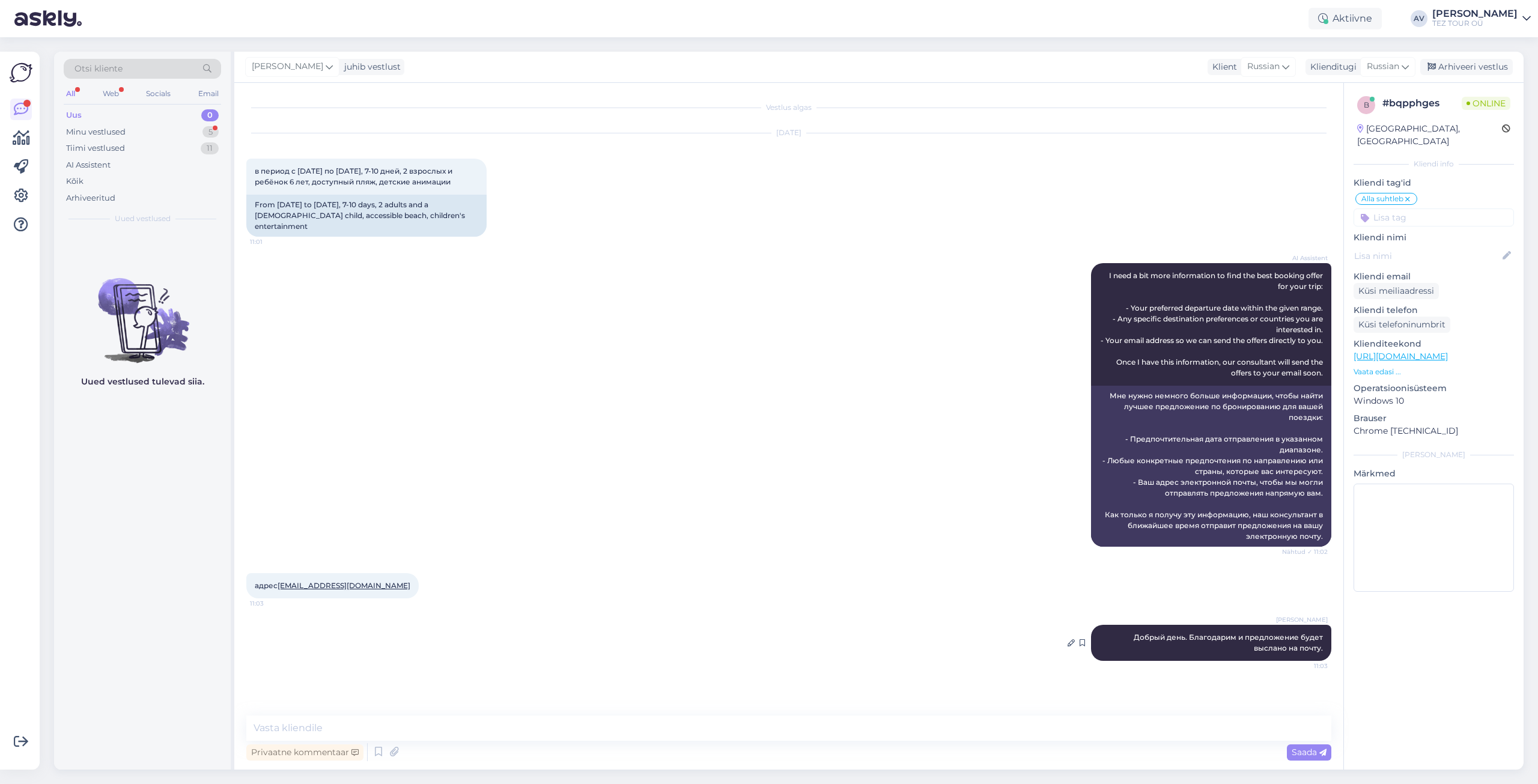
drag, startPoint x: 1407, startPoint y: 633, endPoint x: 1157, endPoint y: 625, distance: 250.1
click at [1408, 633] on div "b # bqpphges Online [GEOGRAPHIC_DATA], [GEOGRAPHIC_DATA] Kliendi info Kliendi t…" at bounding box center [1434, 426] width 180 height 687
click at [650, 727] on textarea at bounding box center [788, 728] width 1085 height 25
type textarea "Предложение выслано на почту."
click at [1324, 749] on icon at bounding box center [1323, 752] width 7 height 7
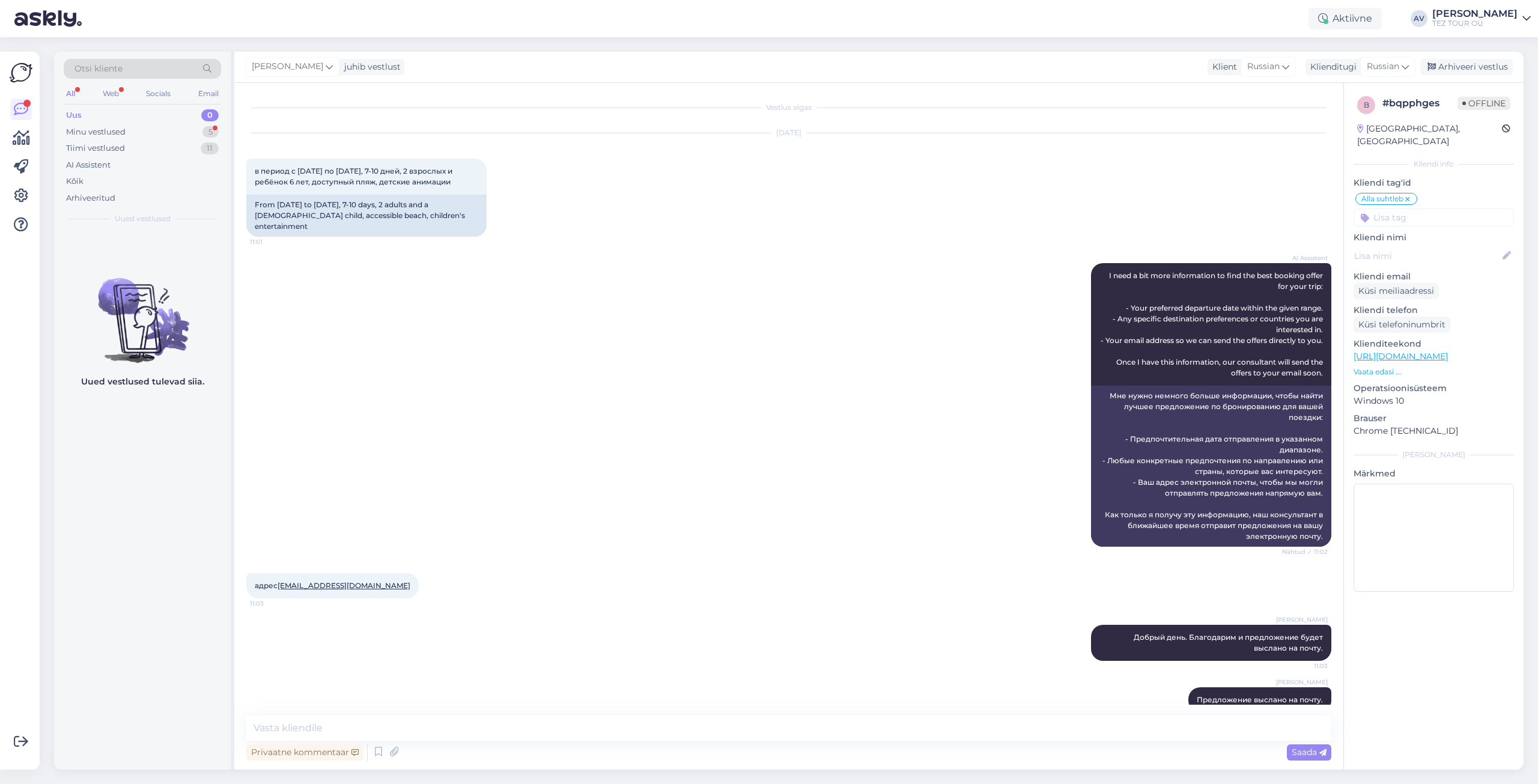
scroll to position [21, 0]
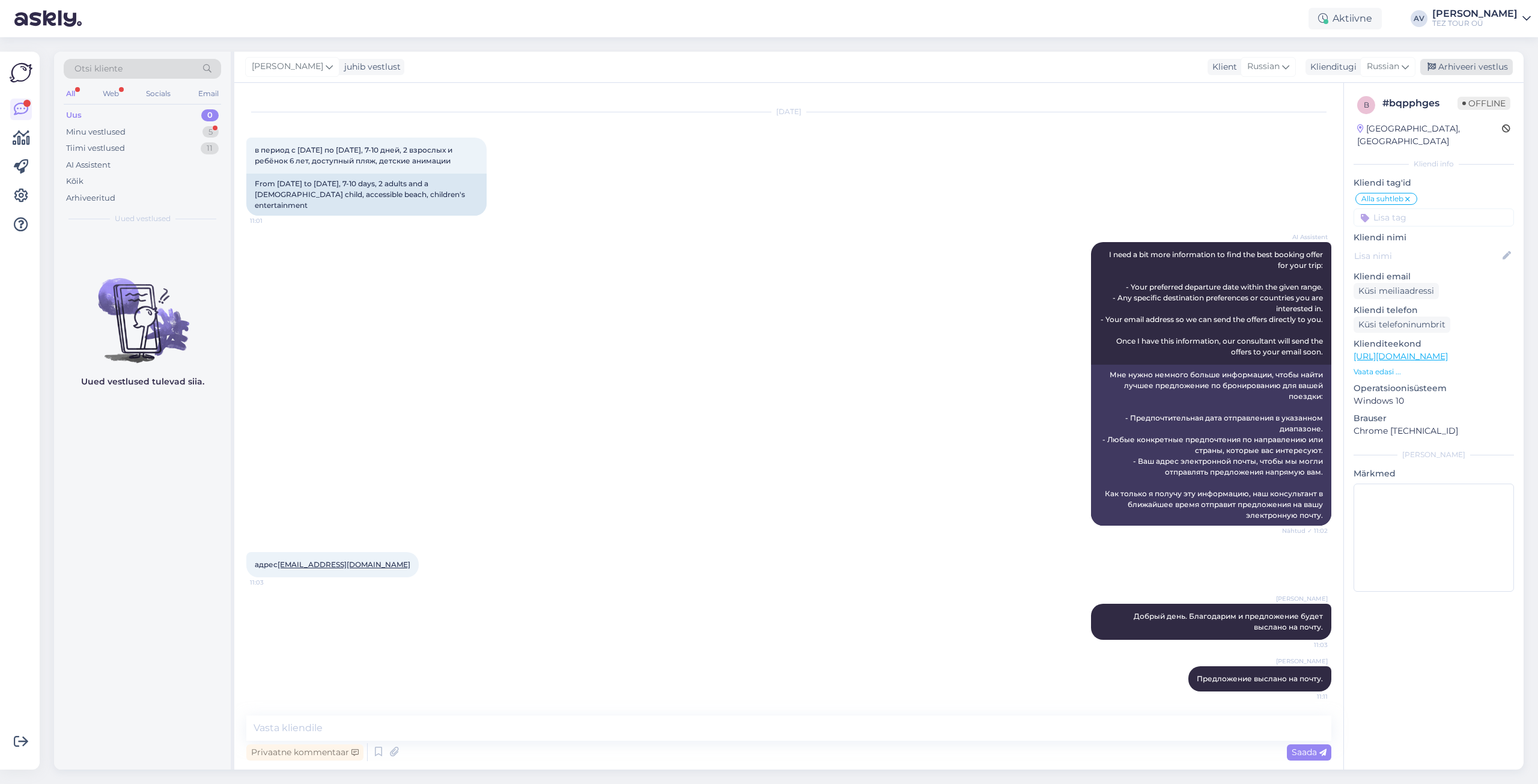
click at [1464, 66] on div "Arhiveeri vestlus" at bounding box center [1466, 66] width 93 height 17
click at [81, 131] on div "Minu vestlused" at bounding box center [96, 131] width 59 height 12
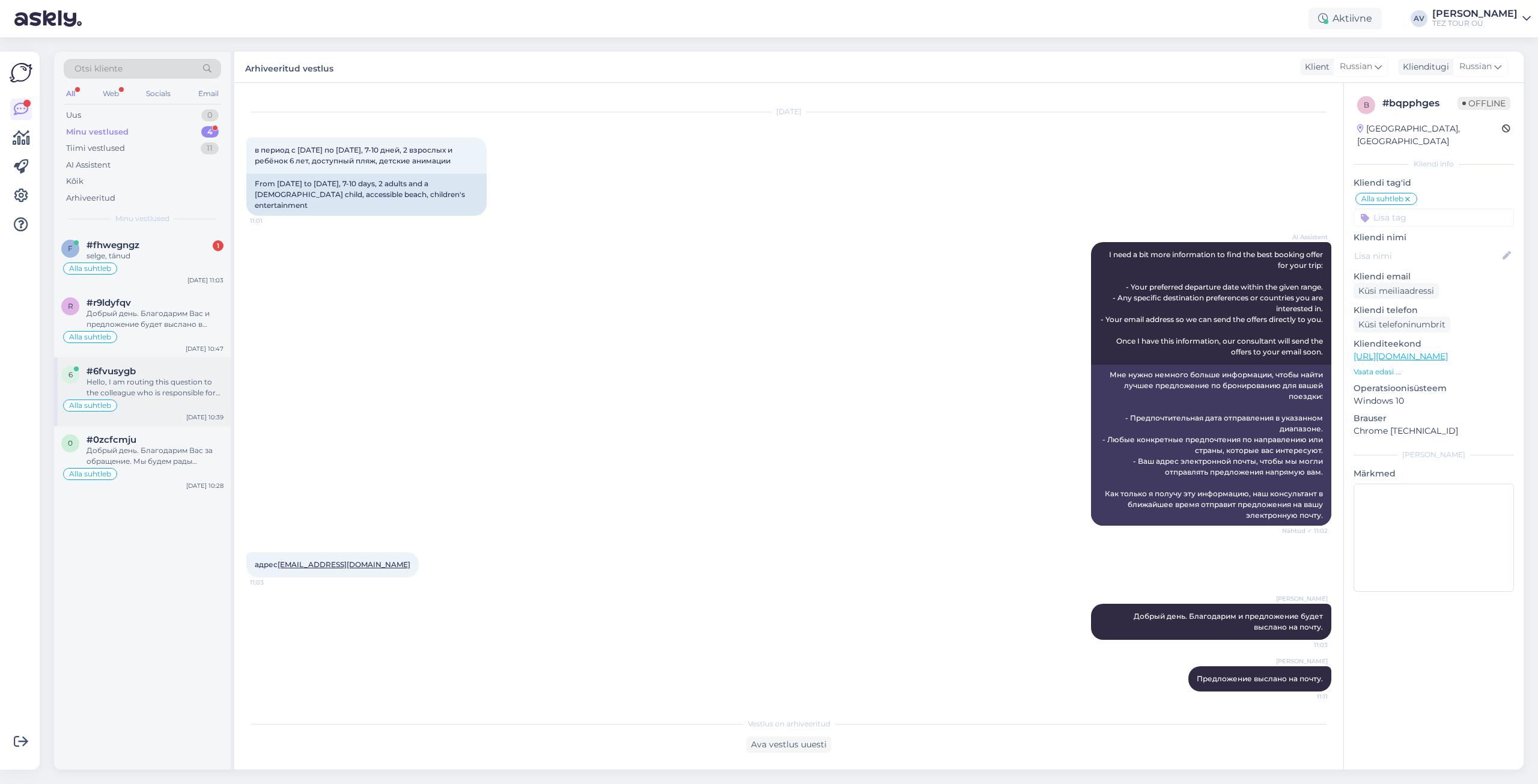
click at [127, 381] on div "Hello, I am routing this question to the colleague who is responsible for this …" at bounding box center [154, 387] width 137 height 21
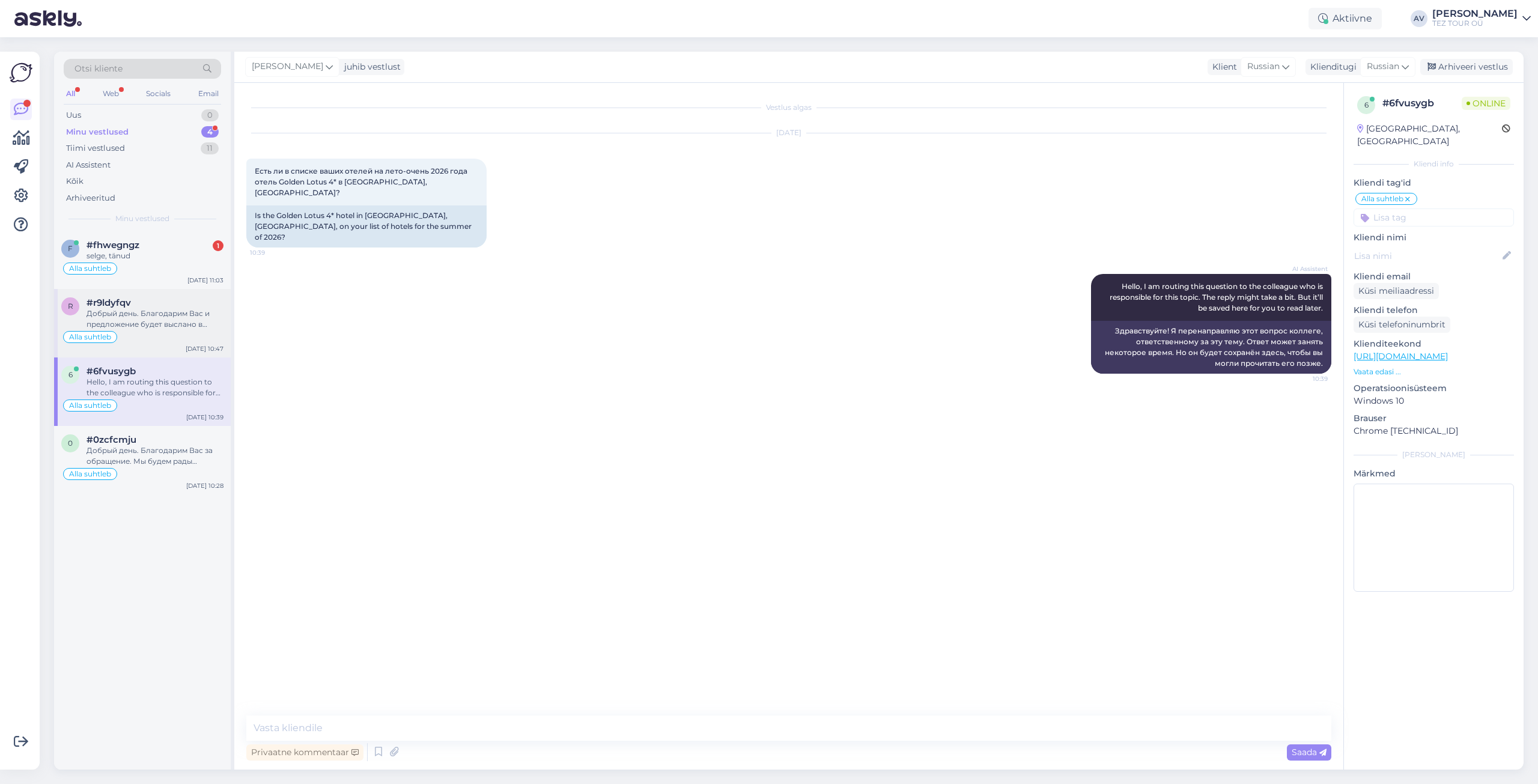
click at [121, 312] on div "Добрый день. Благодарим Вас и предложение будет выслано в ближайшее время." at bounding box center [154, 319] width 137 height 21
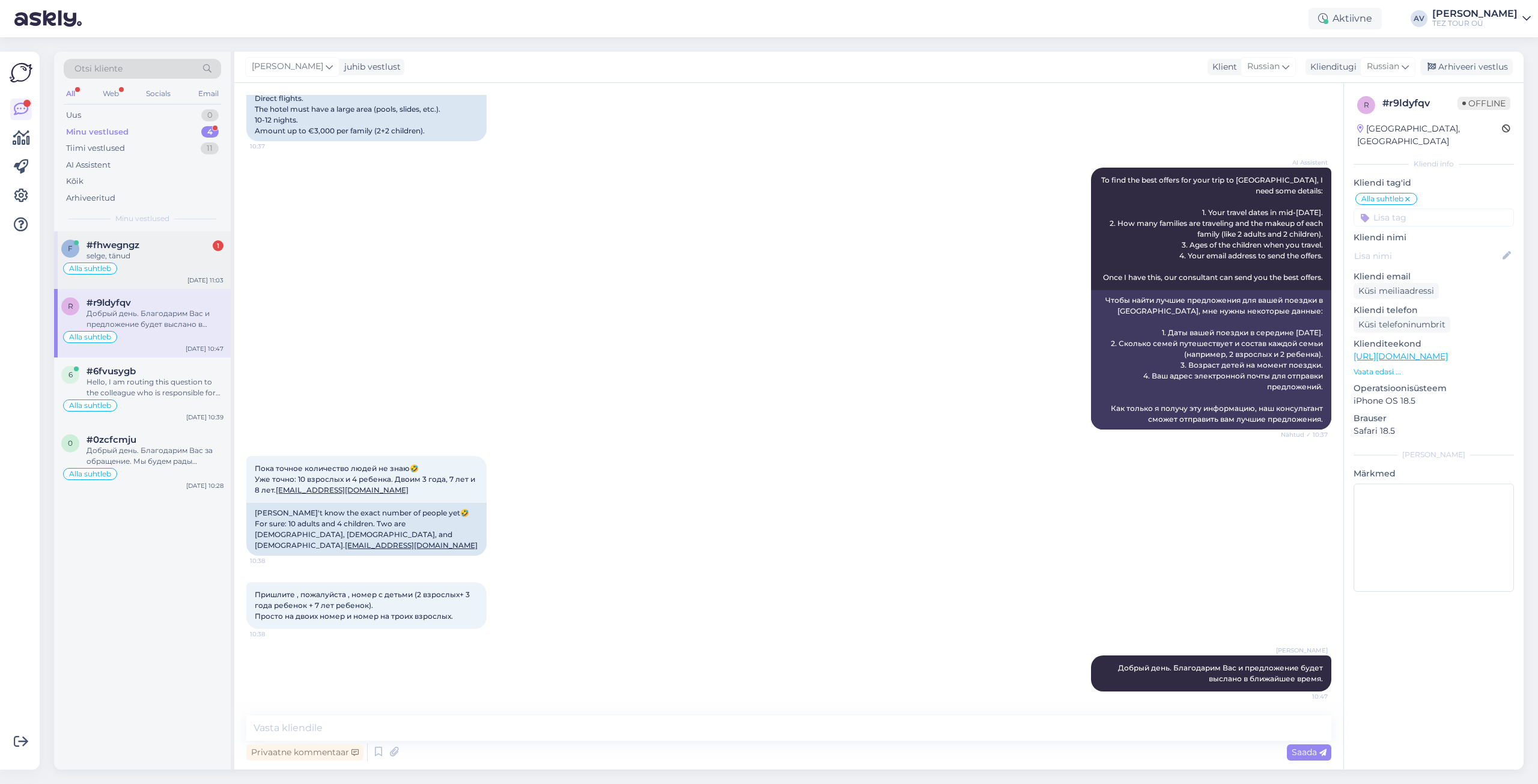
click at [146, 246] on div "#fhwegngz 1" at bounding box center [154, 245] width 137 height 11
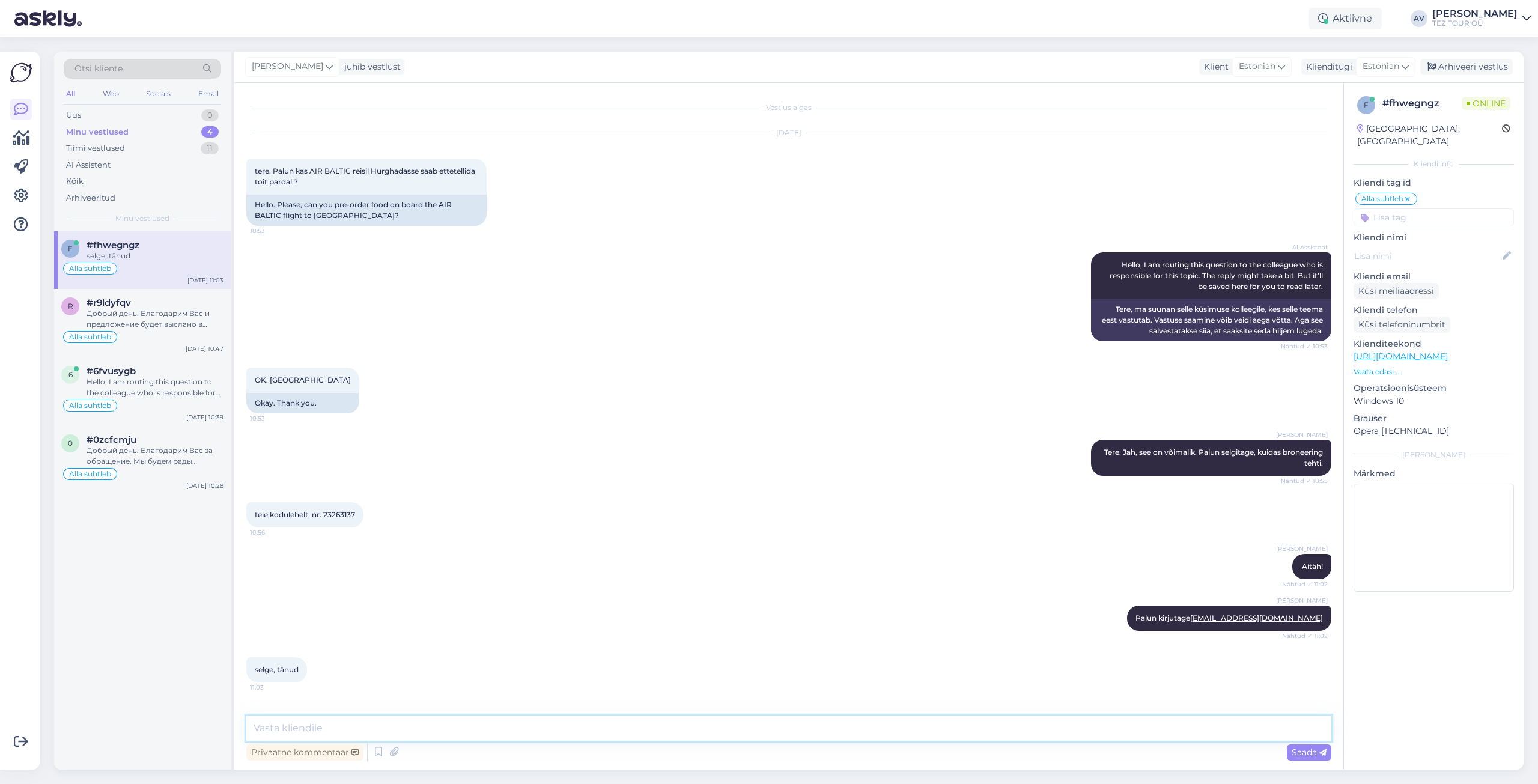
click at [511, 722] on textarea at bounding box center [788, 728] width 1085 height 25
type textarea "Лъшл лхышьгыув щт фдфеш еукуегдтгв!"
drag, startPoint x: 468, startPoint y: 721, endPoint x: 299, endPoint y: 721, distance: 169.0
click at [237, 721] on div "Vestlus algas [DATE] tere. Palun kas AIR BALTIC reisil Hurghadasse saab ettetel…" at bounding box center [789, 426] width 1109 height 687
click at [267, 726] on textarea "Küik küsimused on" at bounding box center [788, 728] width 1085 height 25
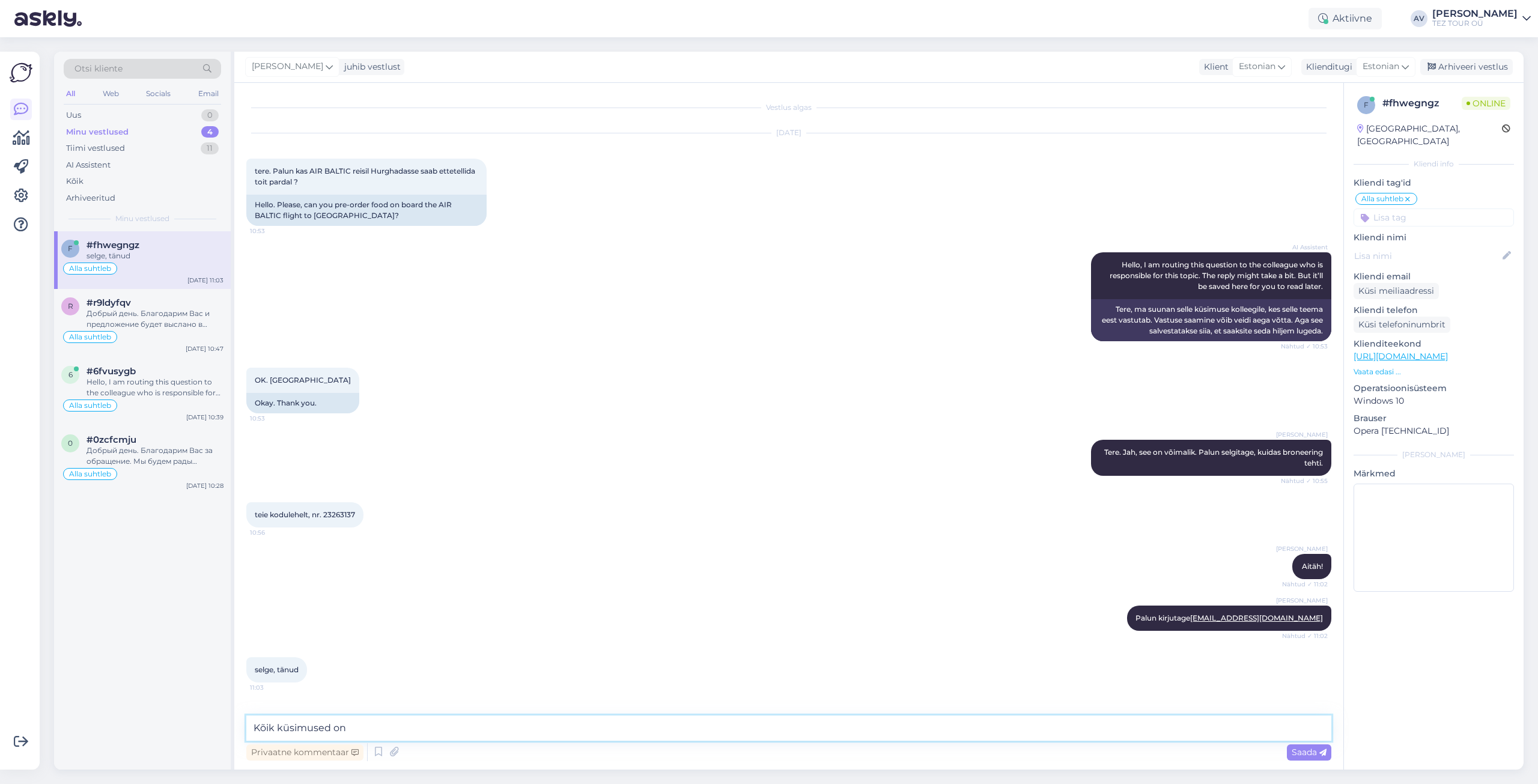
click at [354, 730] on textarea "Kõik küsimused on" at bounding box center [788, 728] width 1085 height 25
click at [438, 733] on textarea "Kõik küsimused on alati teretulnud!" at bounding box center [788, 728] width 1085 height 25
type textarea "Kõik küsimused on alati teretulnud!"
click at [1324, 752] on icon at bounding box center [1323, 752] width 7 height 7
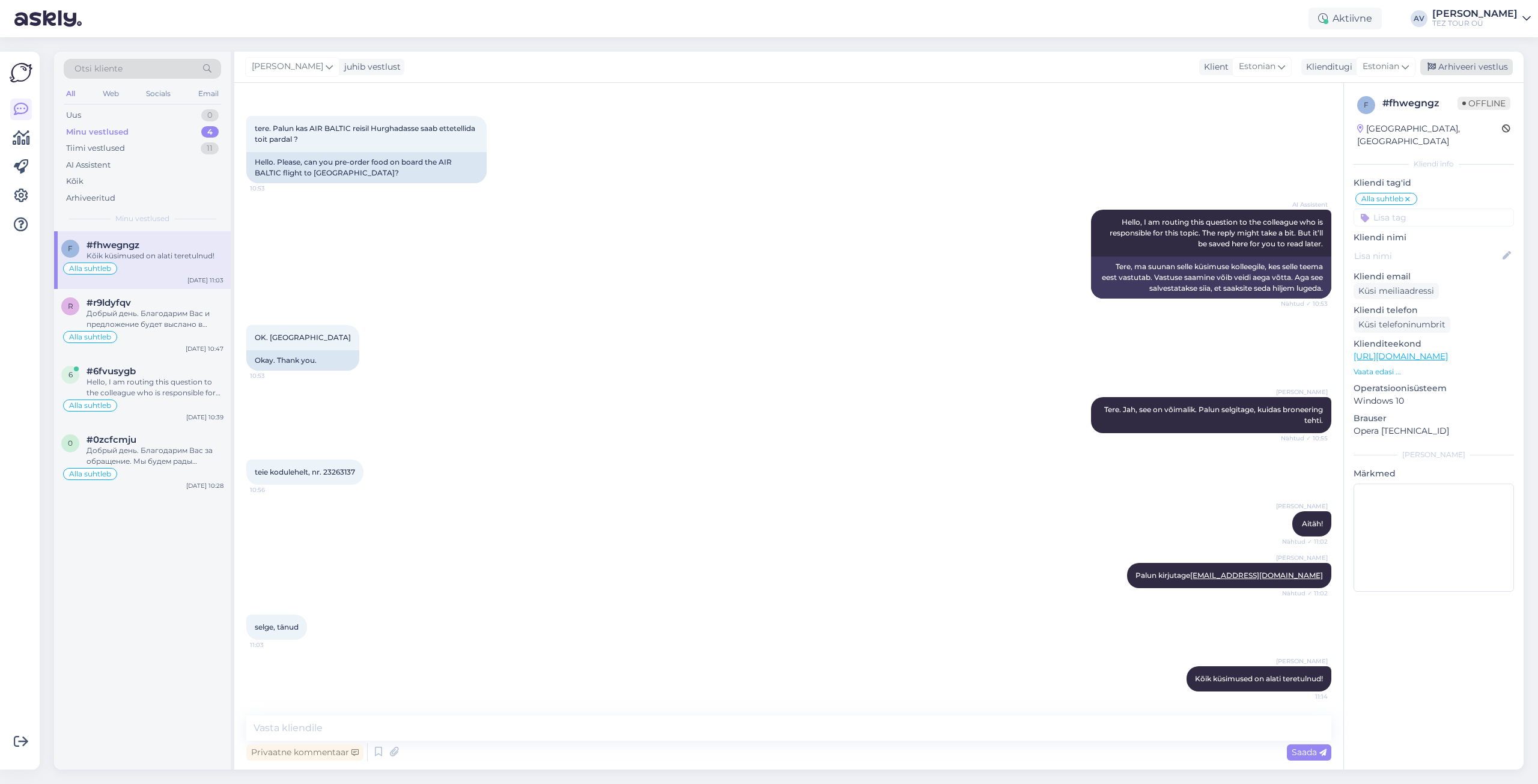
click at [1462, 66] on div "Arhiveeri vestlus" at bounding box center [1466, 66] width 93 height 17
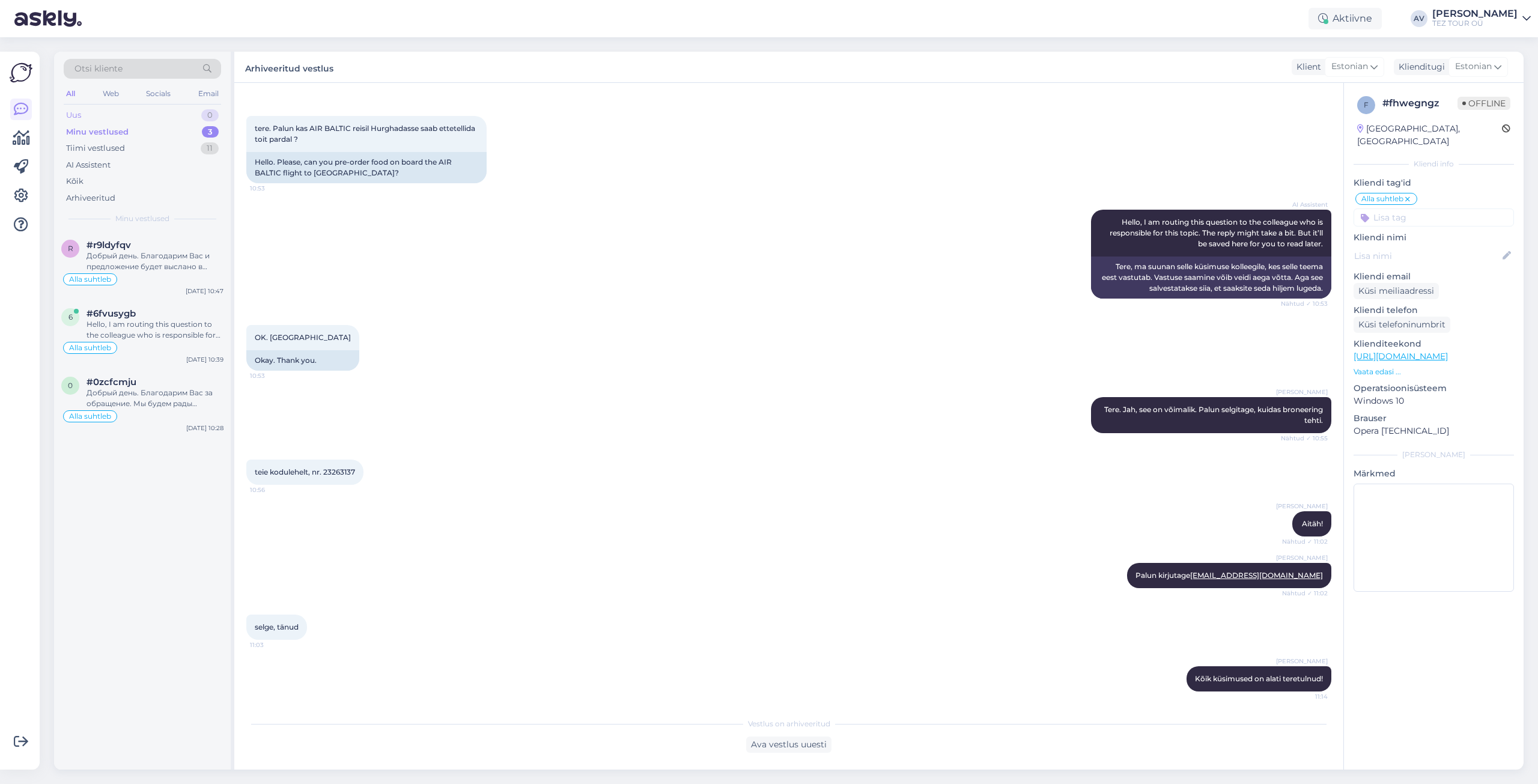
click at [74, 114] on div "Uus" at bounding box center [74, 115] width 15 height 12
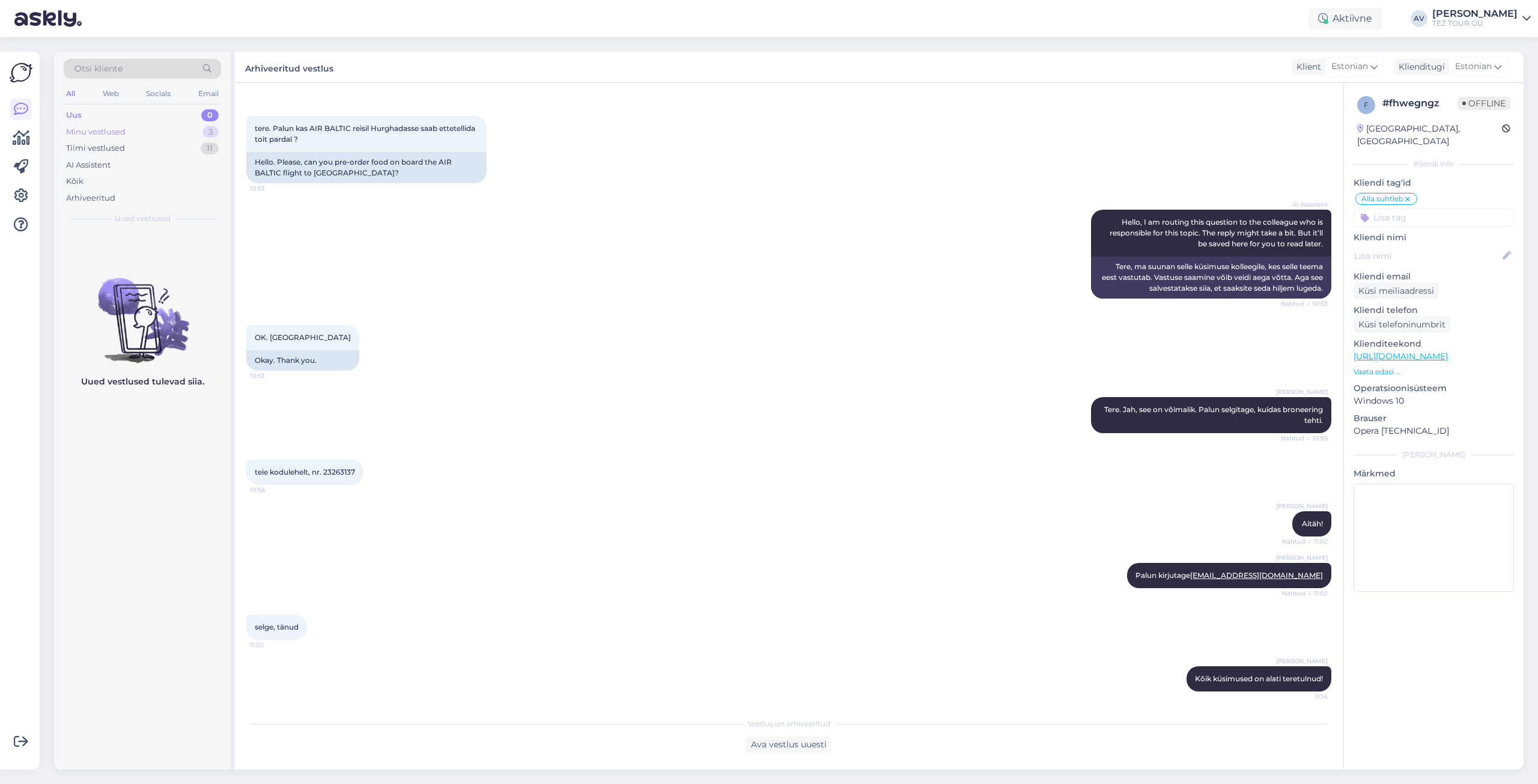
click at [86, 134] on div "Minu vestlused" at bounding box center [96, 131] width 59 height 12
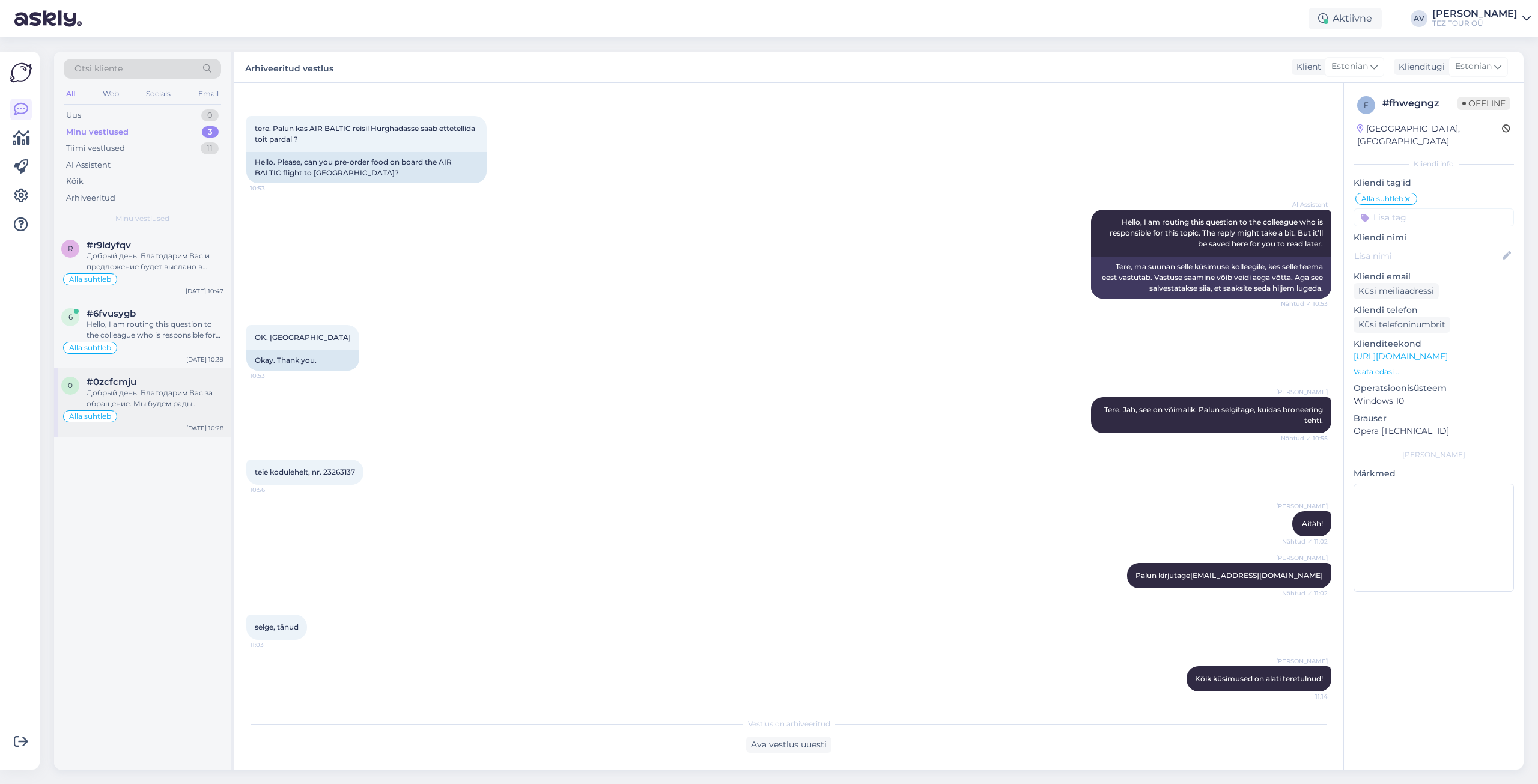
click at [164, 393] on div "Добрый день. Благодарим Вас за обращение. Мы будем рады предложить для отдыха К…" at bounding box center [154, 398] width 137 height 21
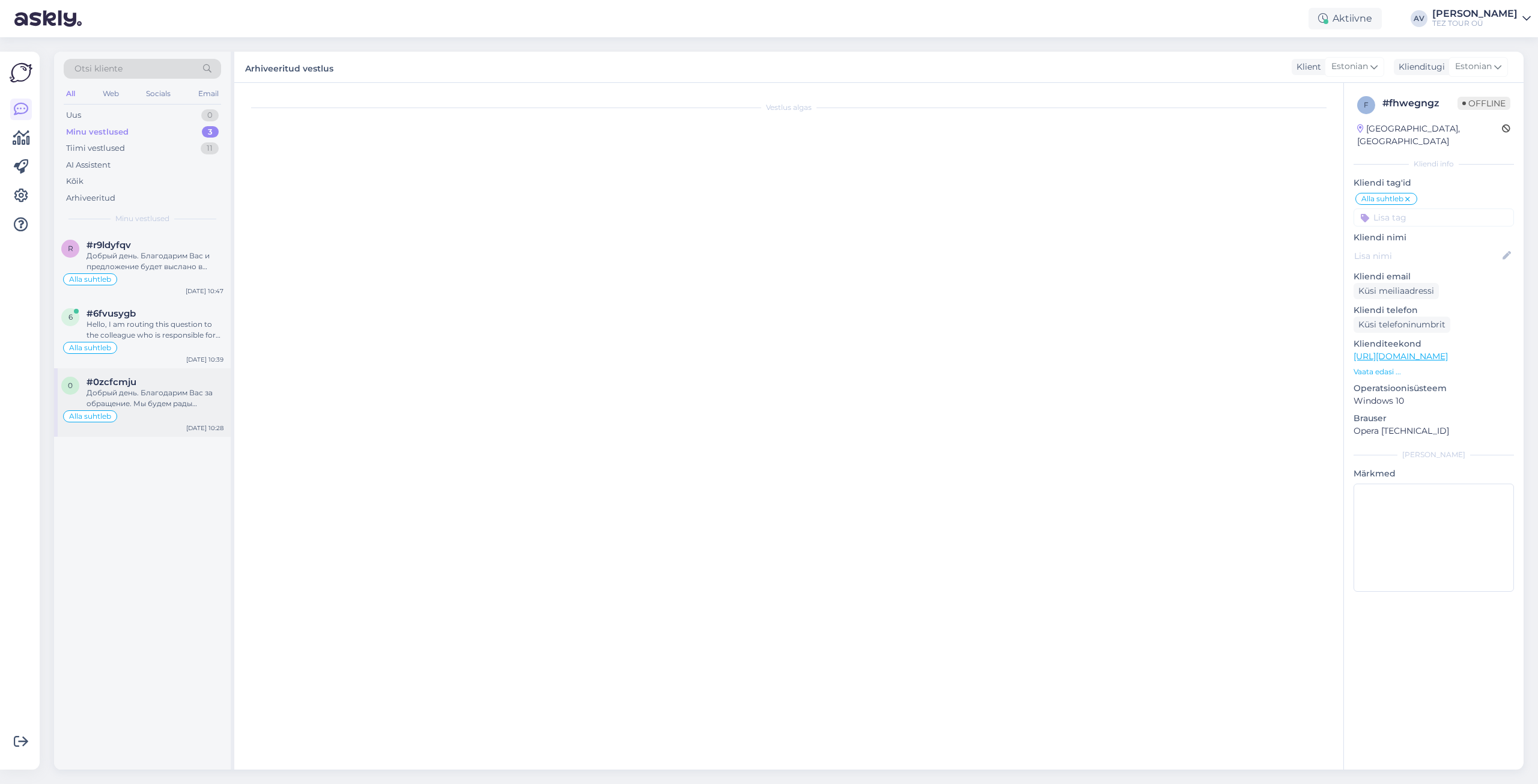
scroll to position [0, 0]
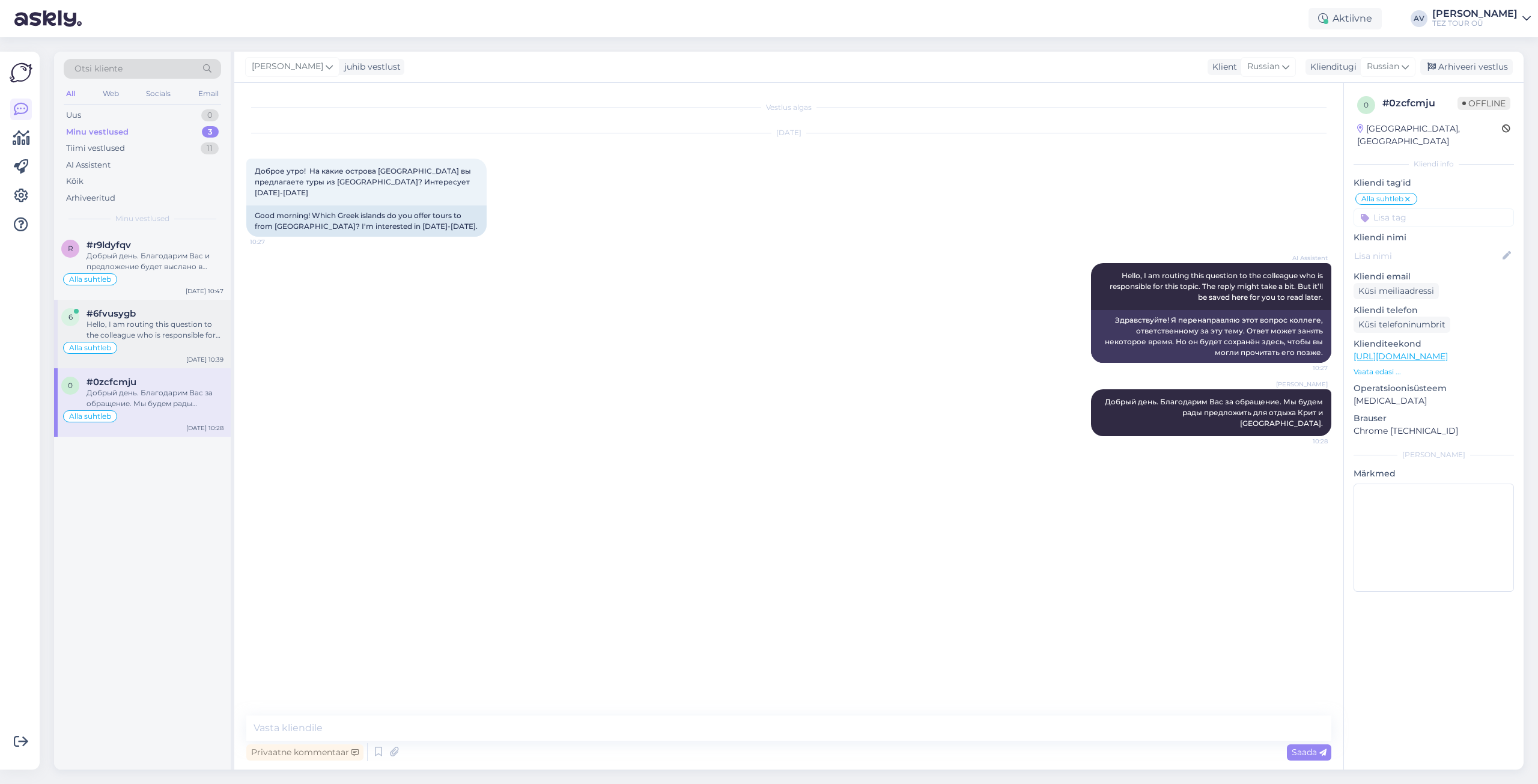
click at [146, 329] on div "Hello, I am routing this question to the colleague who is responsible for this …" at bounding box center [154, 329] width 137 height 21
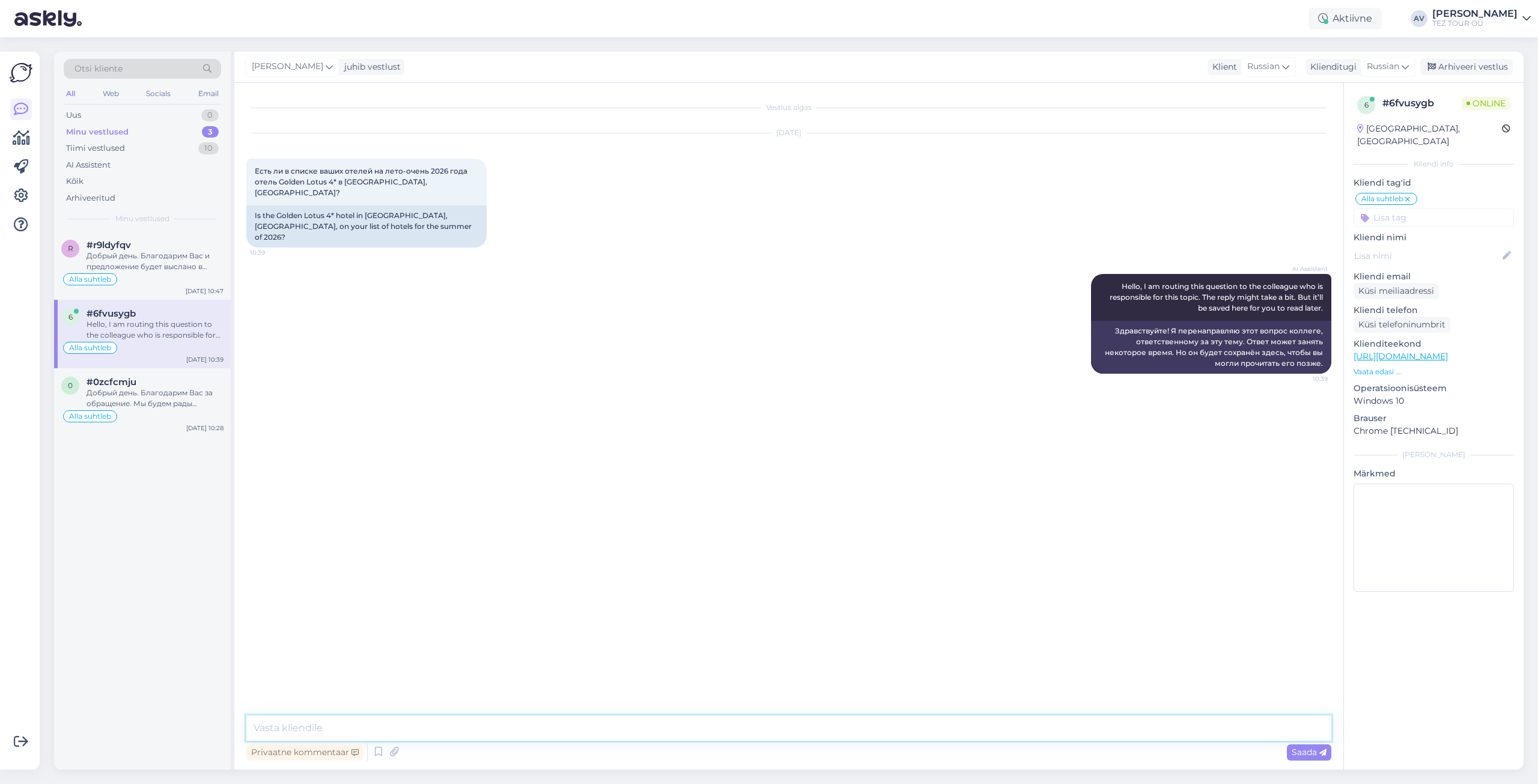
click at [389, 718] on textarea at bounding box center [788, 728] width 1085 height 25
click at [492, 727] on textarea "Добрый день. На данный момент, интересуюший Вас отель не доступен в нашей систм…" at bounding box center [788, 728] width 1085 height 25
click at [776, 729] on textarea "Добрый день. На данный момент, интересующий Вас отель не доступен в нашей систм…" at bounding box center [788, 728] width 1085 height 25
click at [689, 725] on textarea "Добрый день. На данный момент, интересующий Вас отель не доступен в нашей систм…" at bounding box center [788, 728] width 1085 height 25
type textarea "Добрый день. На данный момент, интересующий Вас отель не доступен в нашей систе…"
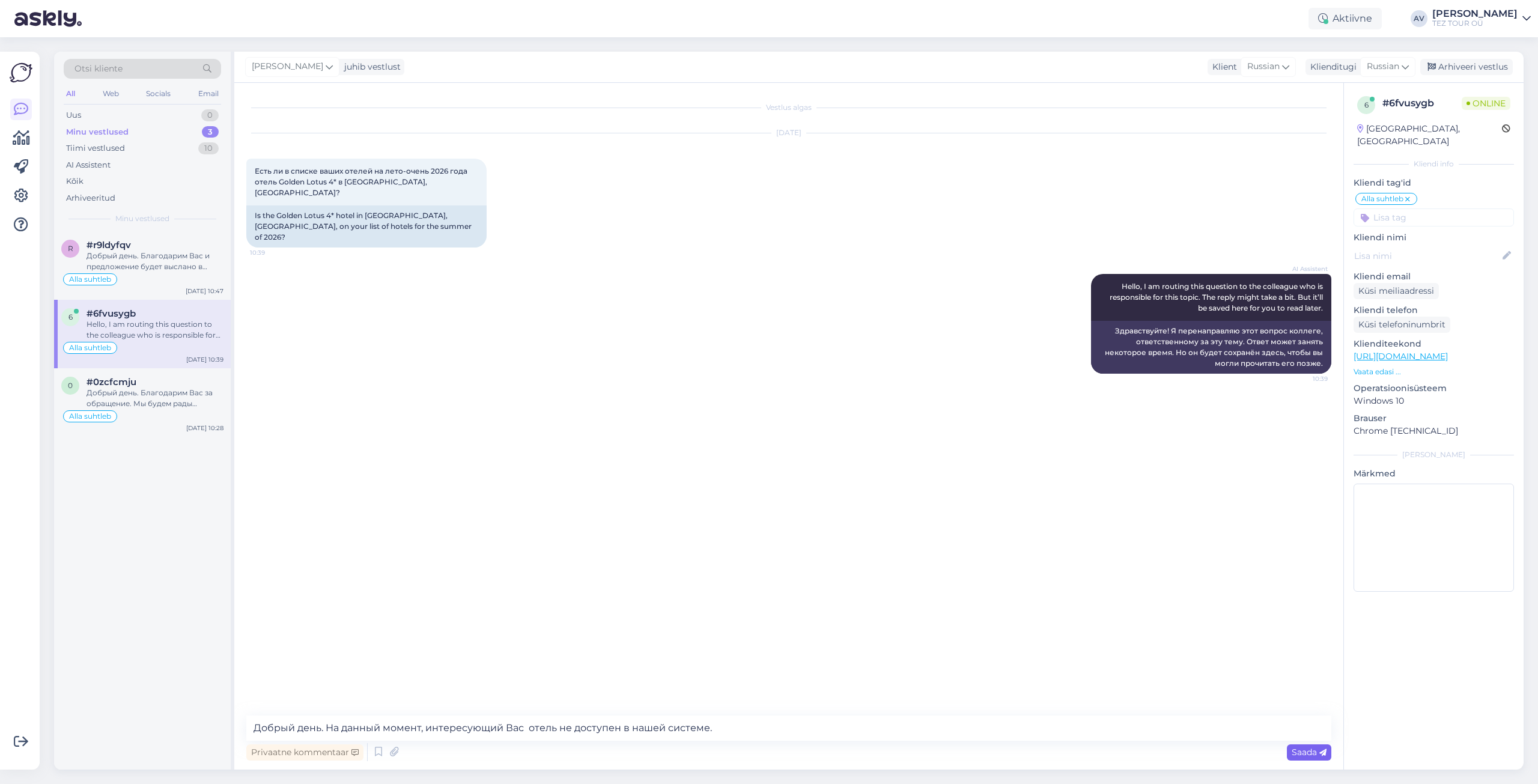
click at [1320, 751] on icon at bounding box center [1323, 752] width 7 height 7
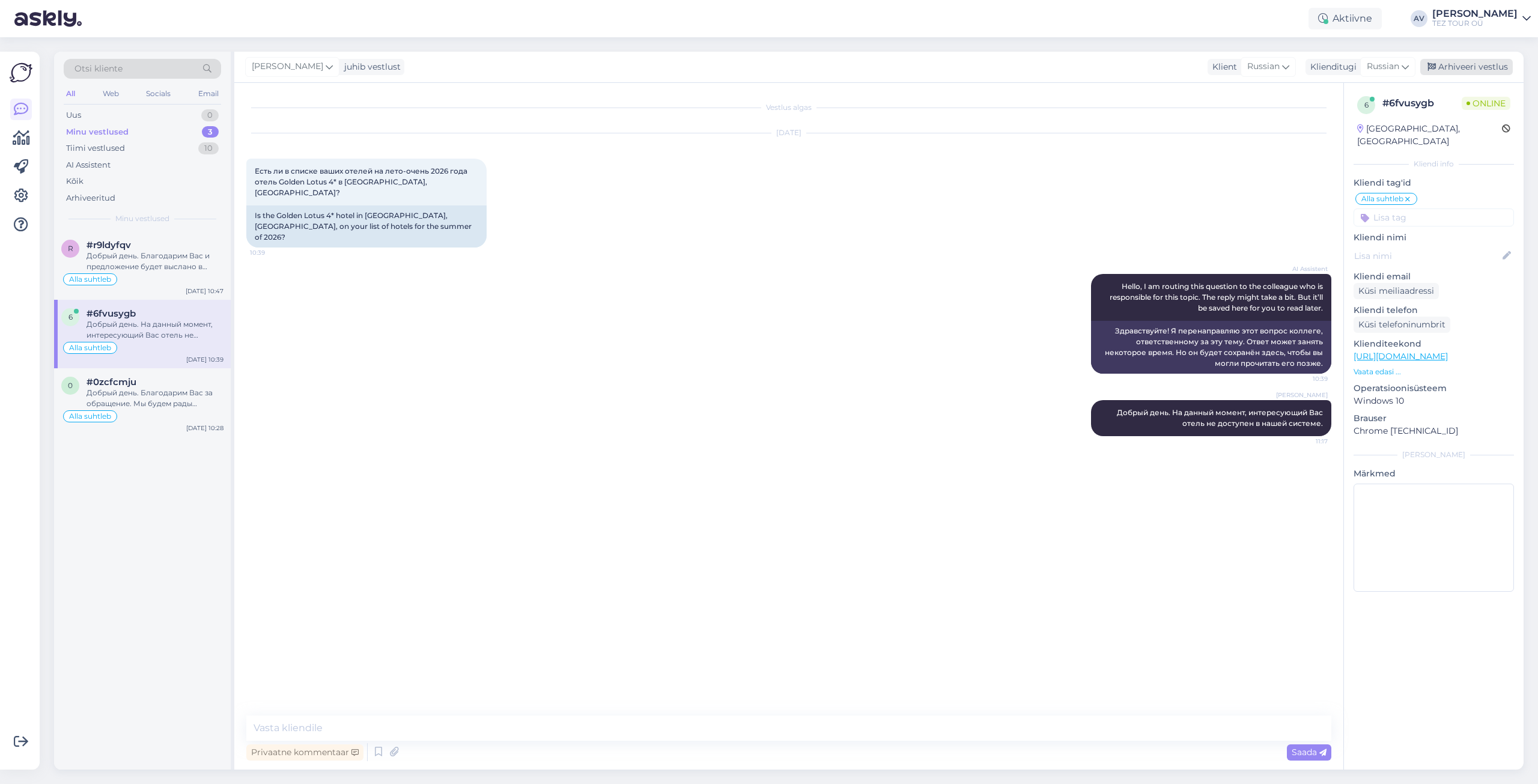
click at [1474, 66] on div "Arhiveeri vestlus" at bounding box center [1466, 66] width 93 height 17
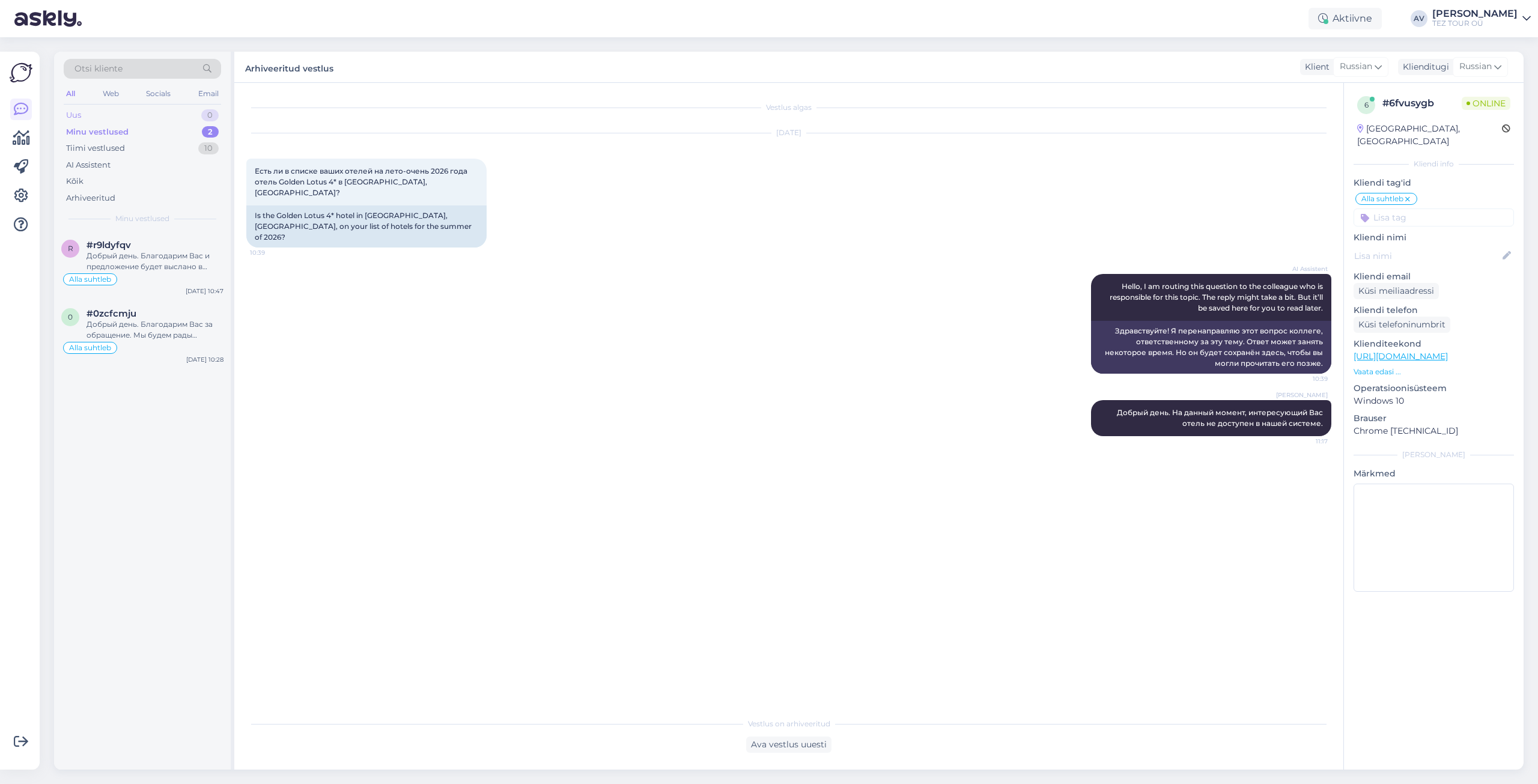
click at [88, 116] on div "Uus 0" at bounding box center [142, 115] width 157 height 17
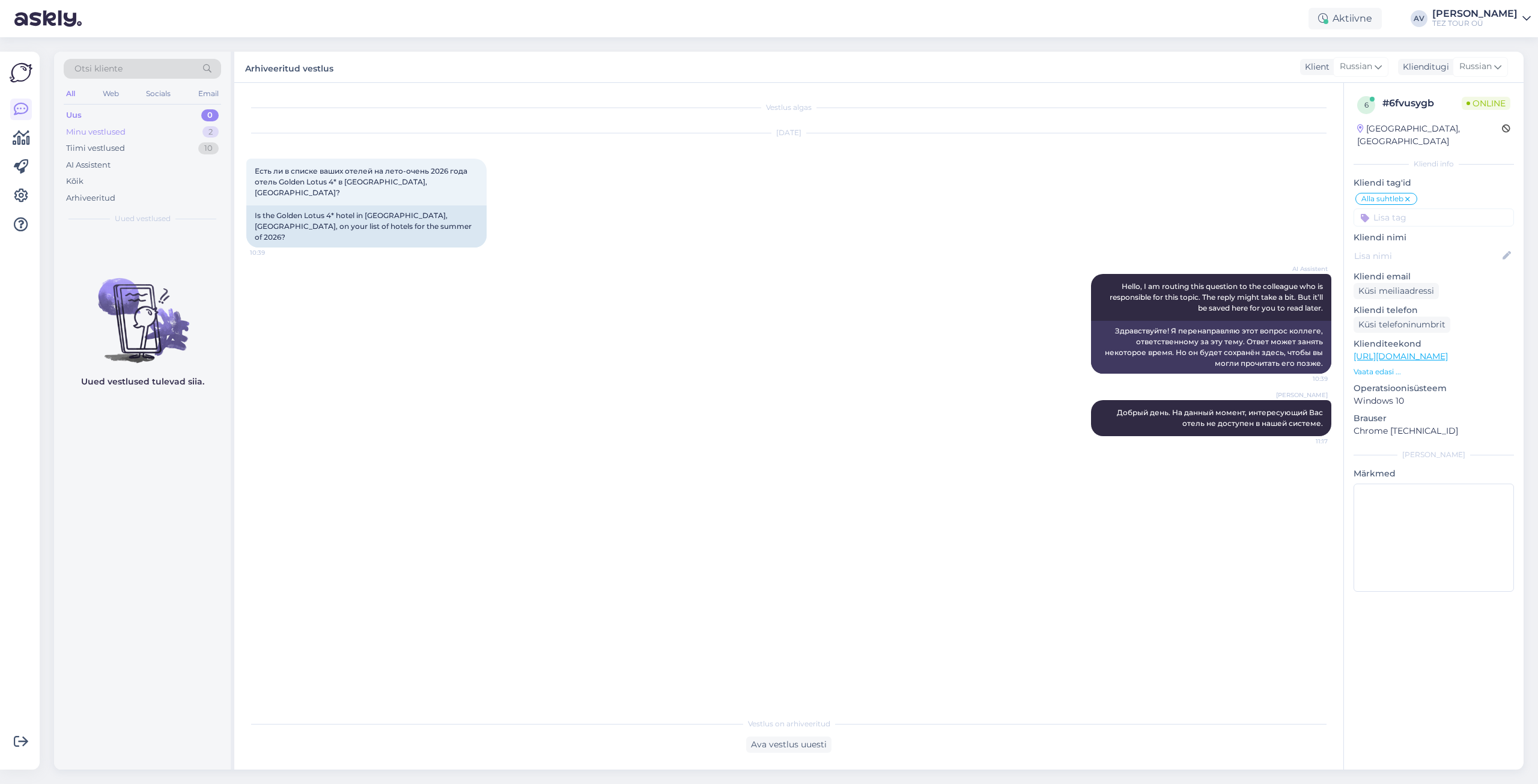
click at [80, 126] on div "Minu vestlused" at bounding box center [96, 131] width 59 height 12
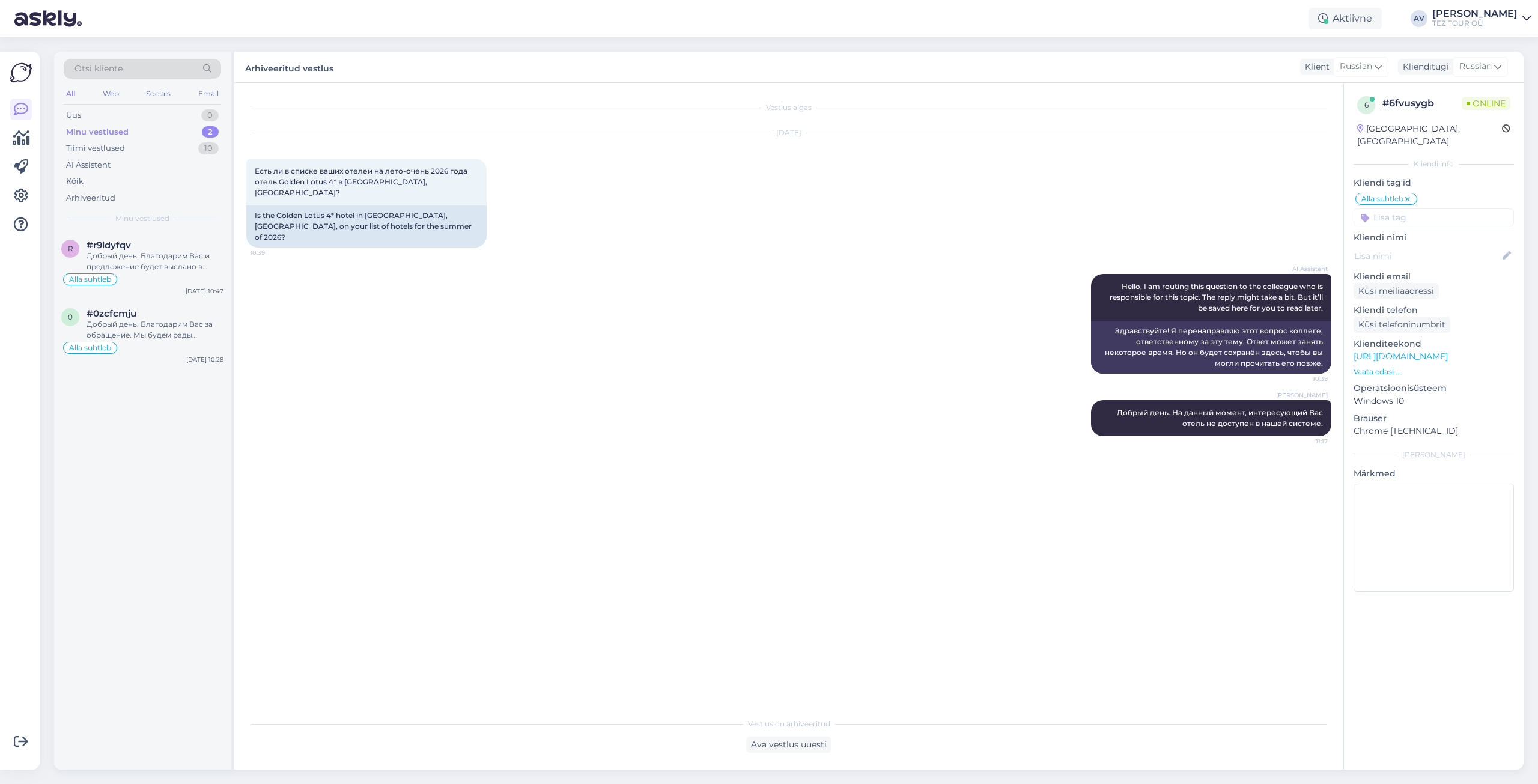
click at [968, 32] on div "Aktiivne AV [PERSON_NAME] TEZ TOUR OÜ" at bounding box center [769, 18] width 1538 height 37
click at [140, 337] on div "Добрый день. Благодарим Вас за обращение. Мы будем рады предложить для отдыха К…" at bounding box center [154, 329] width 137 height 21
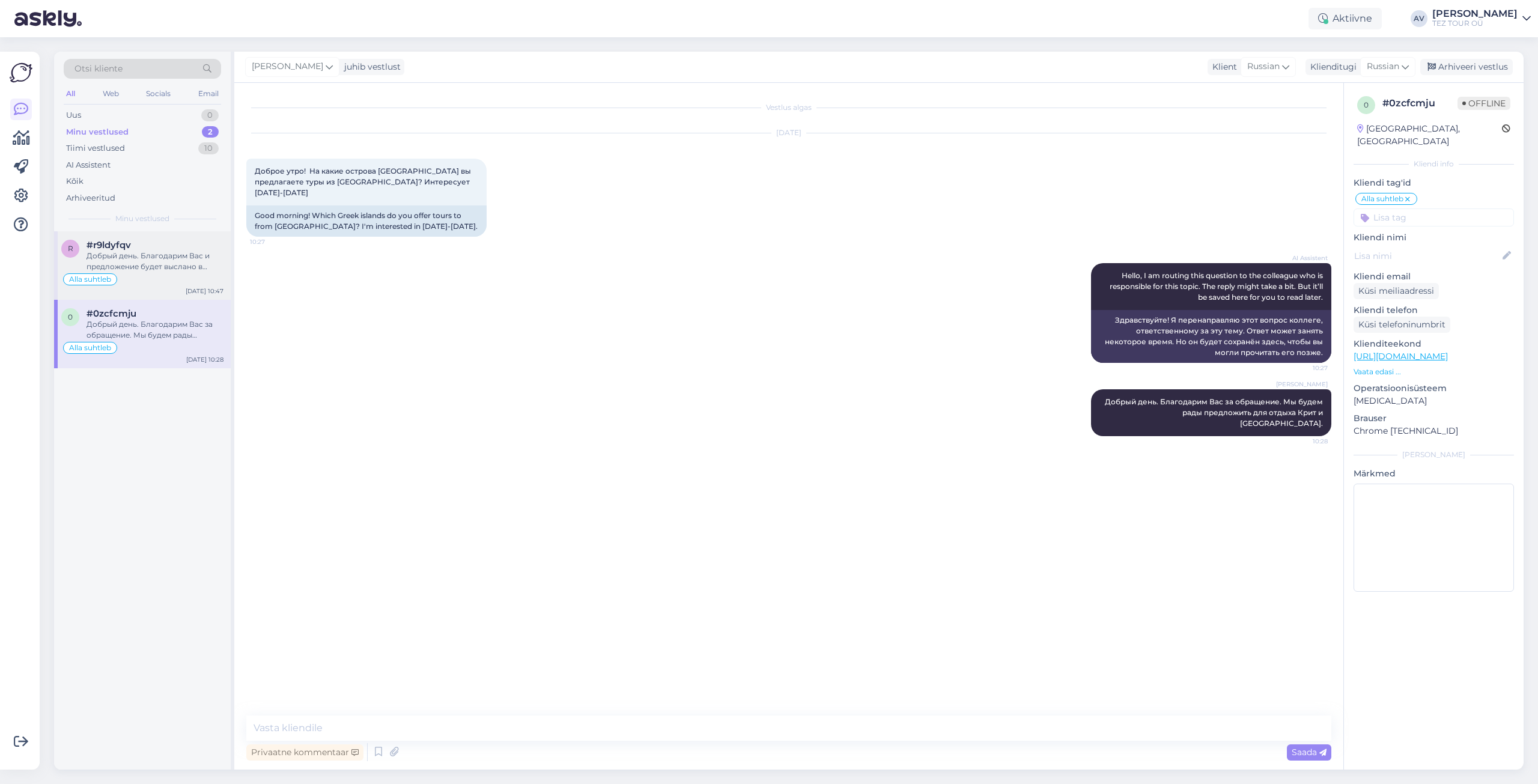
click at [136, 263] on div "Добрый день. Благодарим Вас и предложение будет выслано в ближайшее время." at bounding box center [154, 261] width 137 height 21
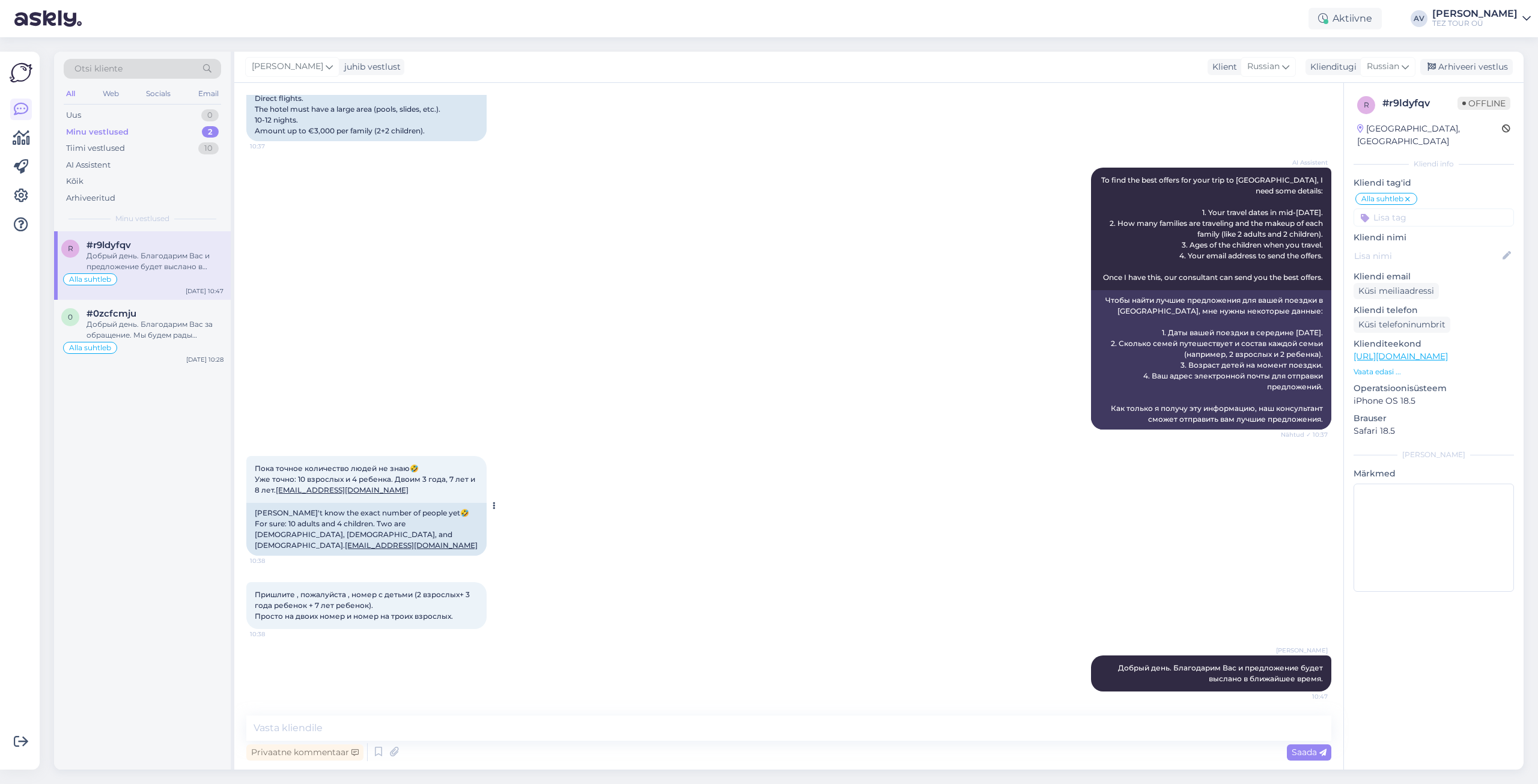
scroll to position [384, 0]
click at [78, 112] on div "Uus" at bounding box center [74, 115] width 15 height 12
click at [141, 267] on div "To find the best booking offer for your trip to [GEOGRAPHIC_DATA], [GEOGRAPHIC_…" at bounding box center [154, 261] width 137 height 21
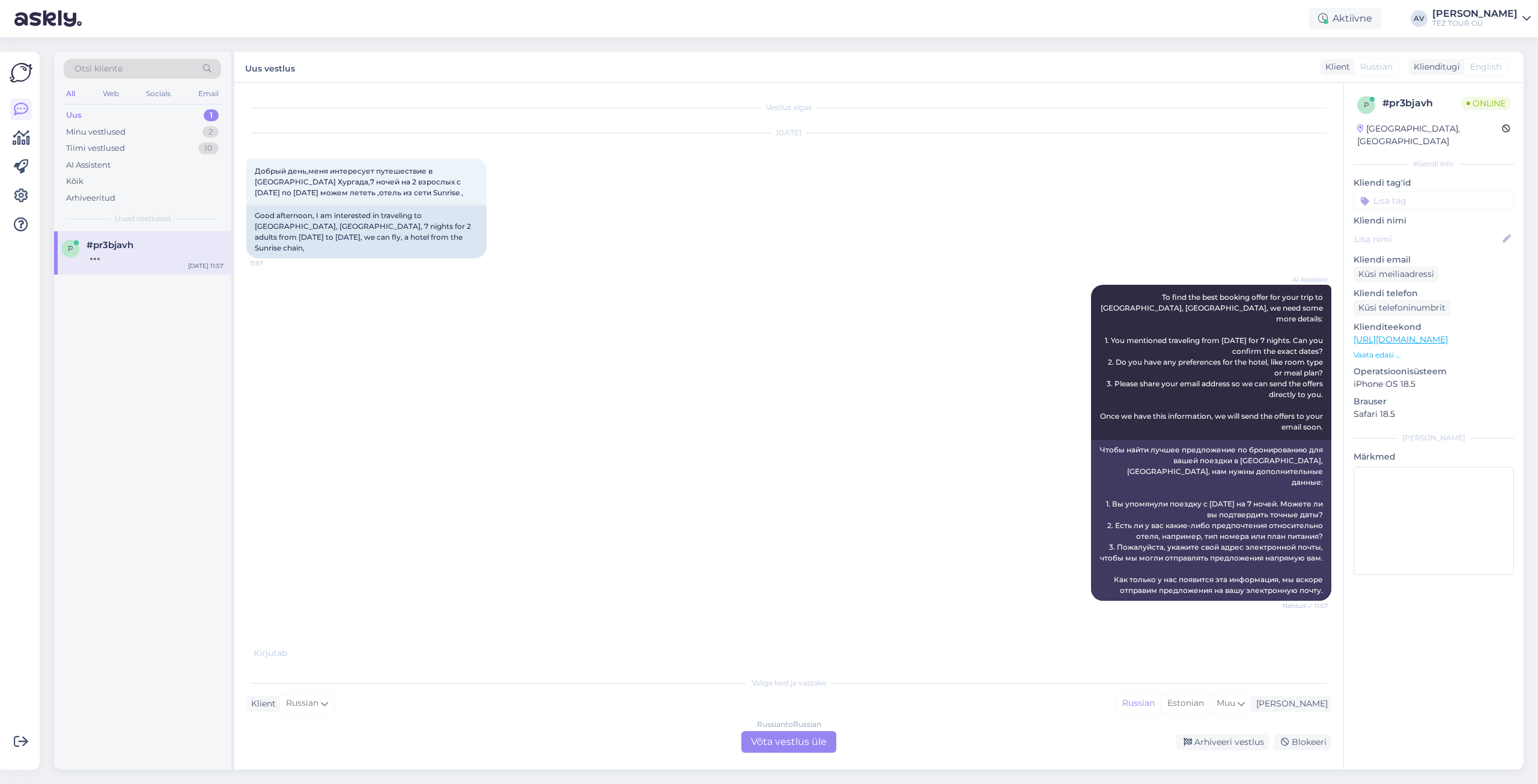
click at [810, 743] on div "Russian to Russian Võta vestlus üle" at bounding box center [789, 741] width 95 height 21
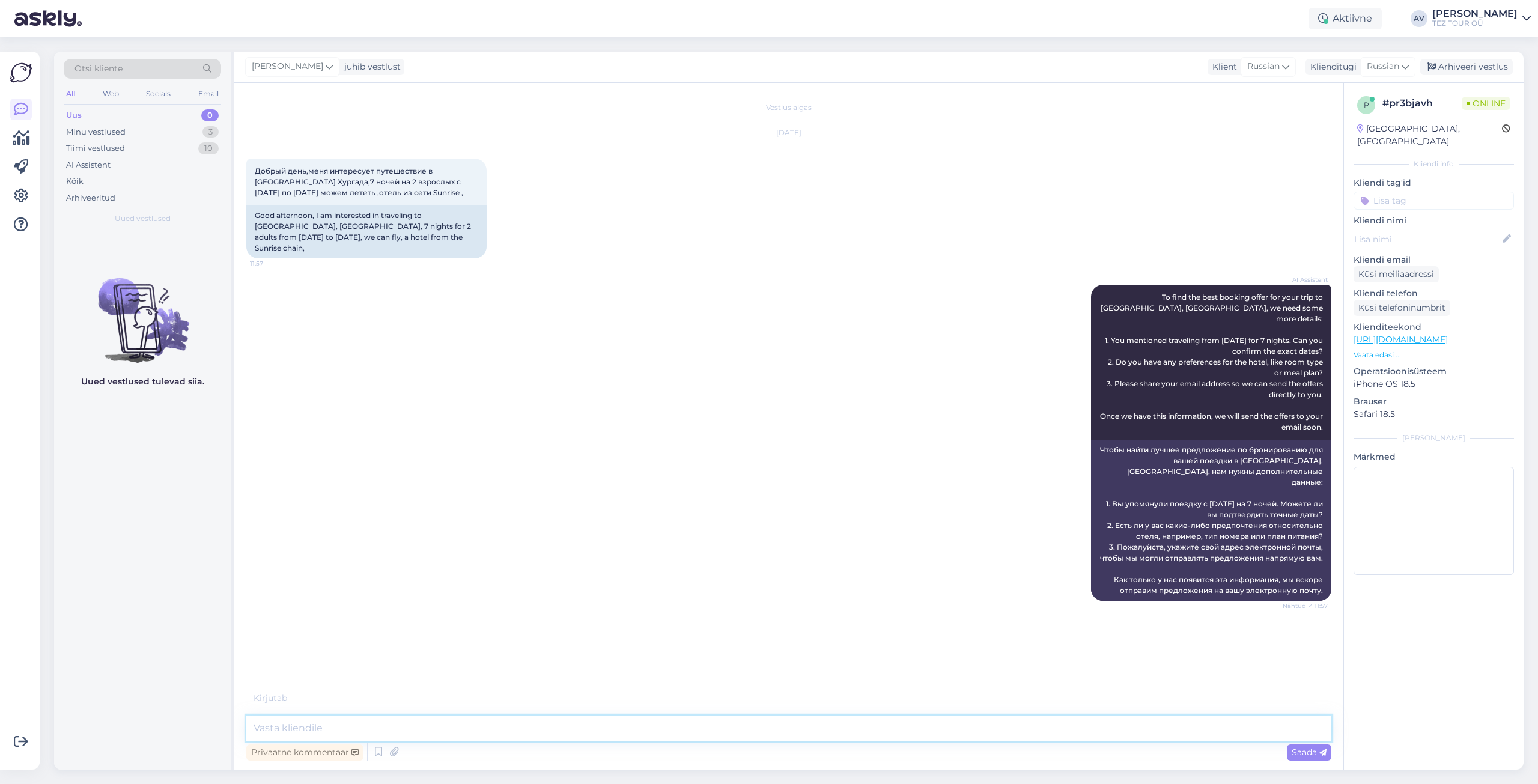
click at [812, 728] on textarea at bounding box center [788, 728] width 1085 height 25
click at [1384, 191] on input at bounding box center [1434, 200] width 161 height 18
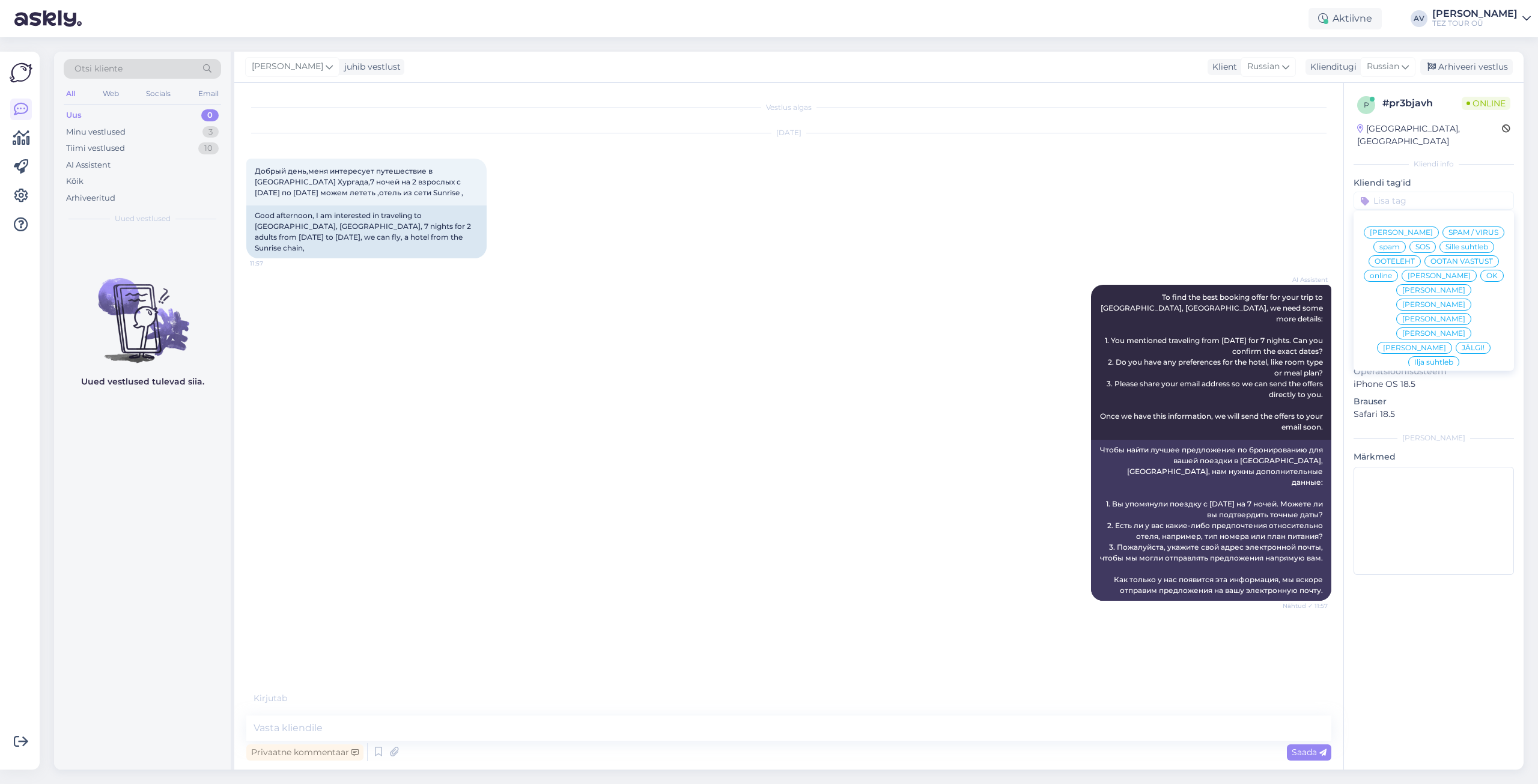
click at [1413, 445] on span "Alla suhtleb" at bounding box center [1434, 449] width 42 height 7
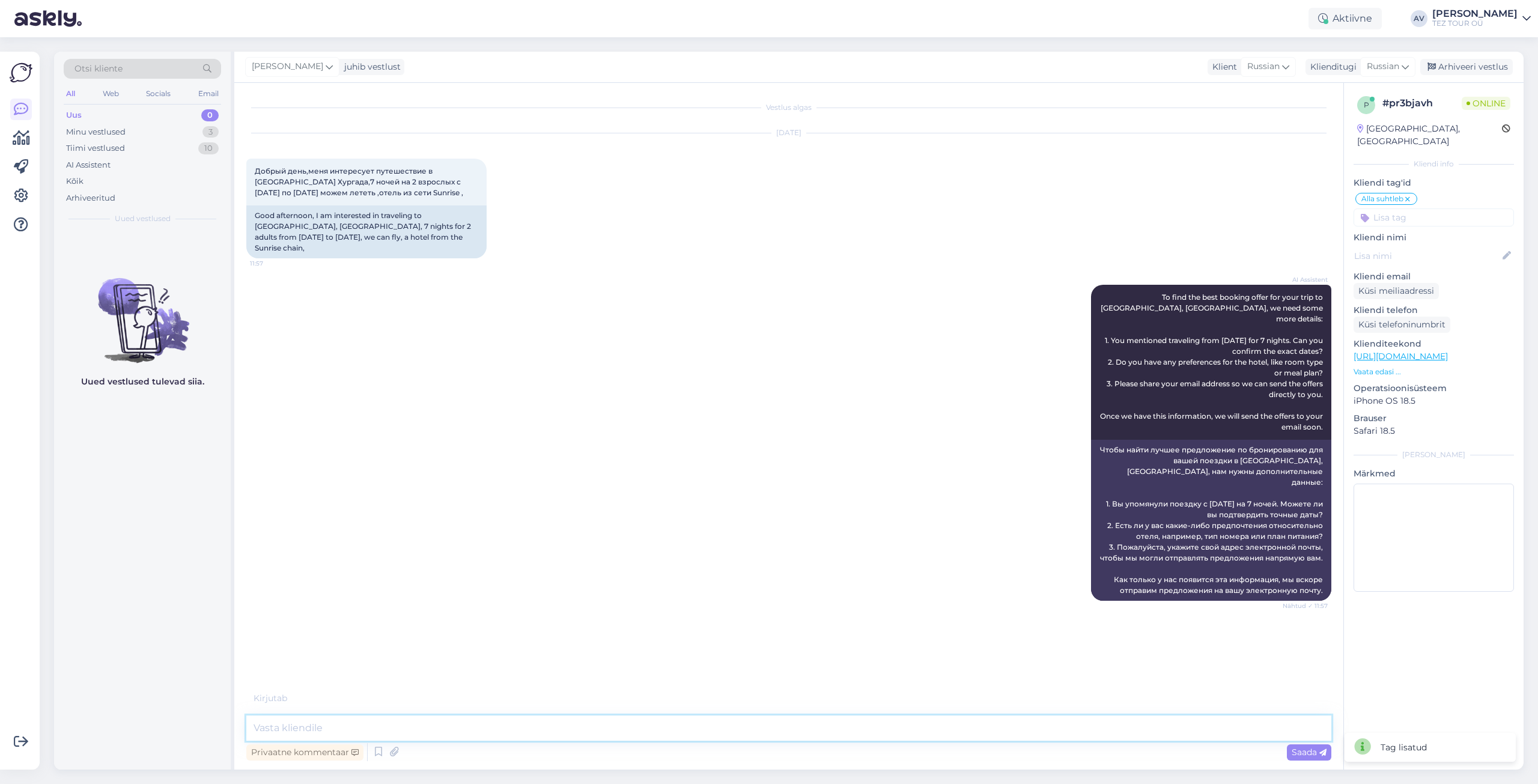
click at [324, 716] on textarea at bounding box center [788, 728] width 1085 height 25
click at [293, 728] on textarea "Добрыц день." at bounding box center [788, 728] width 1085 height 25
type textarea "Добрый день."
click at [1309, 751] on span "Saada" at bounding box center [1309, 752] width 35 height 11
click at [551, 727] on textarea at bounding box center [788, 728] width 1085 height 25
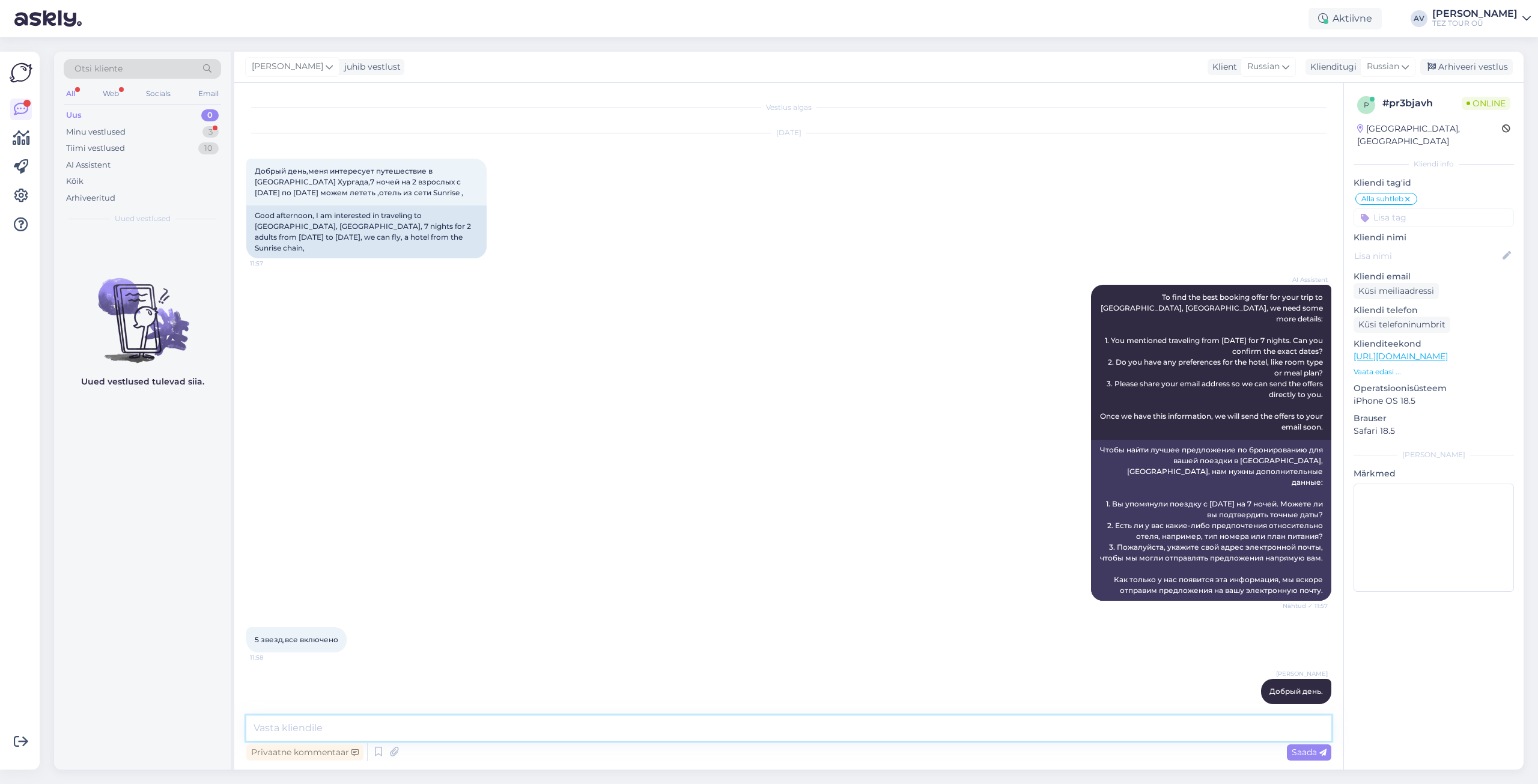
type textarea "Ь"
type textarea "б"
click at [460, 725] on textarea "Буду рада сделать предложение и прощу уточнить адрес почты." at bounding box center [788, 728] width 1085 height 25
type textarea "Буду рада сделать предложение и прошу уточнить адрес почты."
click at [1308, 752] on span "Saada" at bounding box center [1309, 752] width 35 height 11
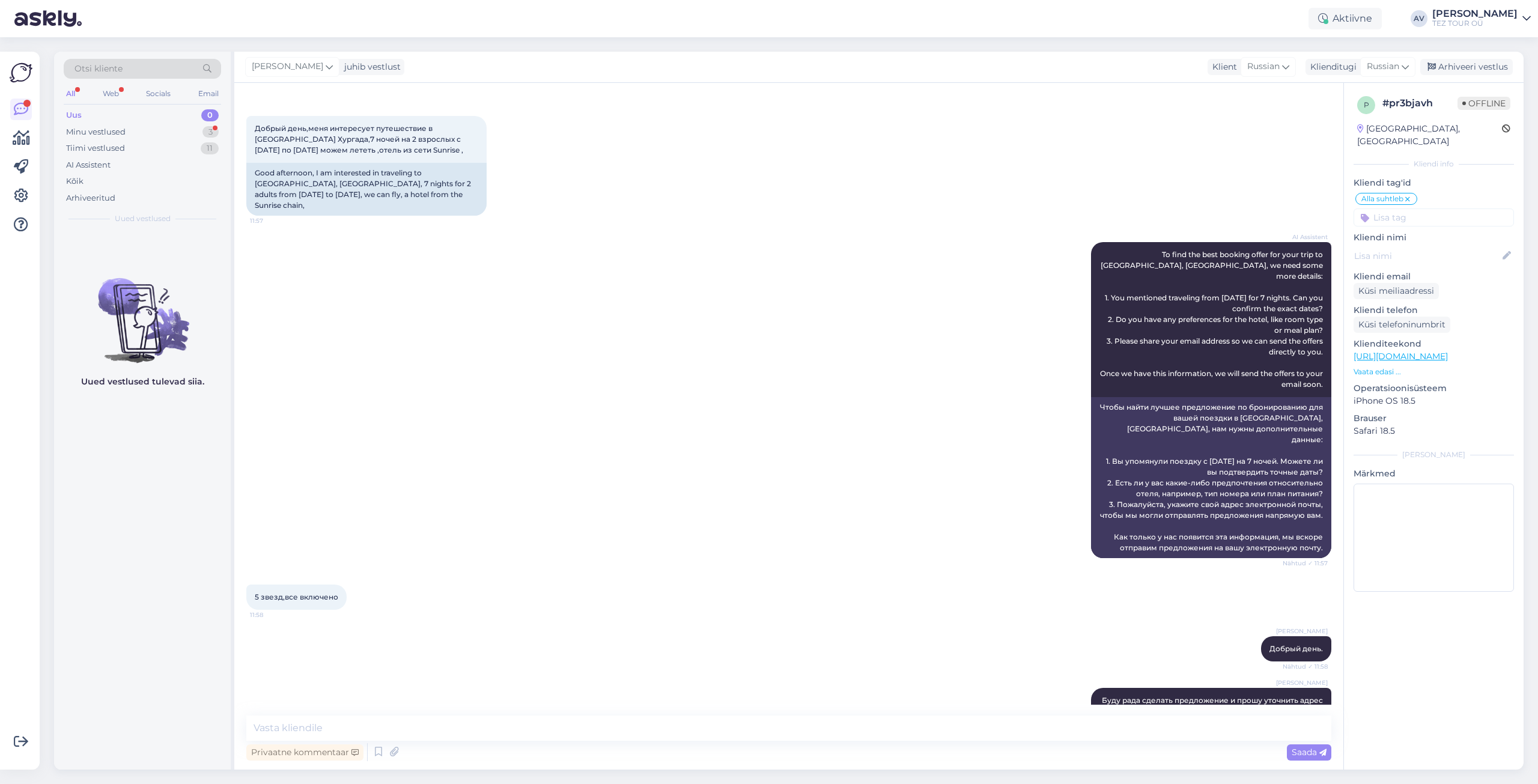
scroll to position [146, 0]
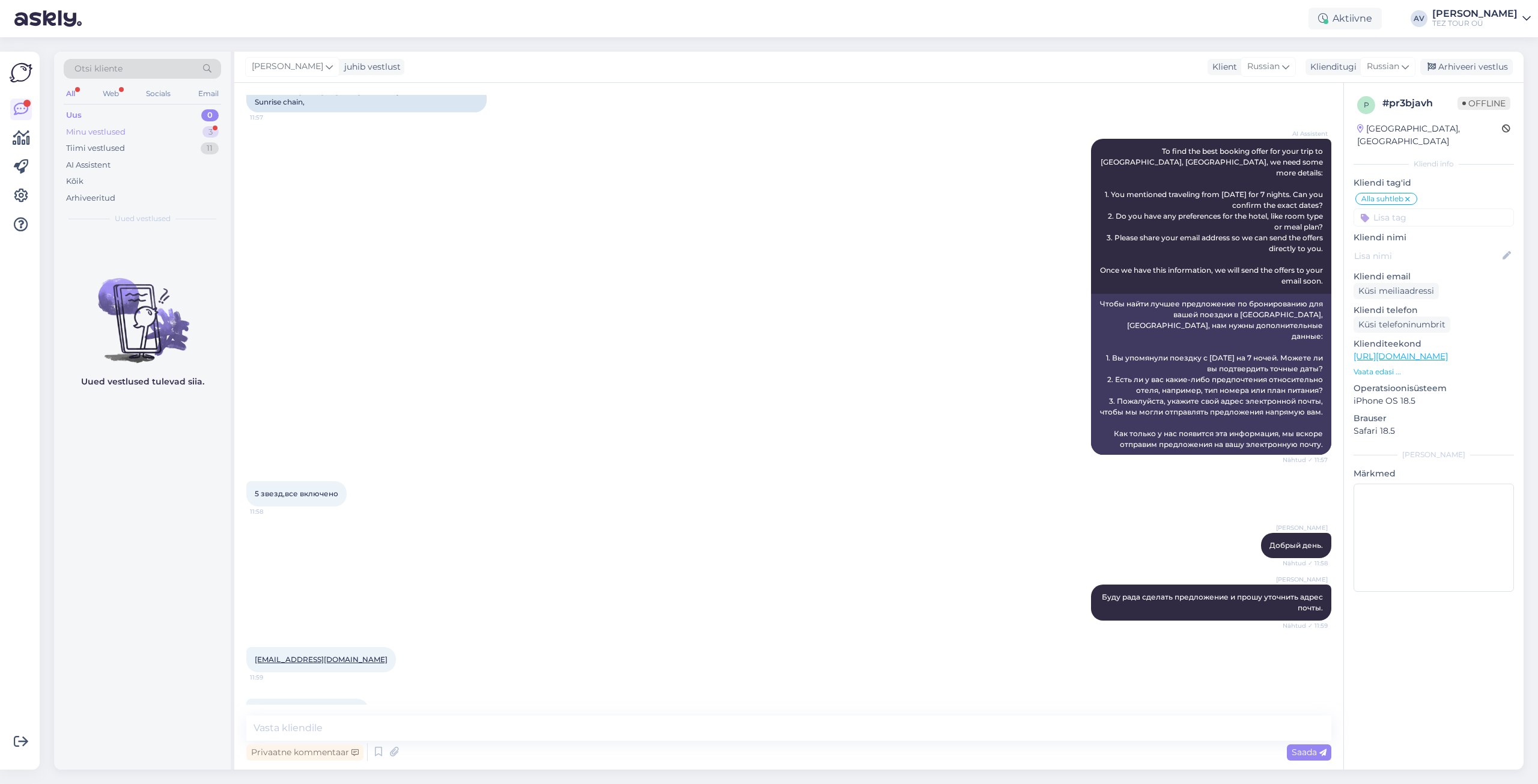
click at [89, 136] on div "Minu vestlused" at bounding box center [96, 131] width 59 height 12
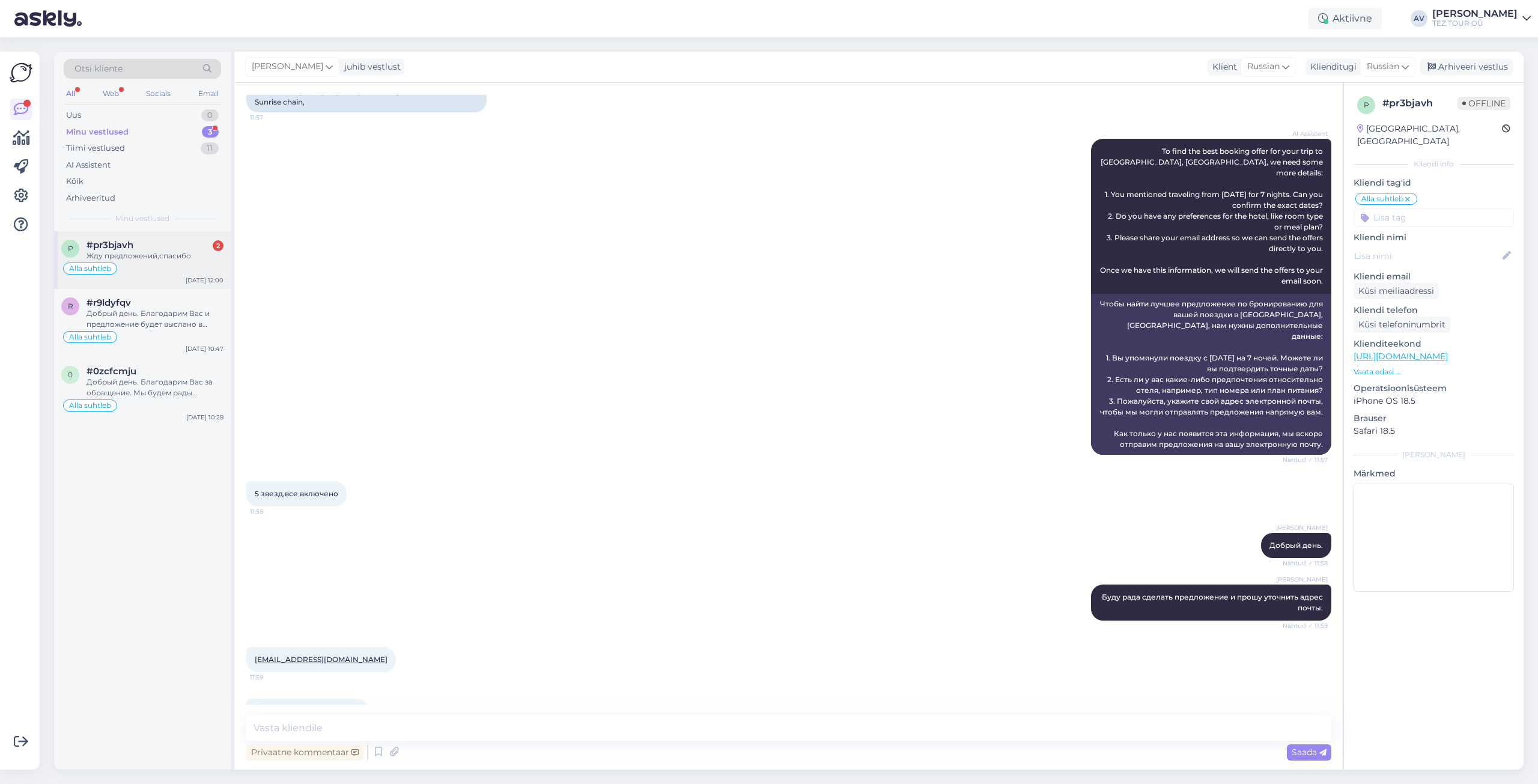
click at [120, 253] on div "Жду предложений,спасибо" at bounding box center [154, 256] width 137 height 11
click at [691, 721] on textarea at bounding box center [788, 728] width 1085 height 25
type textarea "б"
type textarea "Благодарю [PERSON_NAME]."
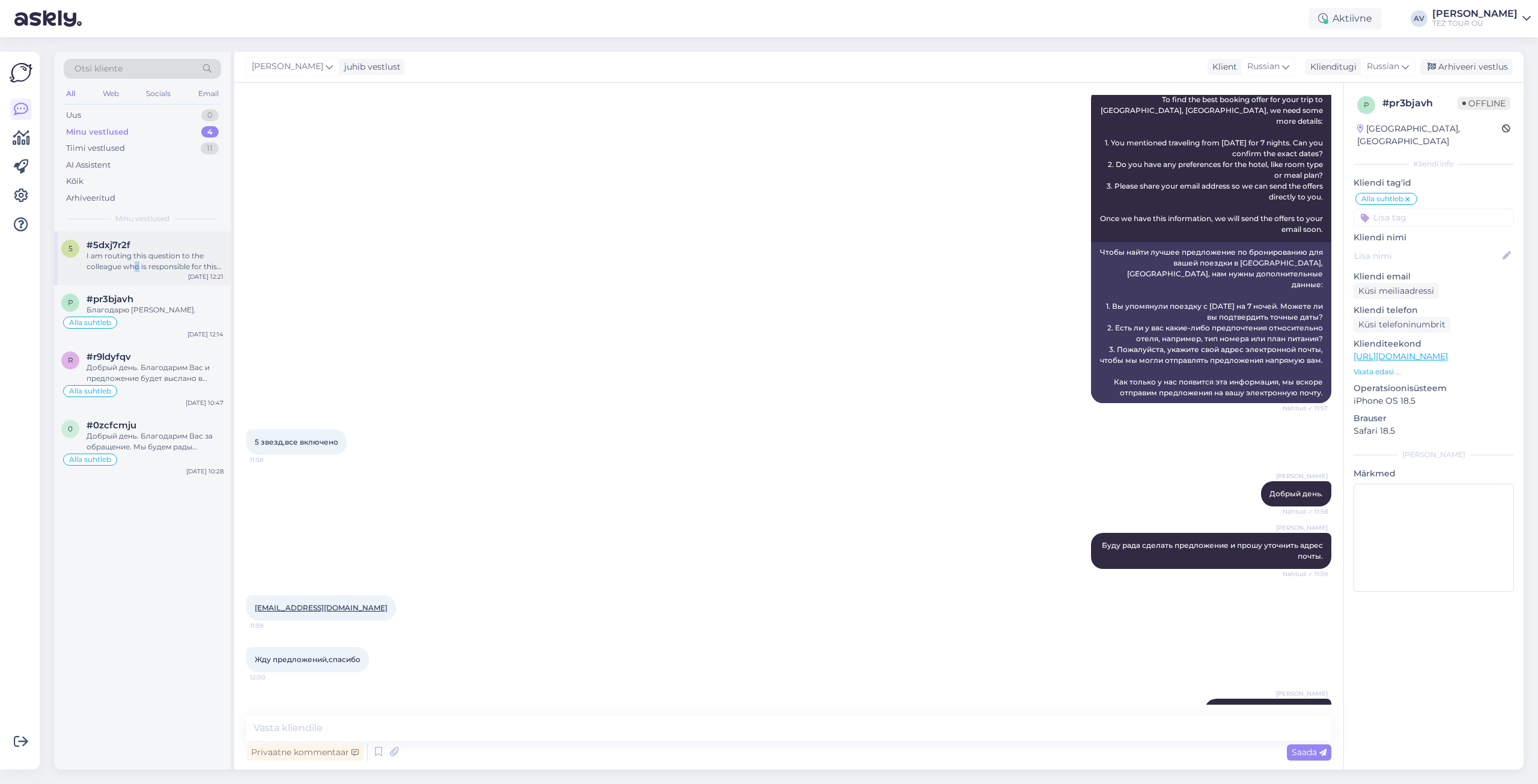
click at [138, 262] on div "I am routing this question to the colleague who is responsible for this topic. …" at bounding box center [154, 261] width 137 height 21
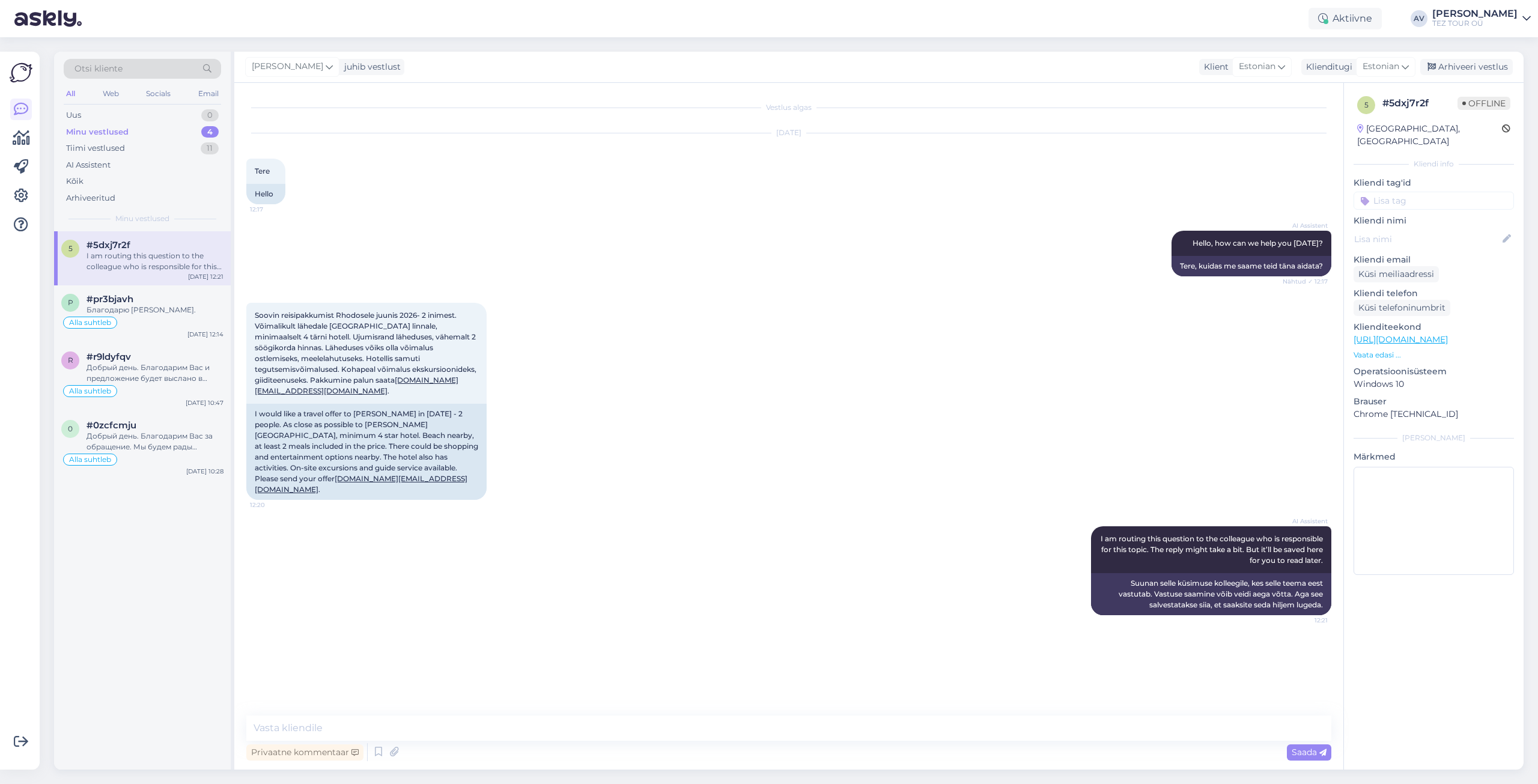
click at [1376, 191] on input at bounding box center [1434, 200] width 161 height 18
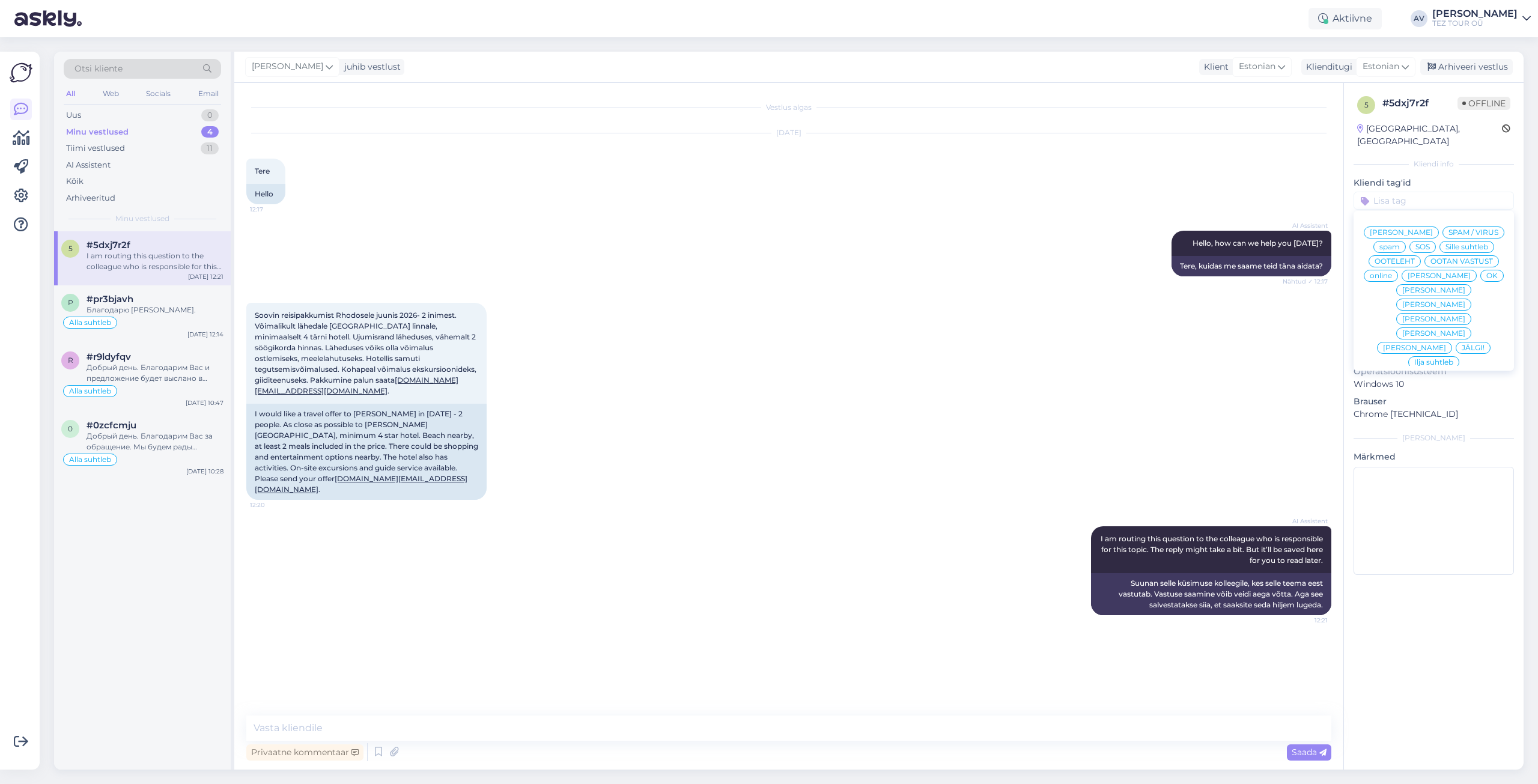
click at [1419, 445] on span "Alla suhtleb" at bounding box center [1434, 449] width 42 height 7
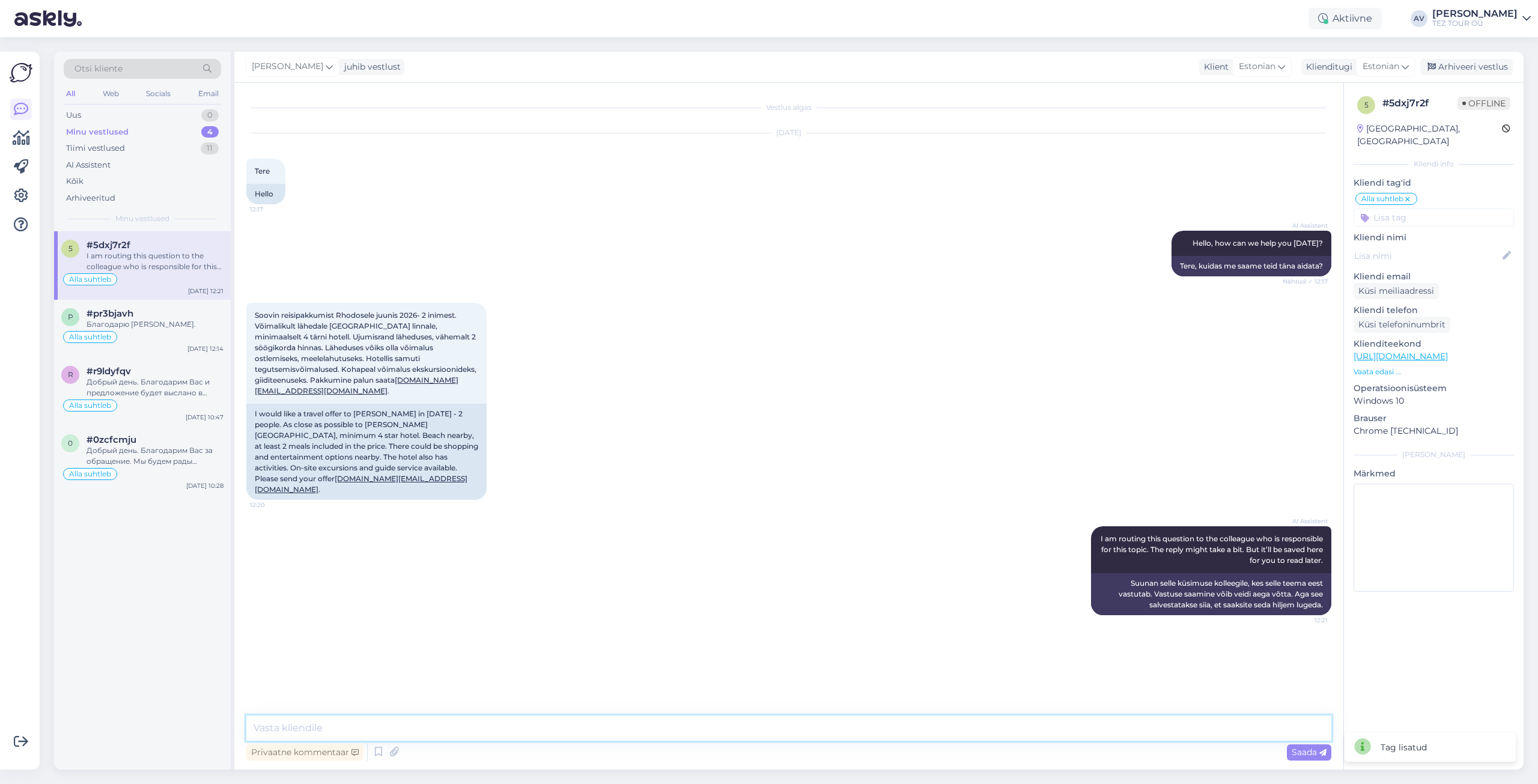
click at [473, 722] on textarea at bounding box center [788, 728] width 1085 height 25
type textarea "Tere. Täname [PERSON_NAME] päringu eest ja edastame pakkumised e-mailile."
click at [1327, 748] on div "Saada" at bounding box center [1309, 752] width 44 height 17
